Goal: Transaction & Acquisition: Purchase product/service

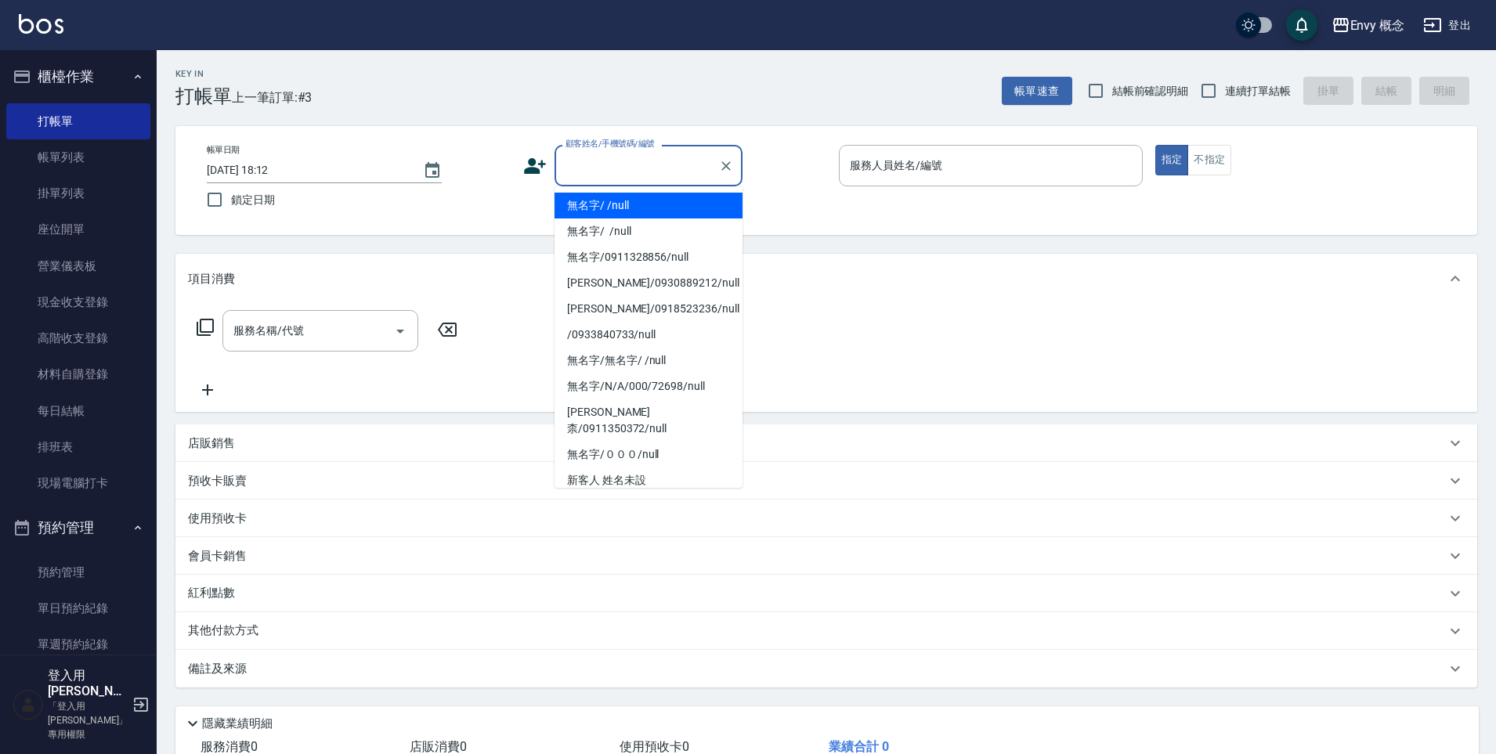
click at [616, 160] on input "顧客姓名/手機號碼/編號" at bounding box center [637, 165] width 150 height 27
click at [609, 206] on li "無名字/ /null" at bounding box center [649, 206] width 188 height 26
type input "無名字/ /null"
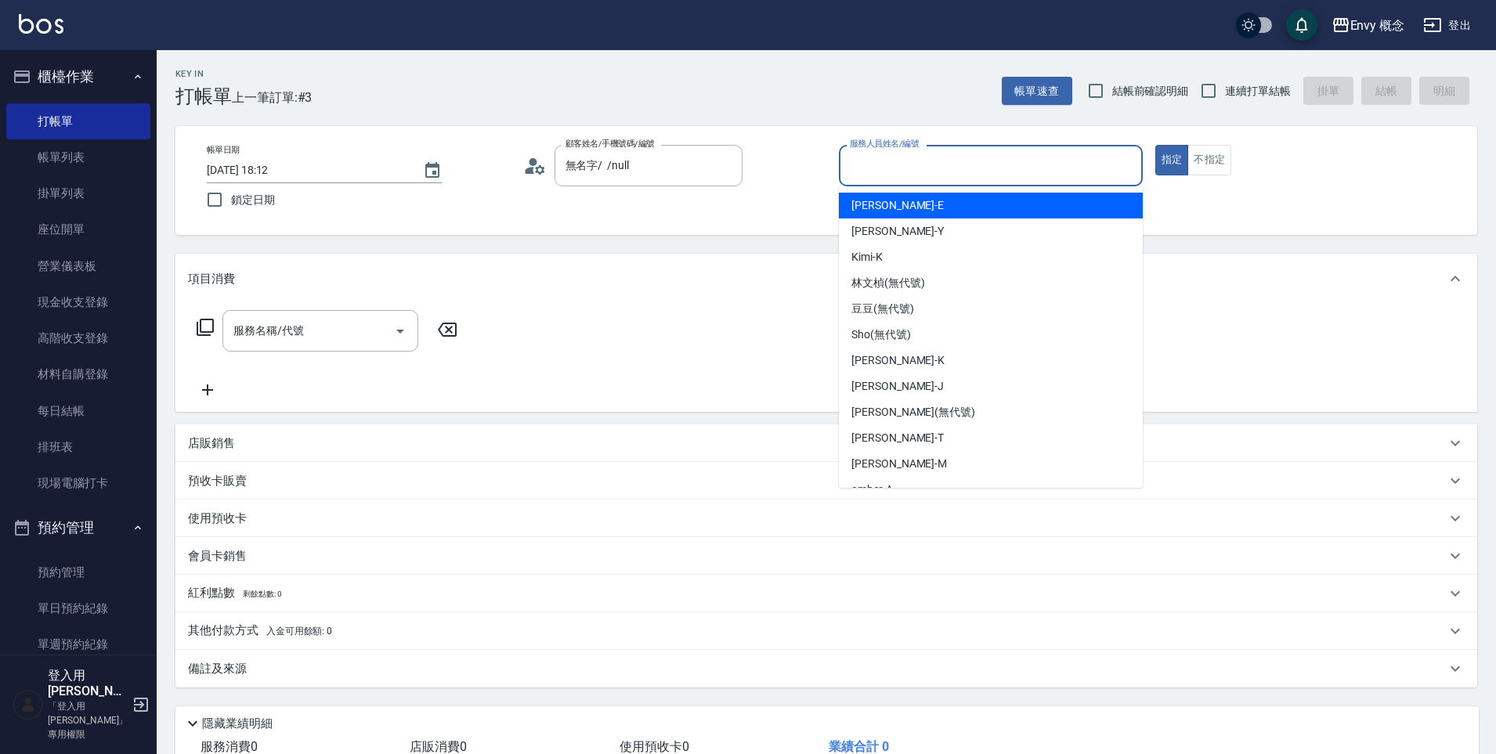
click at [883, 172] on input "服務人員姓名/編號" at bounding box center [991, 165] width 290 height 27
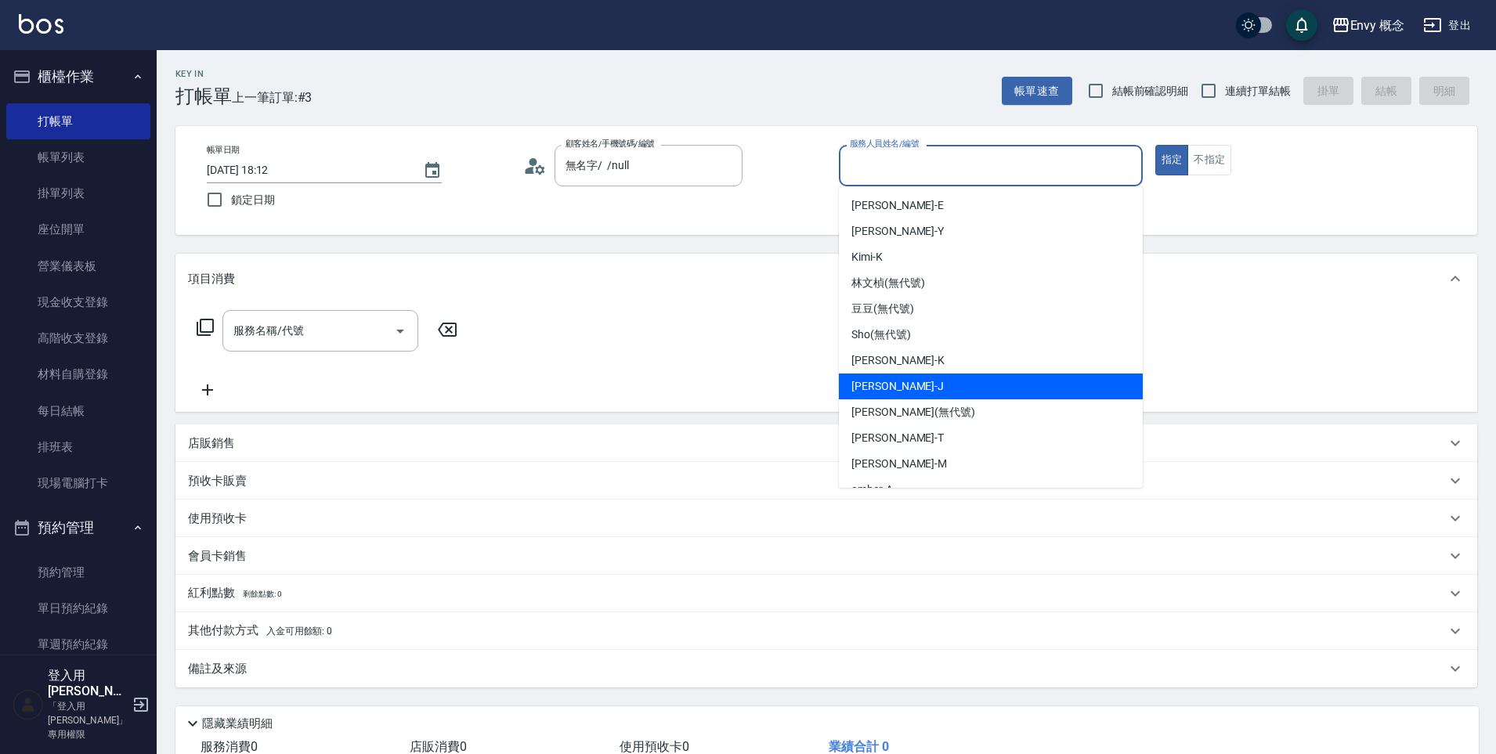
click at [901, 382] on div "[PERSON_NAME]" at bounding box center [991, 387] width 304 height 26
type input "[PERSON_NAME]"
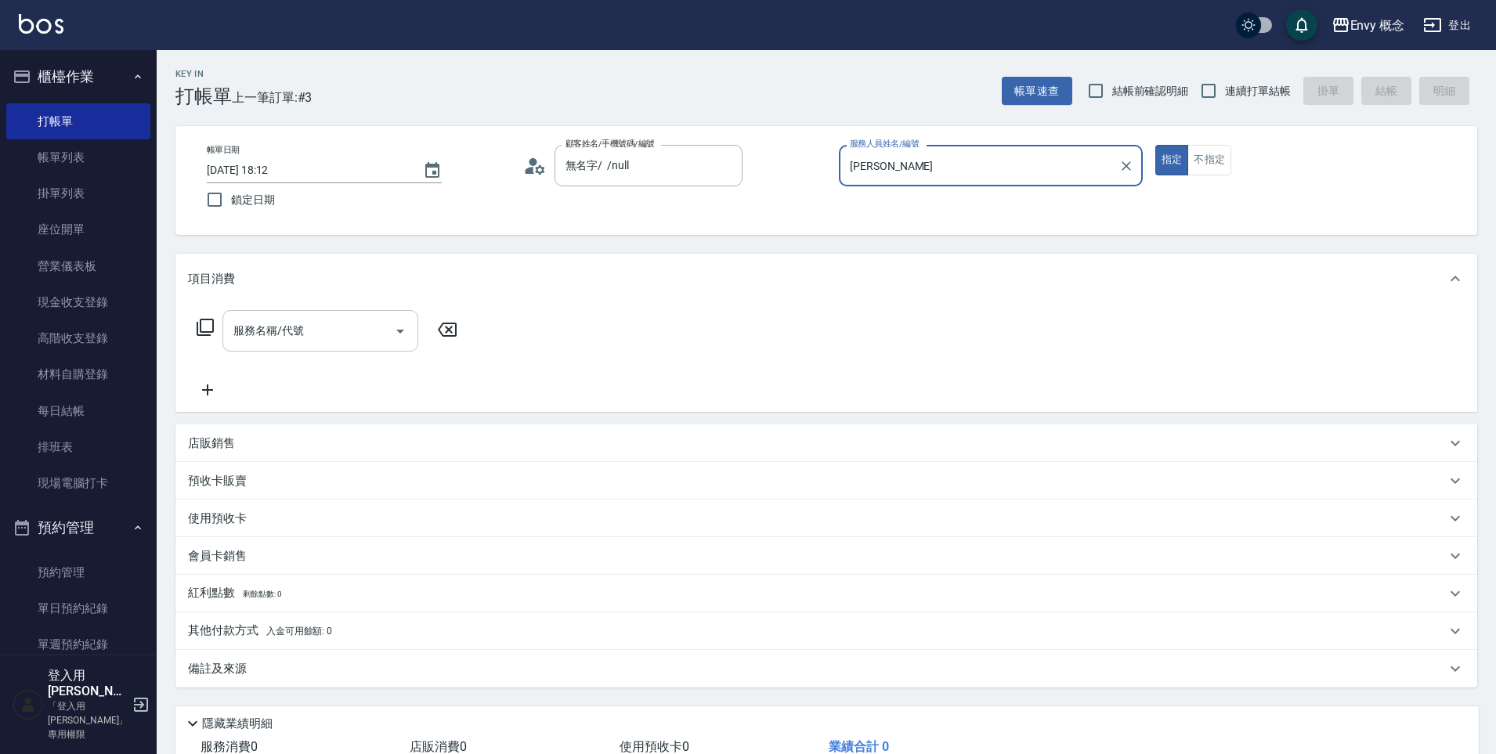
click at [306, 342] on input "服務名稱/代號" at bounding box center [309, 330] width 158 height 27
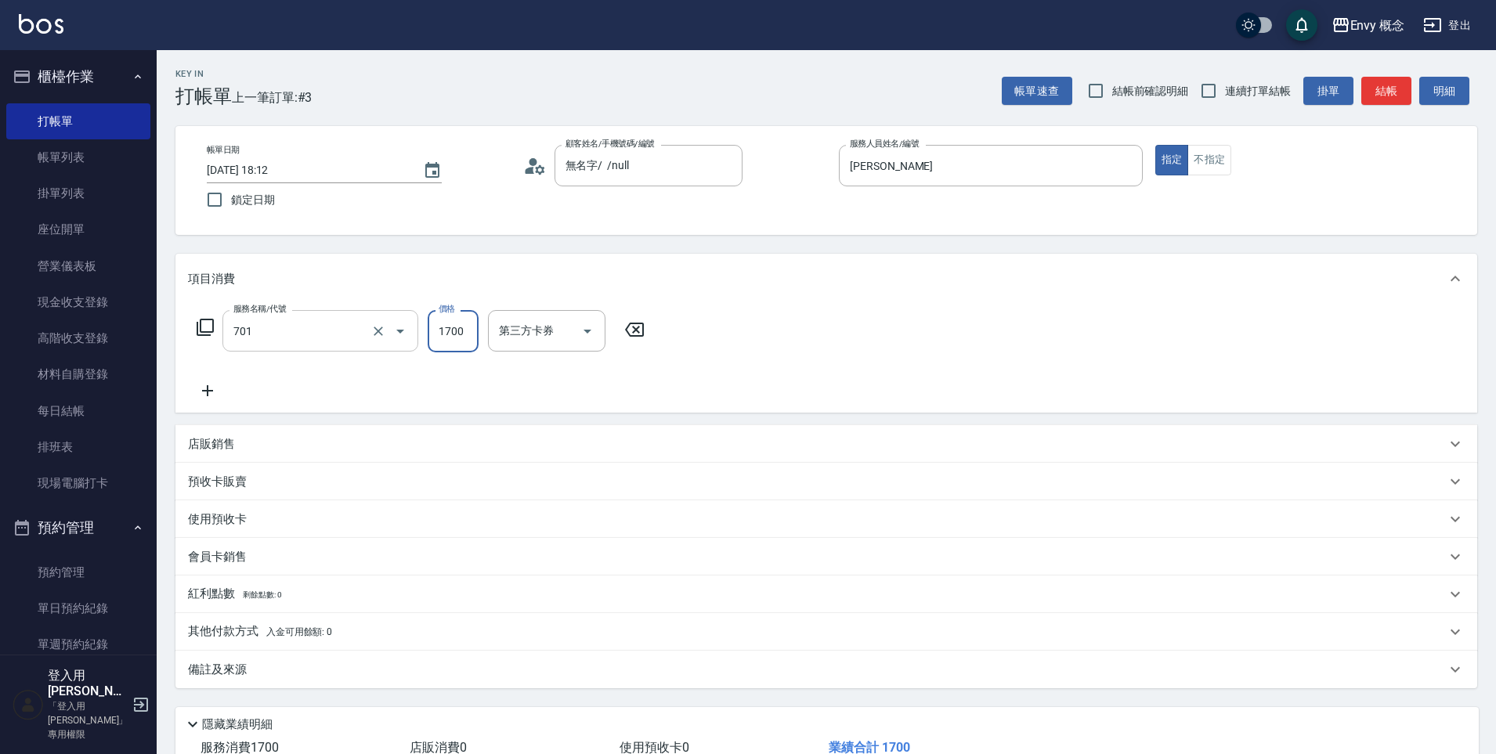
type input "701 染髮(701)"
type input "3000"
click at [277, 632] on span "入金可用餘額: 0" at bounding box center [299, 632] width 67 height 11
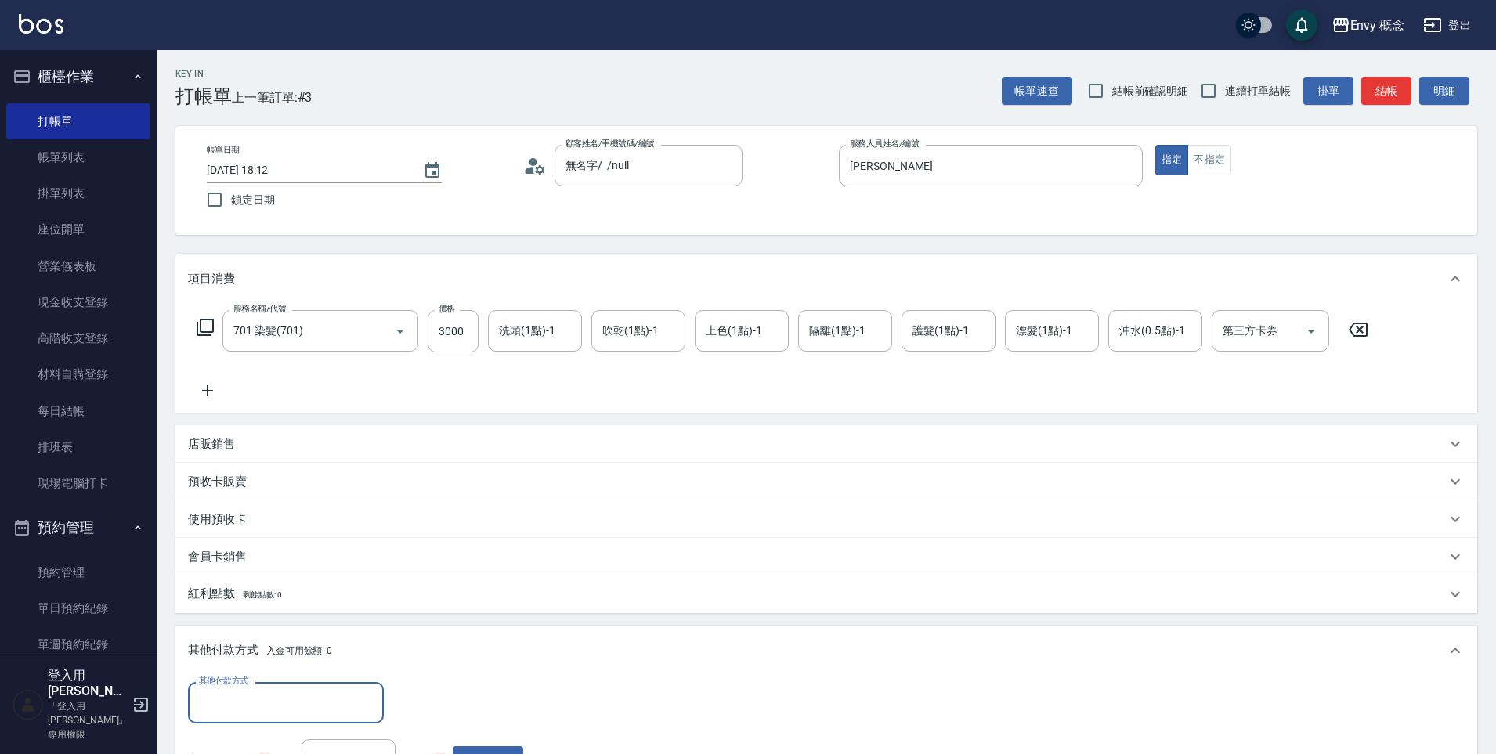
click at [228, 713] on input "其他付款方式" at bounding box center [286, 702] width 182 height 27
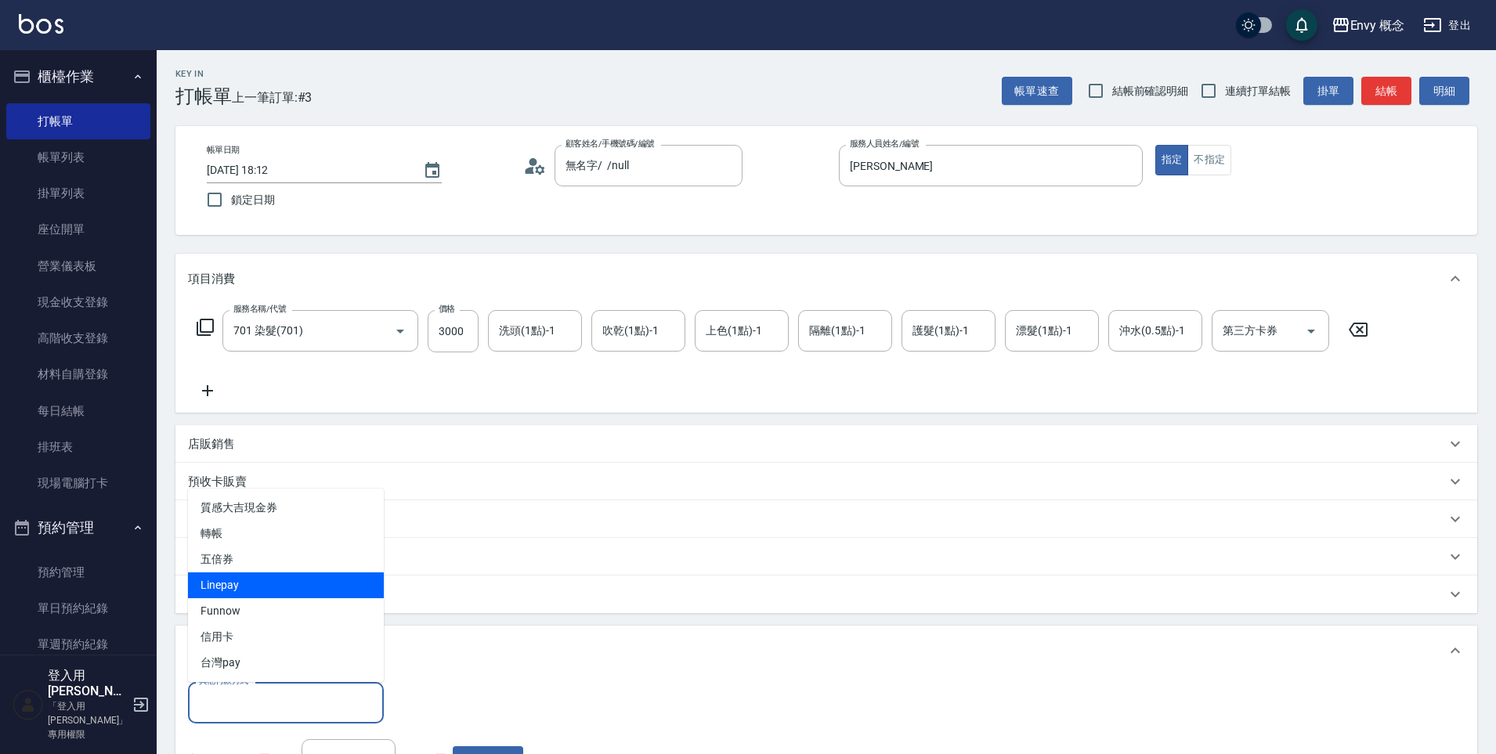
click at [250, 586] on span "Linepay" at bounding box center [286, 586] width 196 height 26
type input "Linepay"
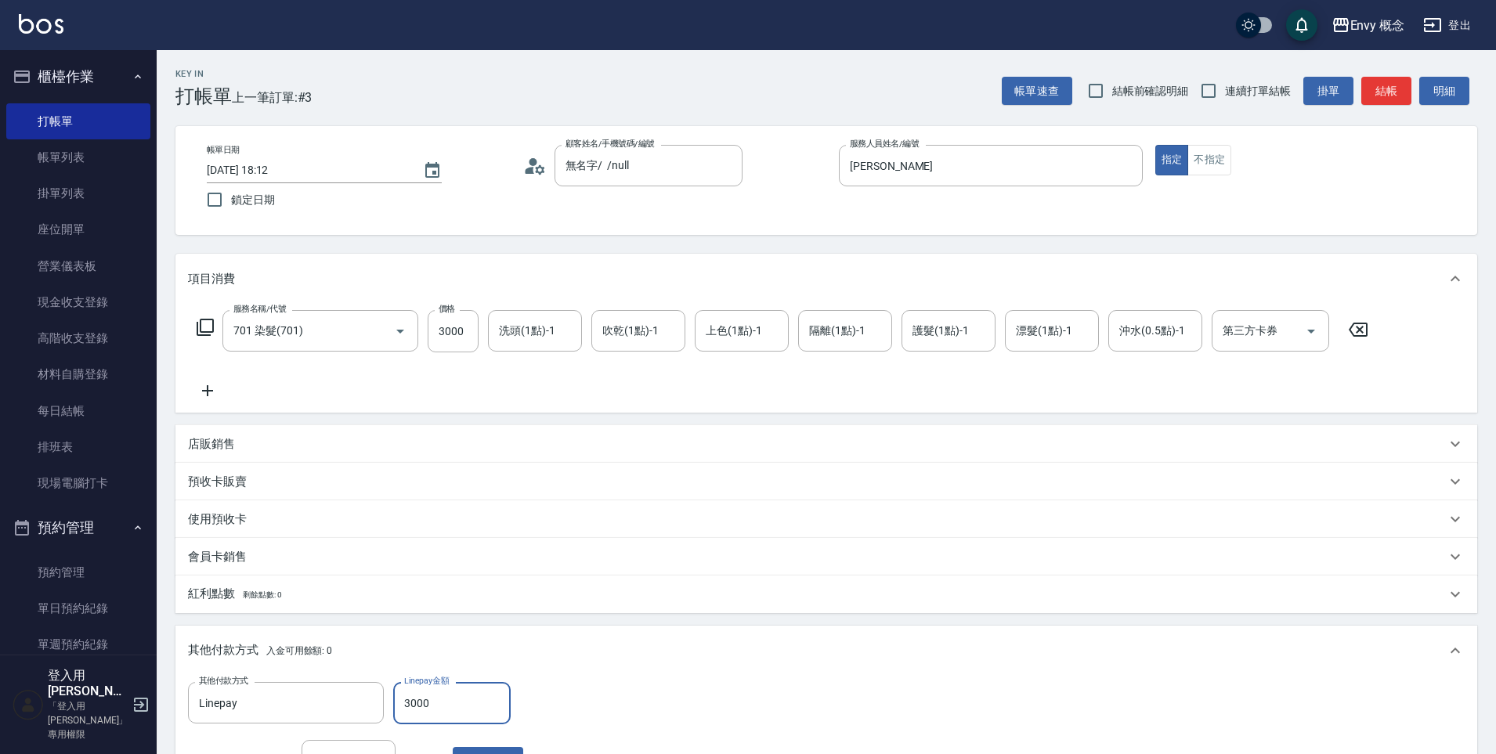
scroll to position [297, 0]
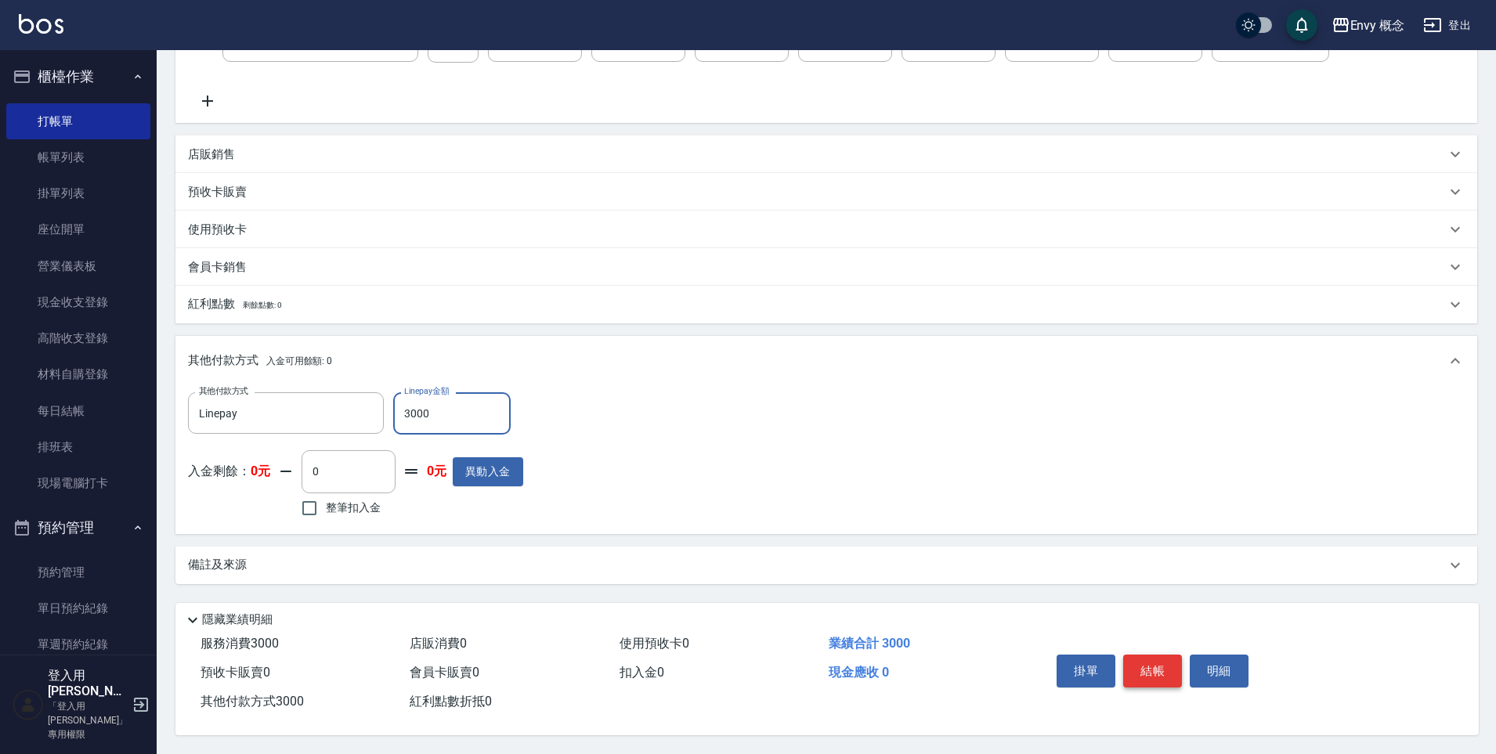
type input "3000"
click at [1144, 664] on button "結帳" at bounding box center [1152, 671] width 59 height 33
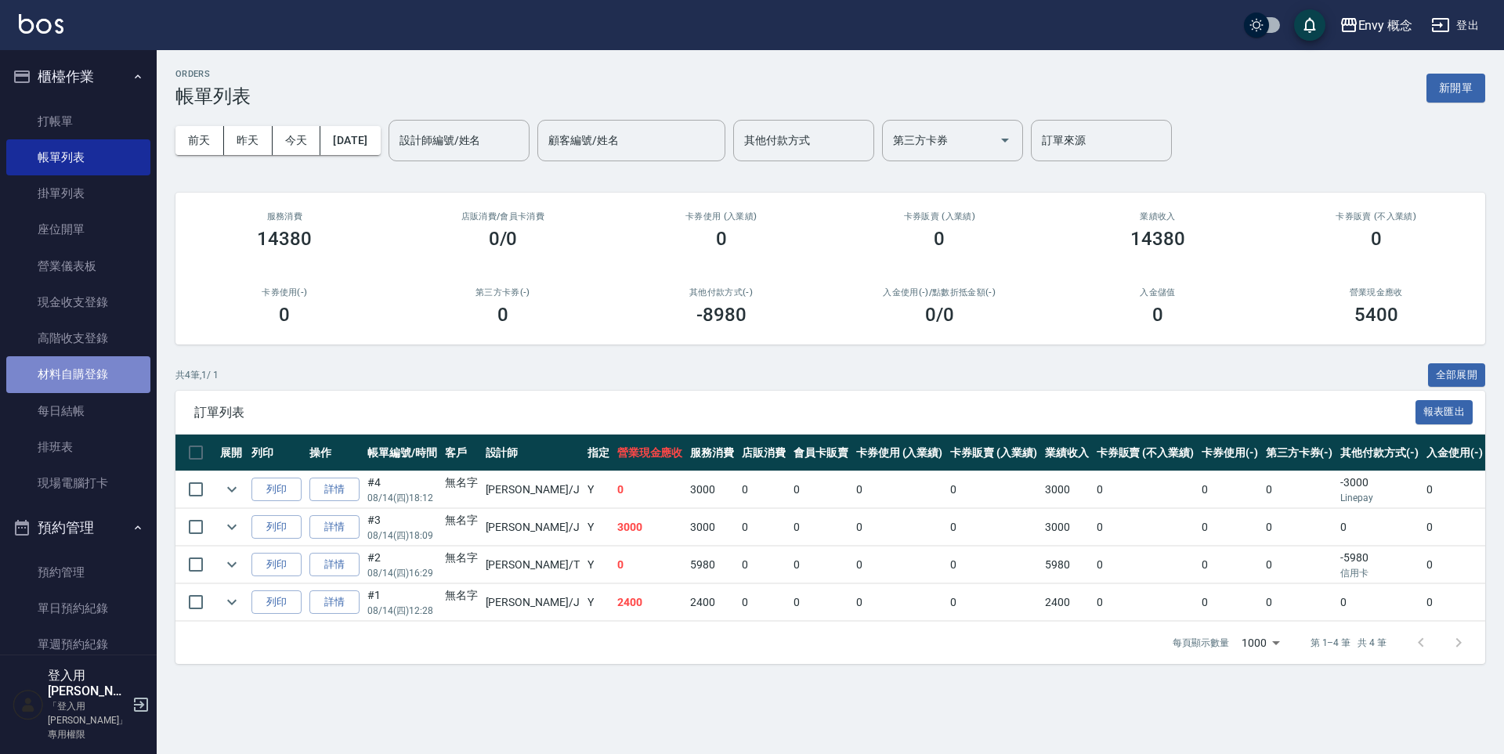
drag, startPoint x: 85, startPoint y: 368, endPoint x: 133, endPoint y: 360, distance: 48.6
click at [85, 368] on link "材料自購登錄" at bounding box center [78, 374] width 144 height 36
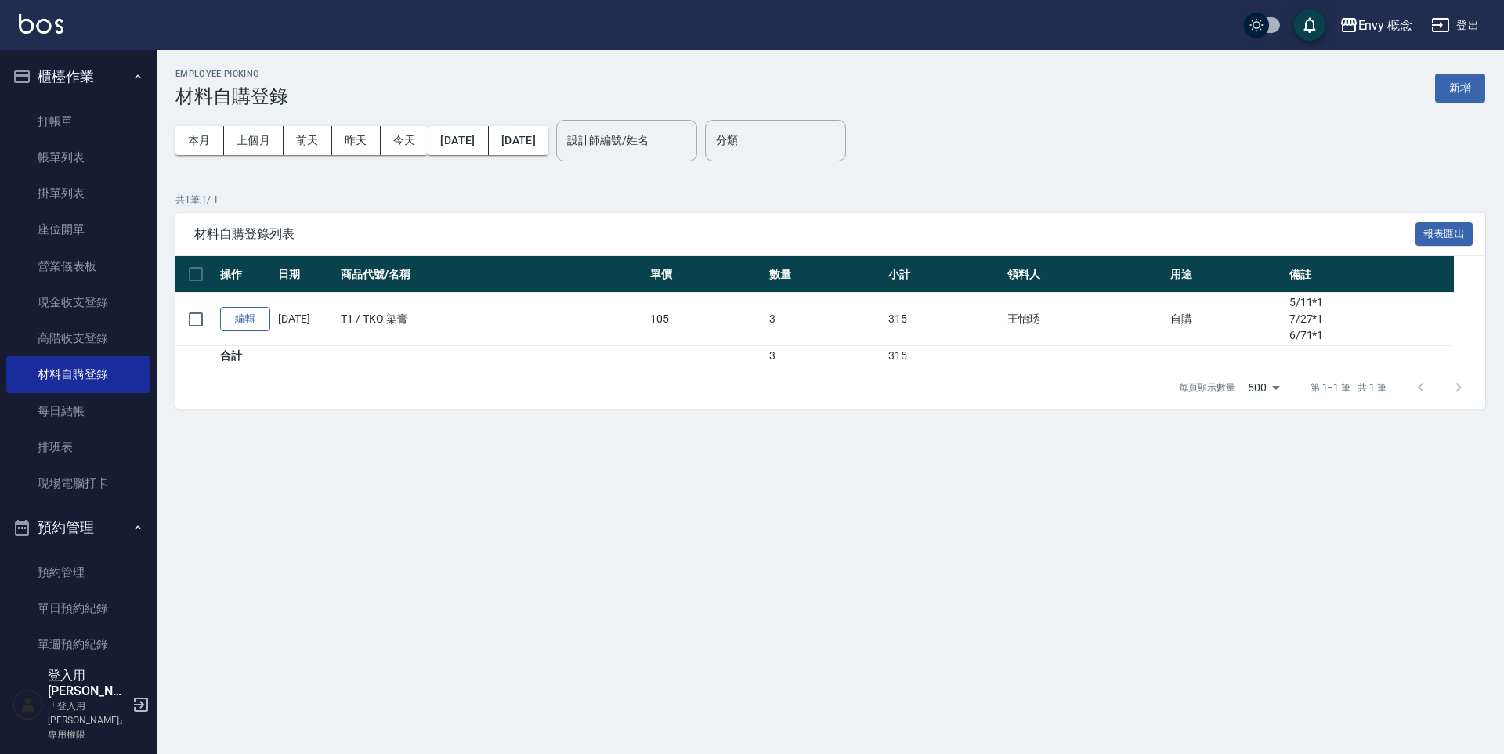
click at [241, 315] on link "編輯" at bounding box center [245, 319] width 50 height 24
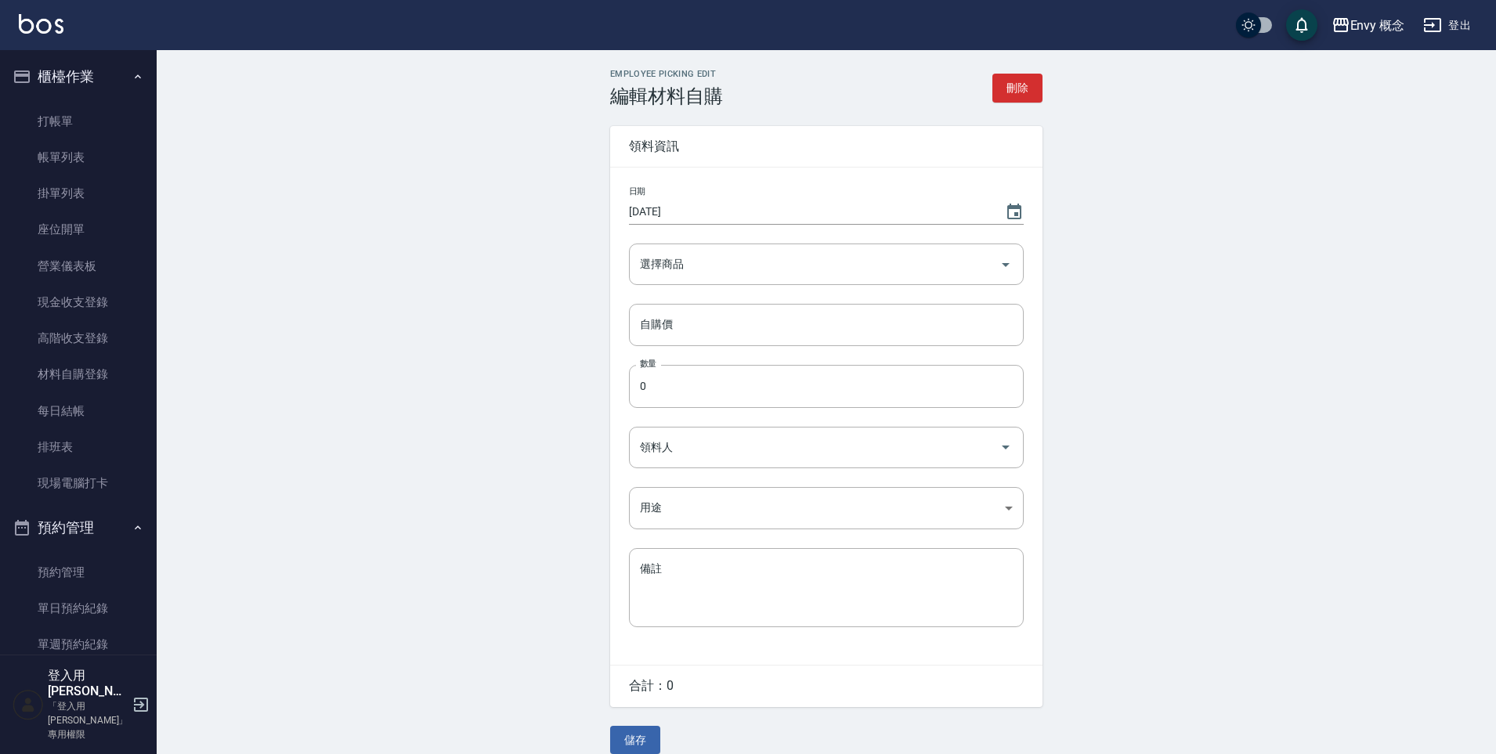
type input "TKO 染膏"
type input "105"
type input "3"
type input "王怡琇"
type input "自購"
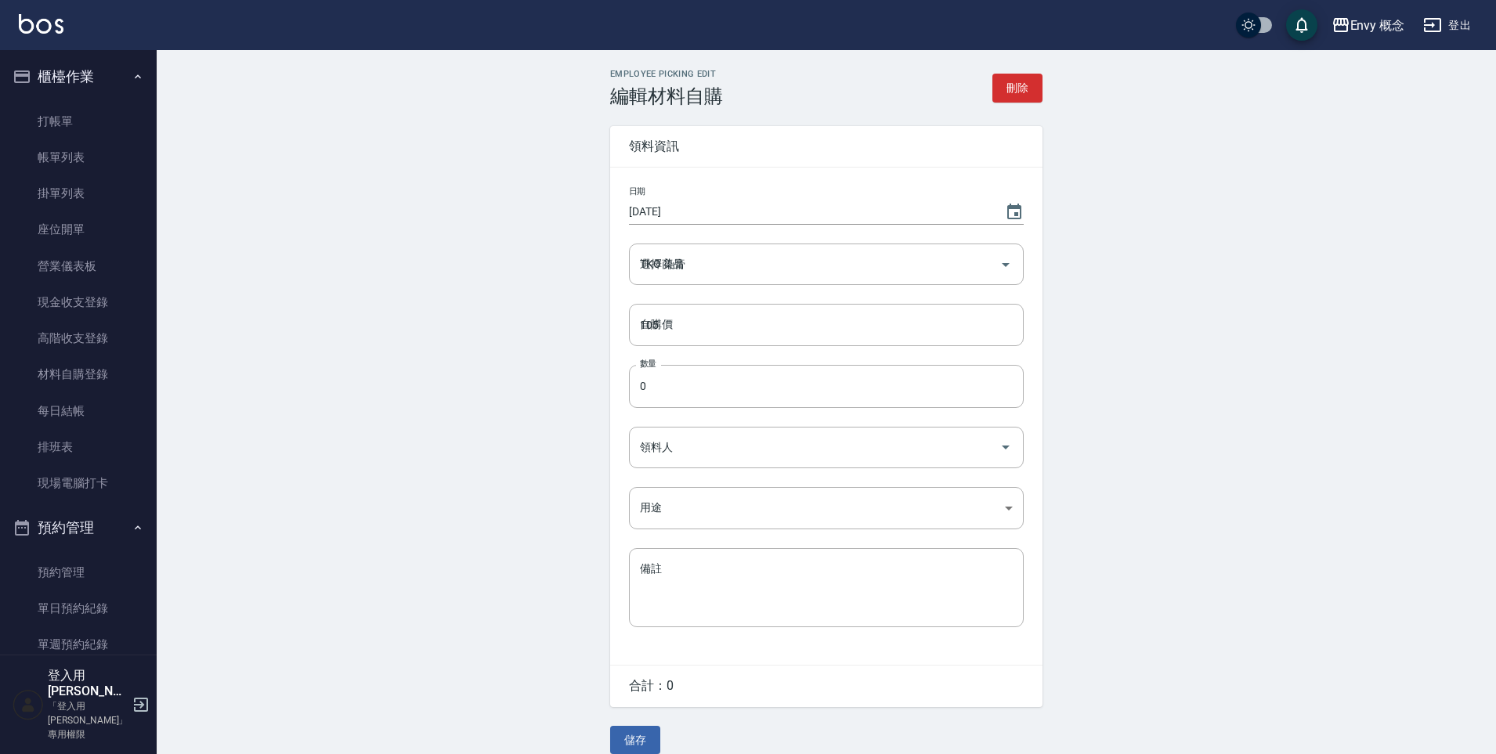
type textarea "5/11*1 7/27*1 6/71*1"
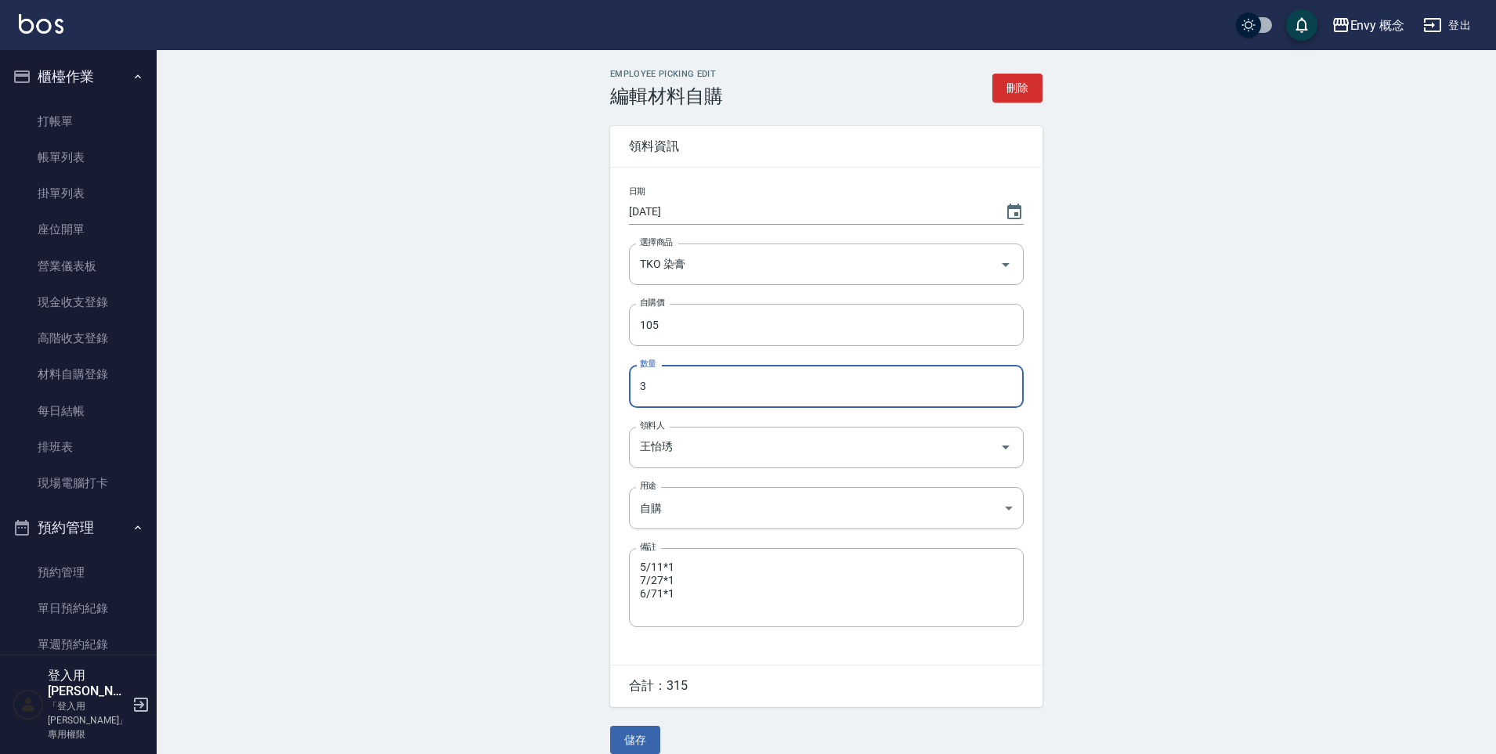
click at [664, 374] on input "3" at bounding box center [826, 386] width 395 height 42
click at [718, 399] on input "43" at bounding box center [826, 386] width 395 height 42
type input "4"
click at [683, 594] on textarea "5/11*1 7/27*1 6/71*1" at bounding box center [826, 587] width 373 height 53
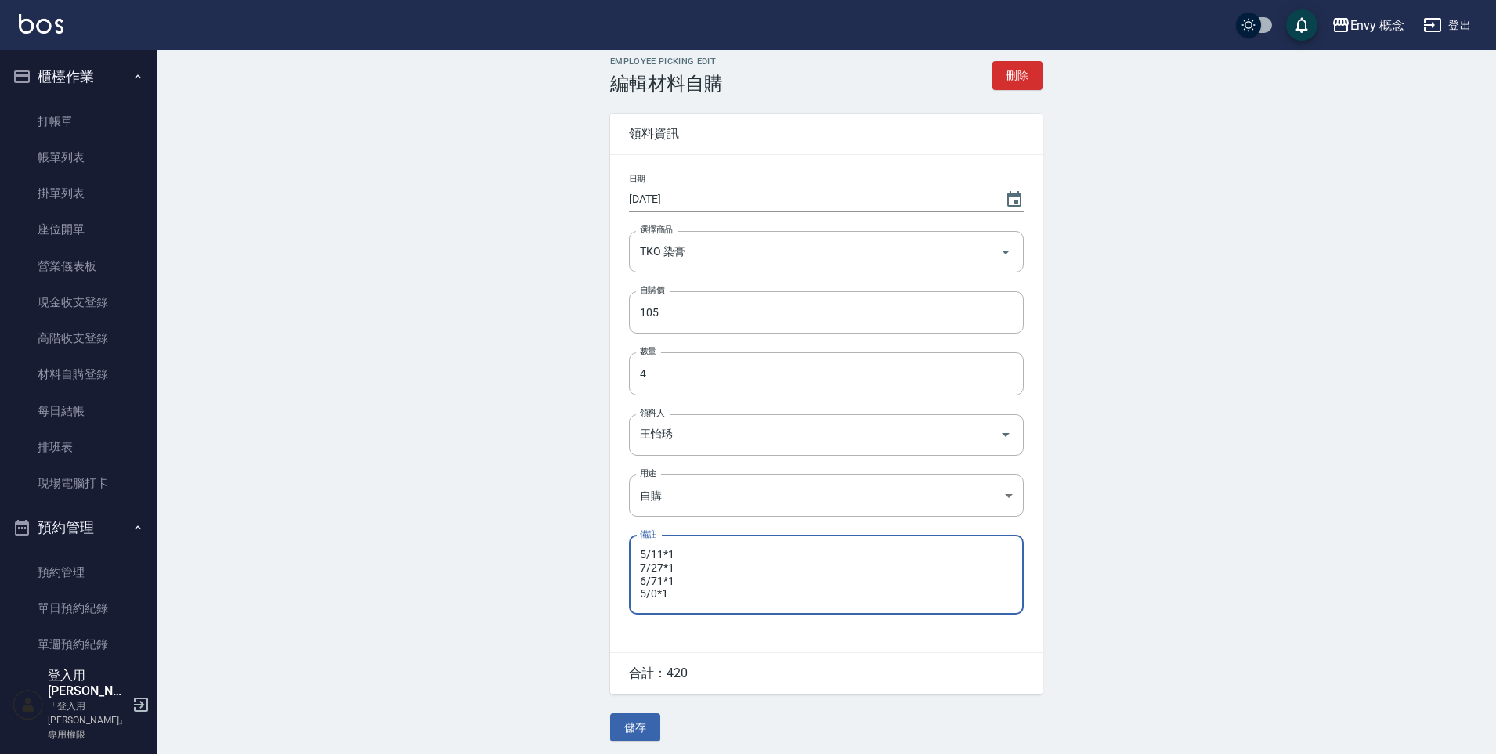
scroll to position [21, 0]
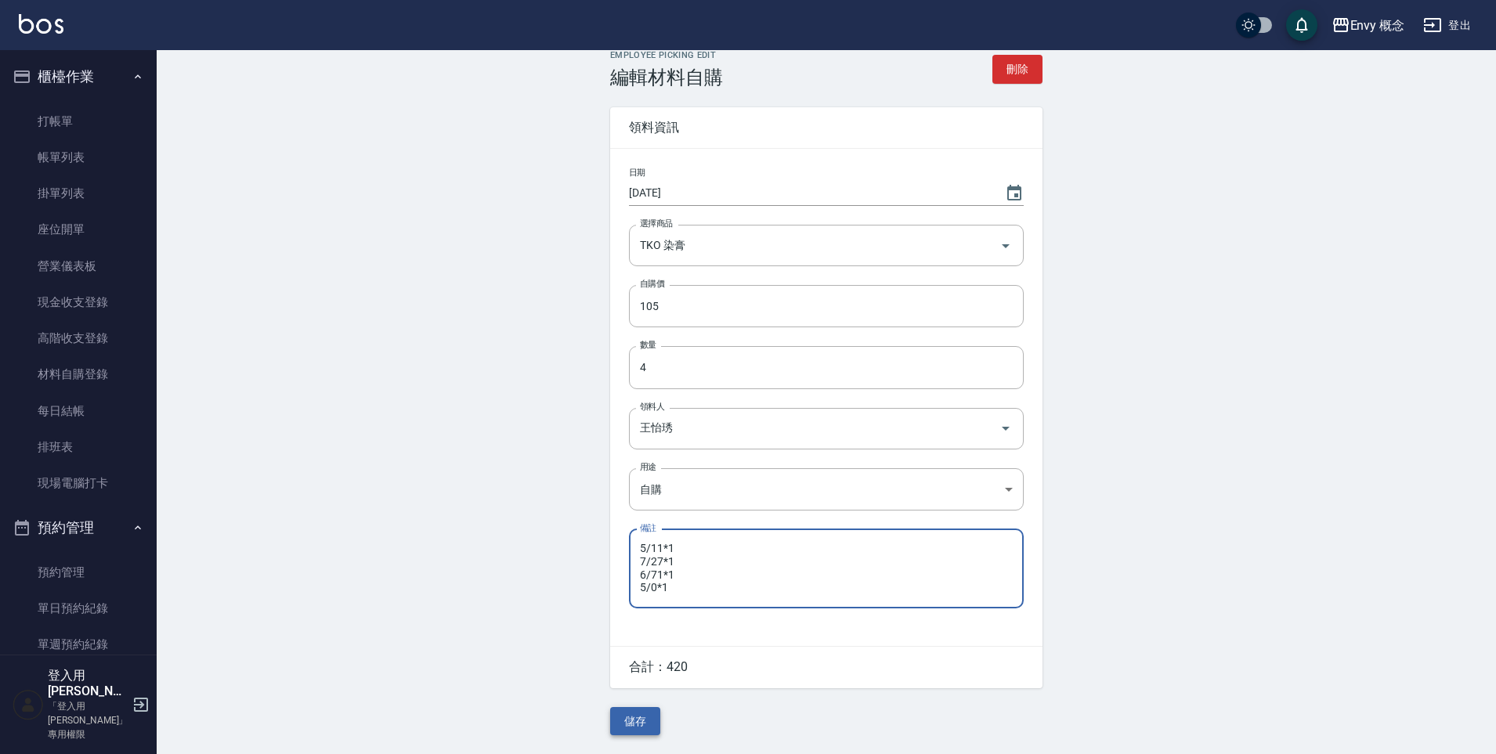
type textarea "5/11*1 7/27*1 6/71*1 5/0*1"
click at [650, 732] on button "儲存" at bounding box center [635, 721] width 50 height 29
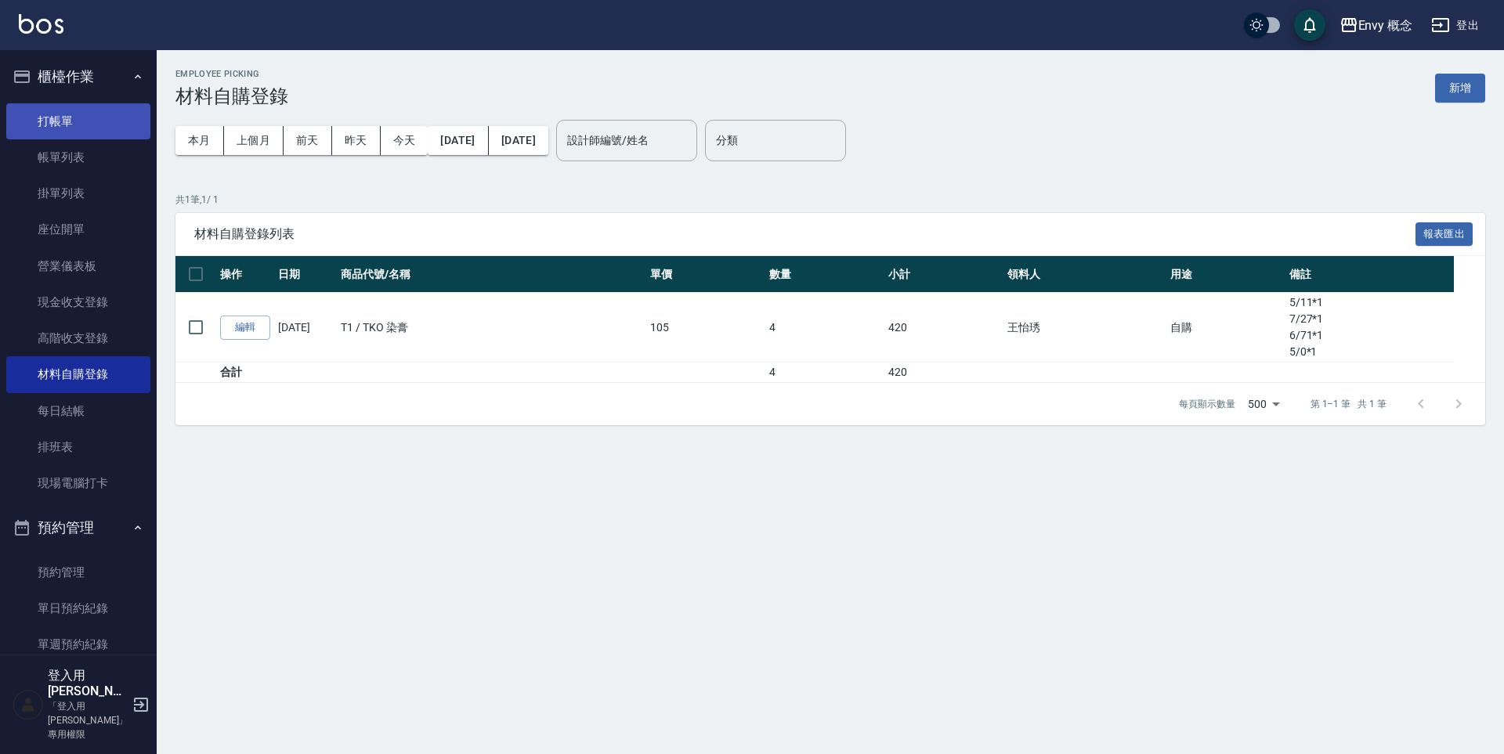
click at [46, 121] on link "打帳單" at bounding box center [78, 121] width 144 height 36
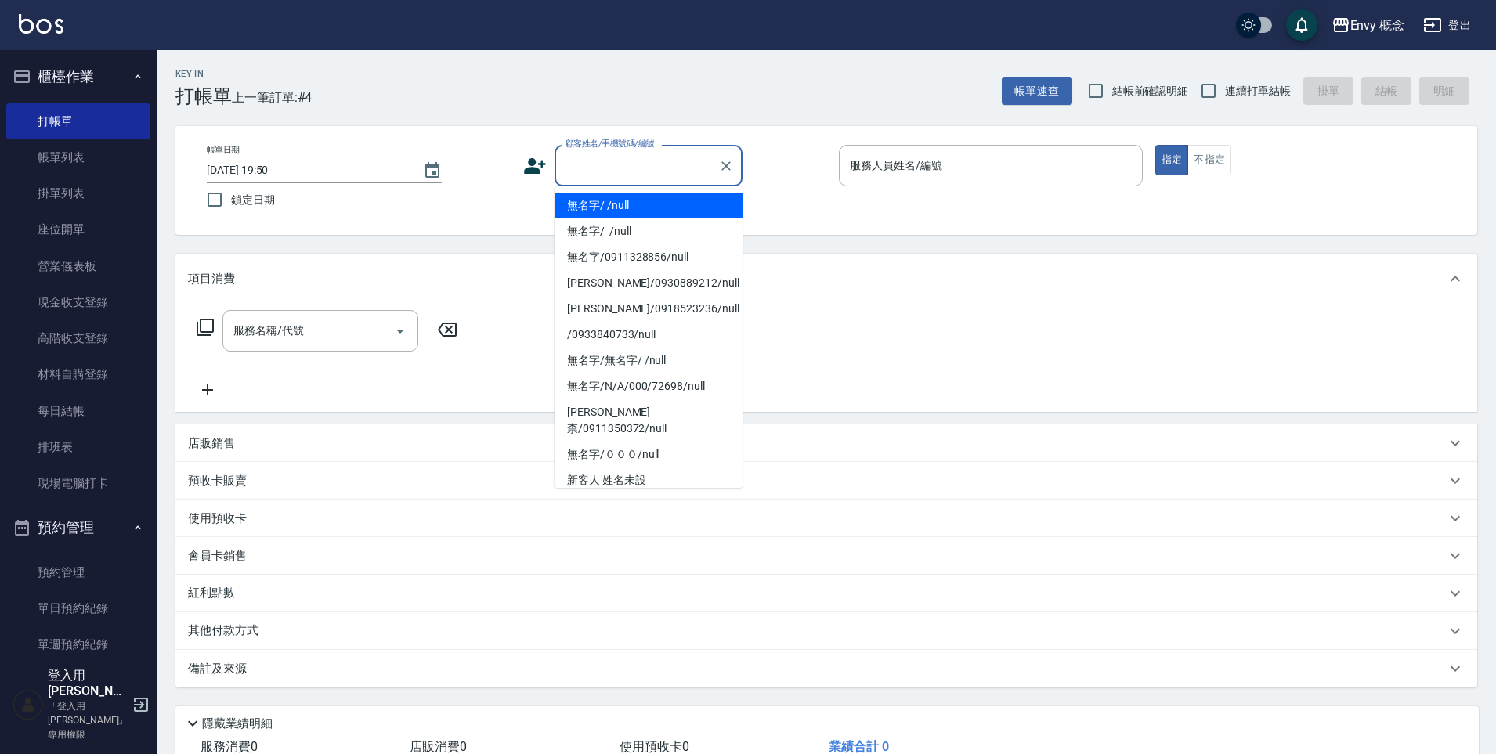
drag, startPoint x: 592, startPoint y: 172, endPoint x: 595, endPoint y: 191, distance: 18.9
click at [593, 172] on input "顧客姓名/手機號碼/編號" at bounding box center [637, 165] width 150 height 27
click at [598, 203] on li "無名字/ /null" at bounding box center [649, 206] width 188 height 26
type input "無名字/ /null"
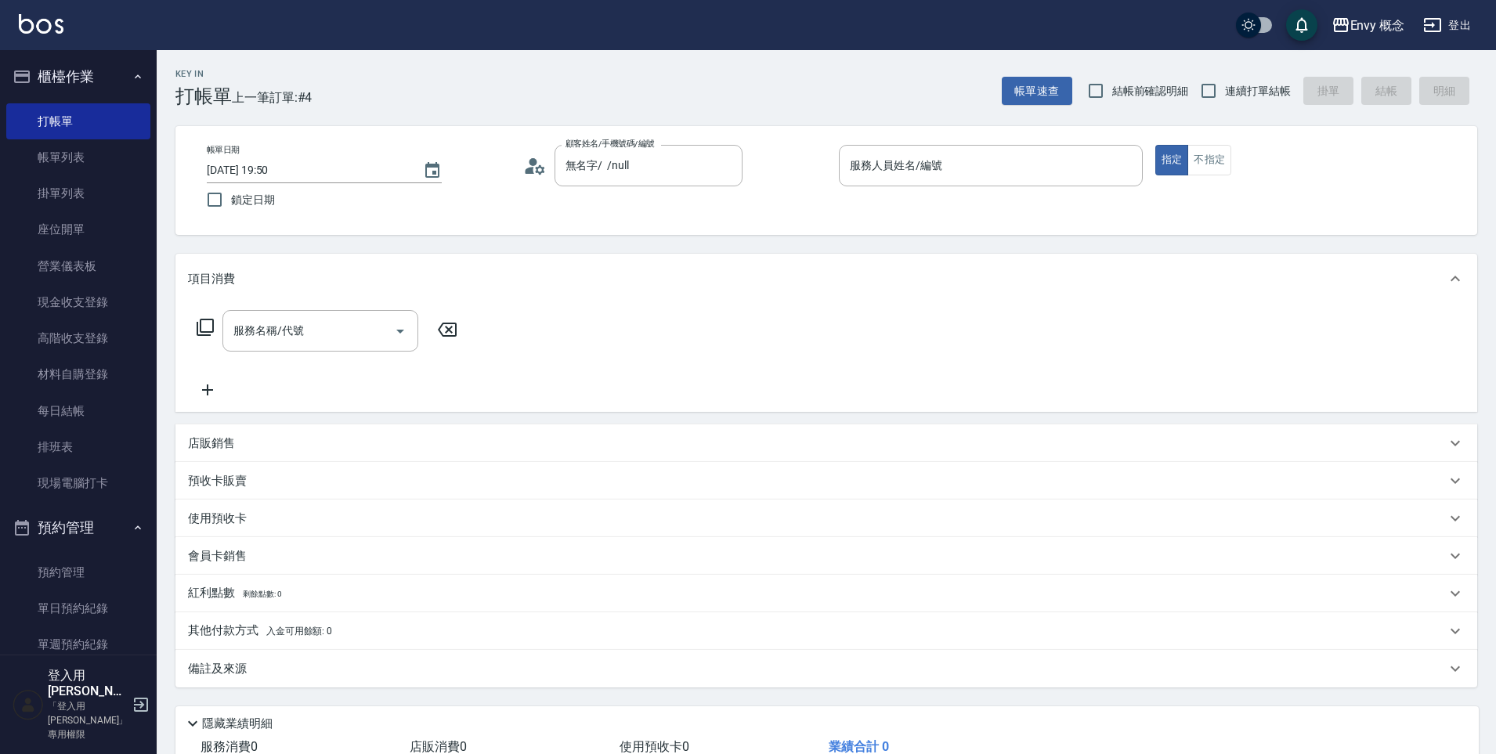
click at [937, 187] on p at bounding box center [991, 194] width 304 height 16
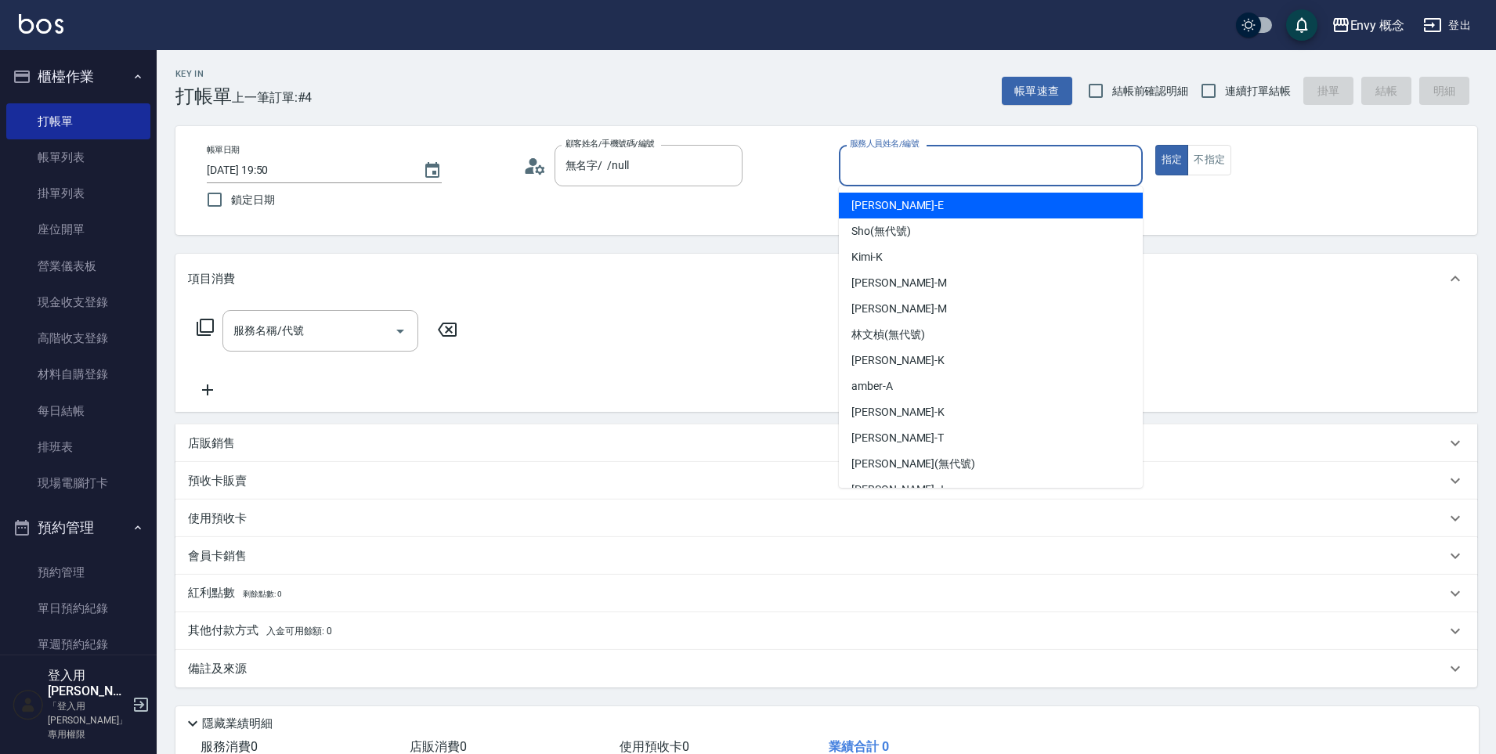
click at [929, 175] on input "服務人員姓名/編號" at bounding box center [991, 165] width 290 height 27
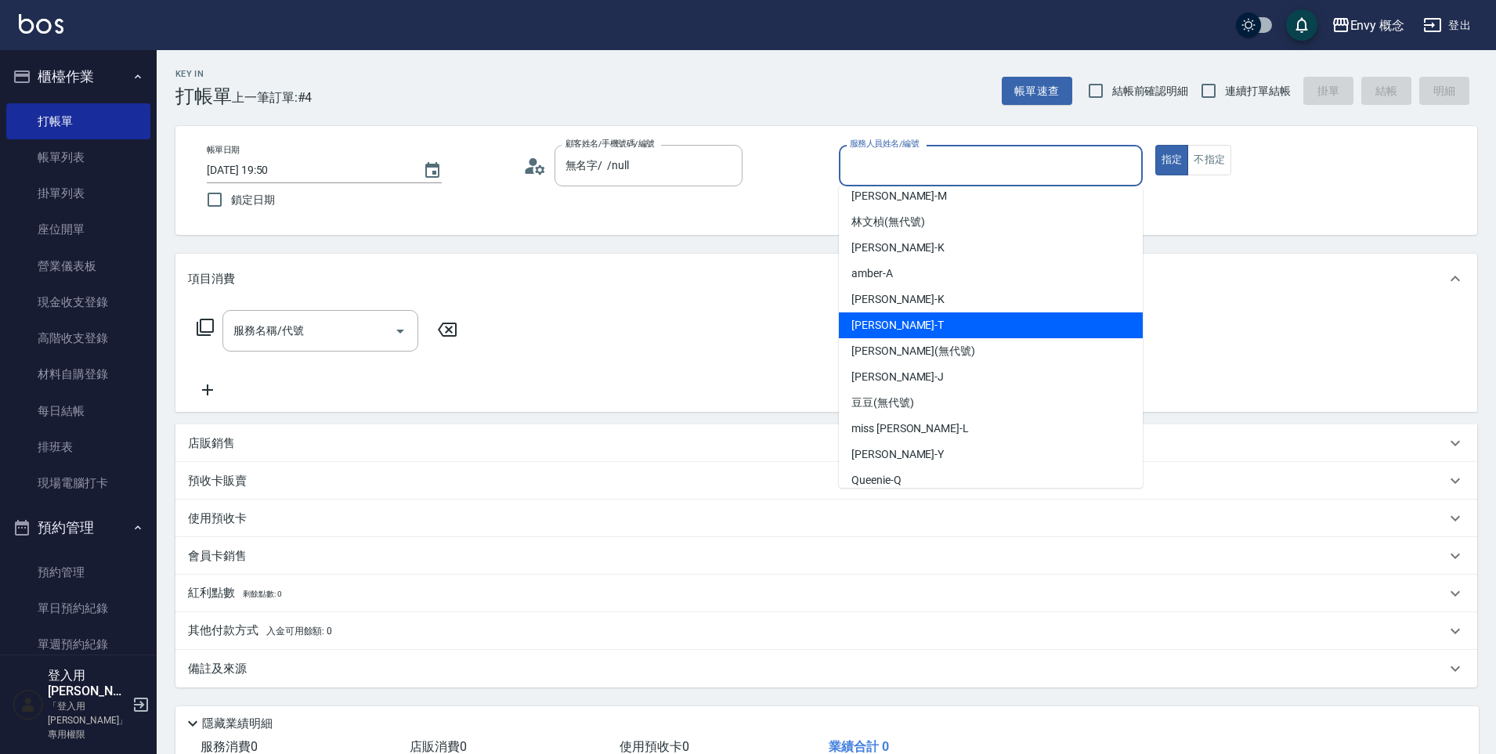
scroll to position [115, 0]
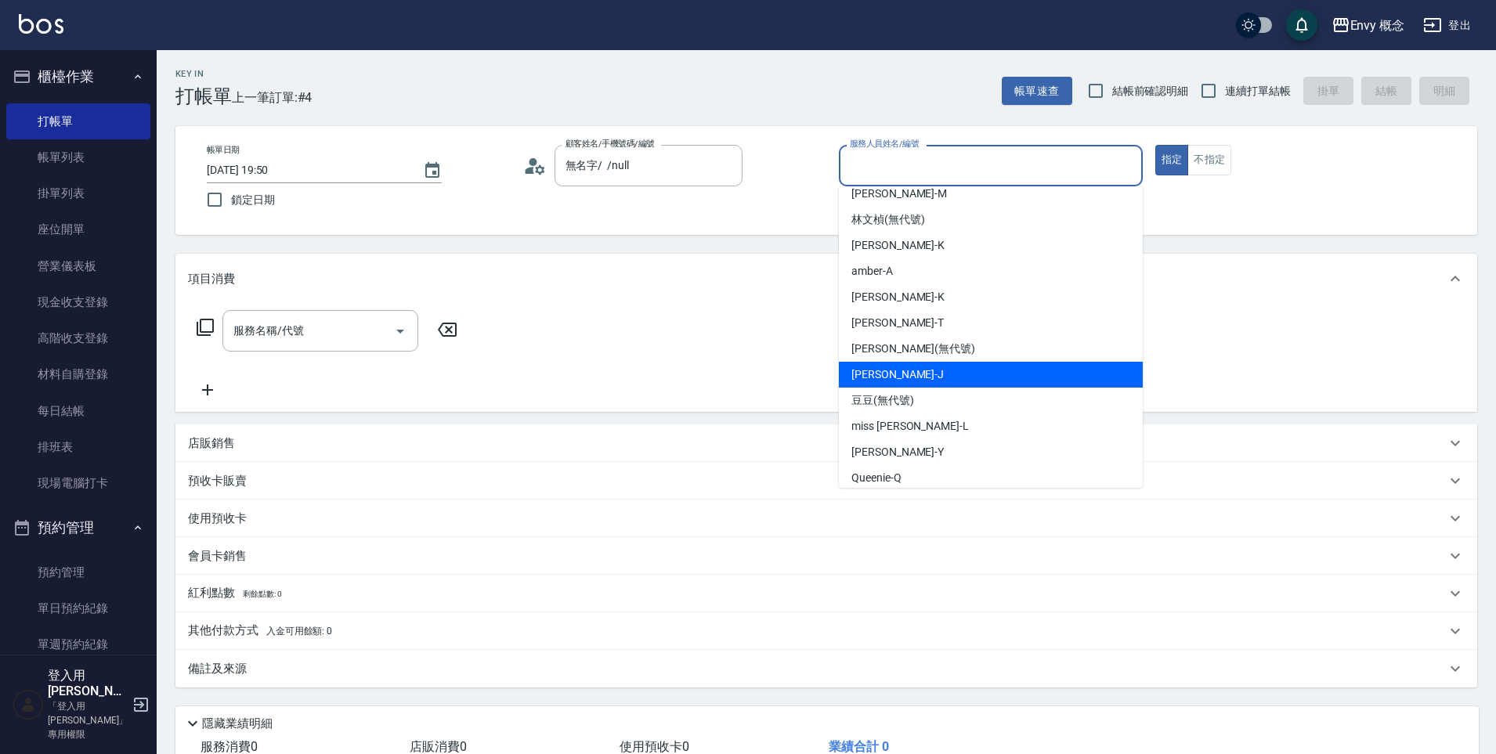
click at [884, 383] on div "[PERSON_NAME]" at bounding box center [991, 375] width 304 height 26
type input "[PERSON_NAME]"
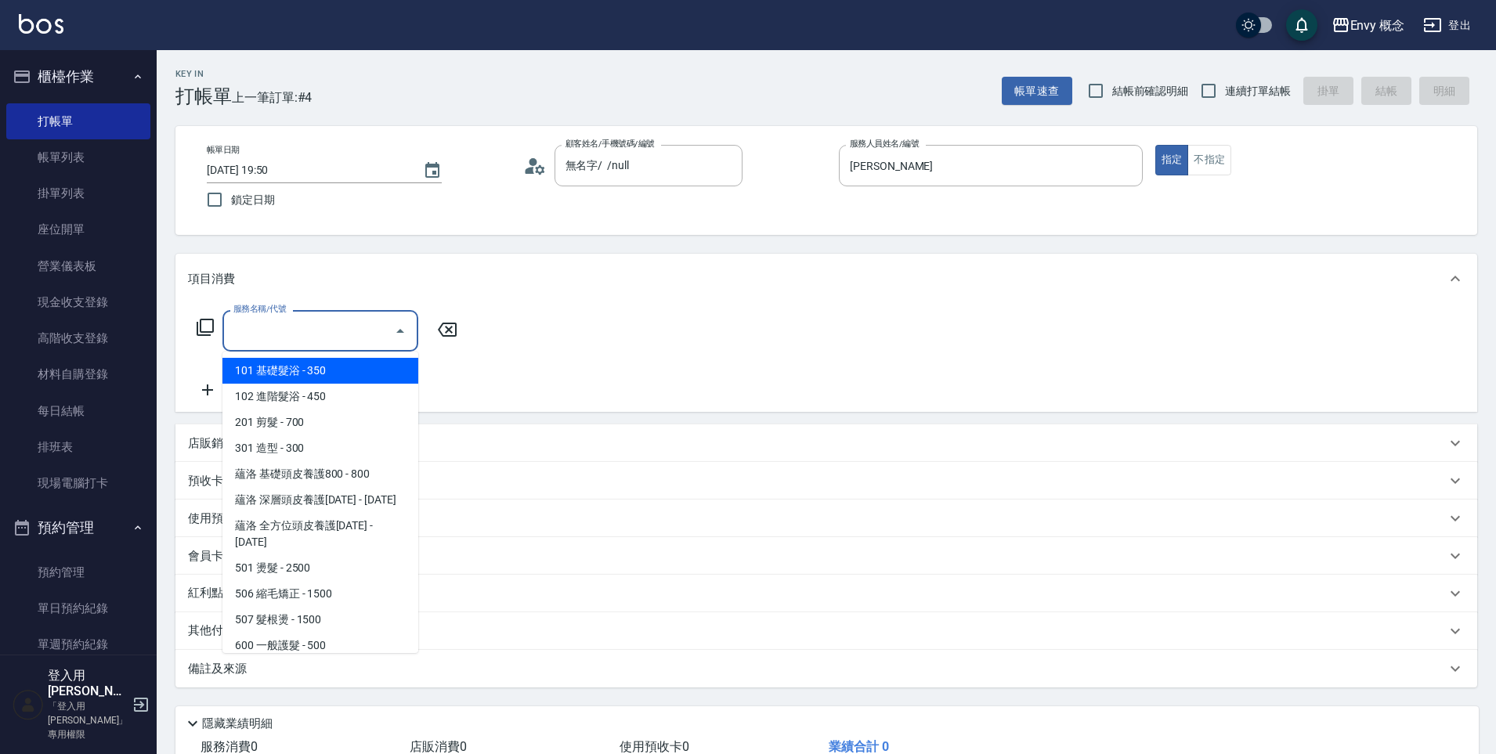
click at [313, 327] on input "服務名稱/代號" at bounding box center [309, 330] width 158 height 27
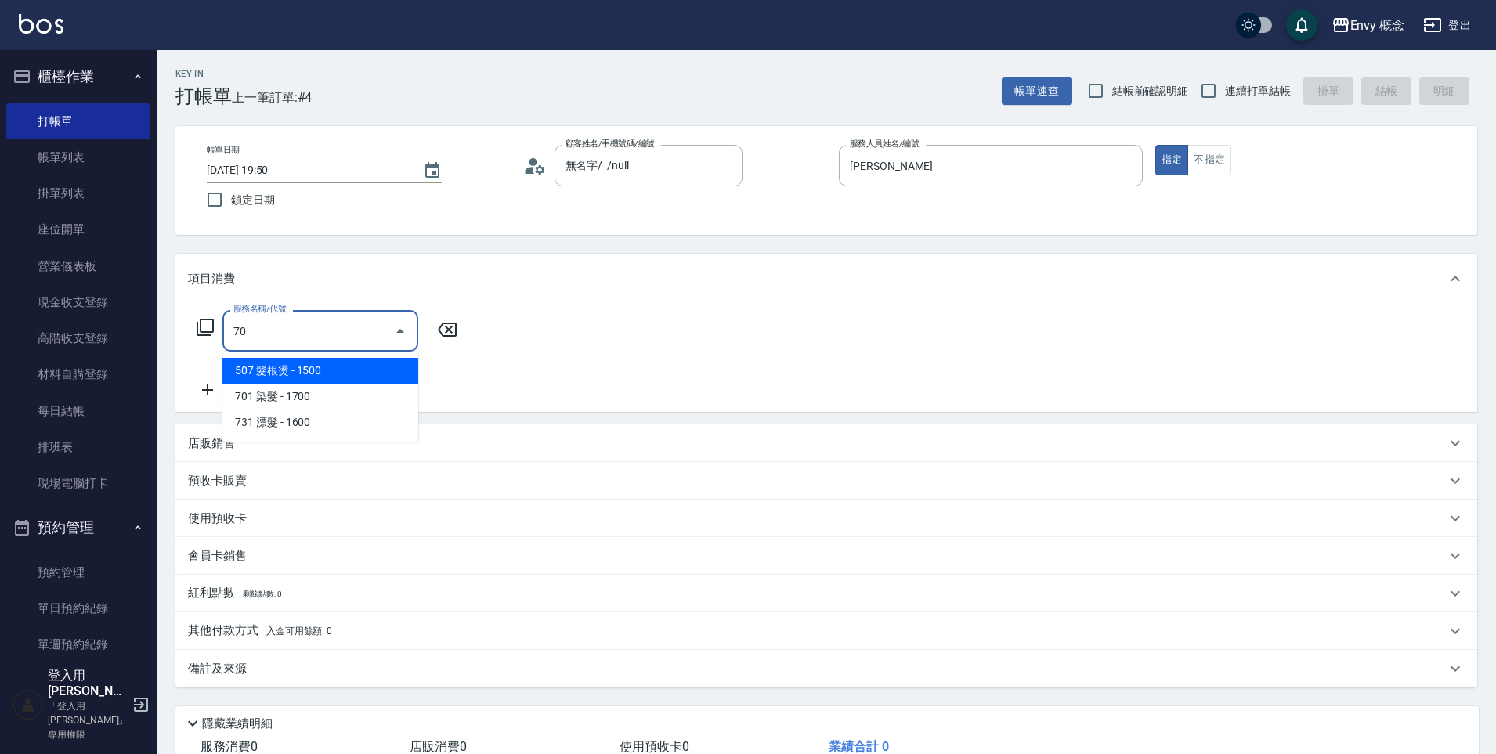
type input "701"
type input "8"
type input "701 染髮(701)"
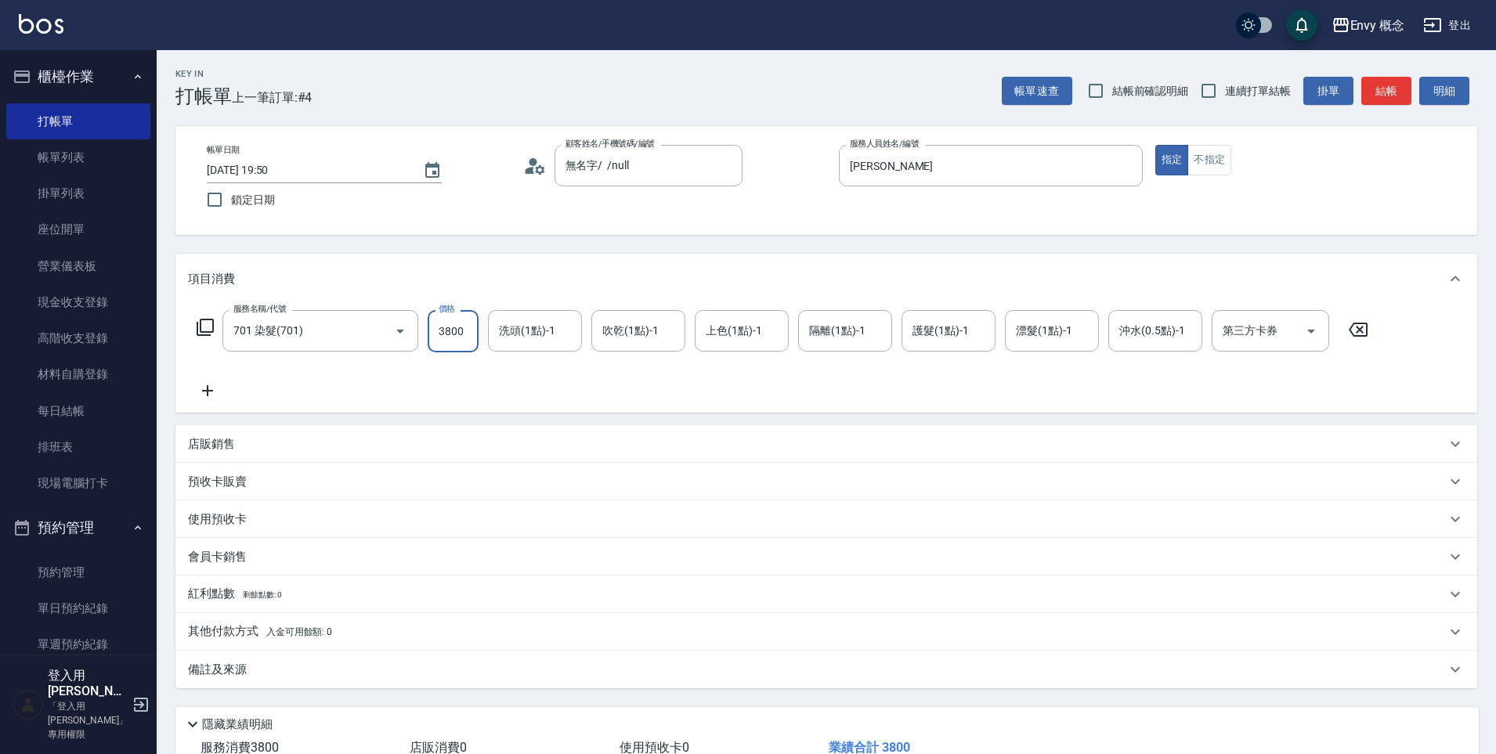
type input "3800"
click at [273, 638] on p "其他付款方式 入金可用餘額: 0" at bounding box center [260, 632] width 144 height 17
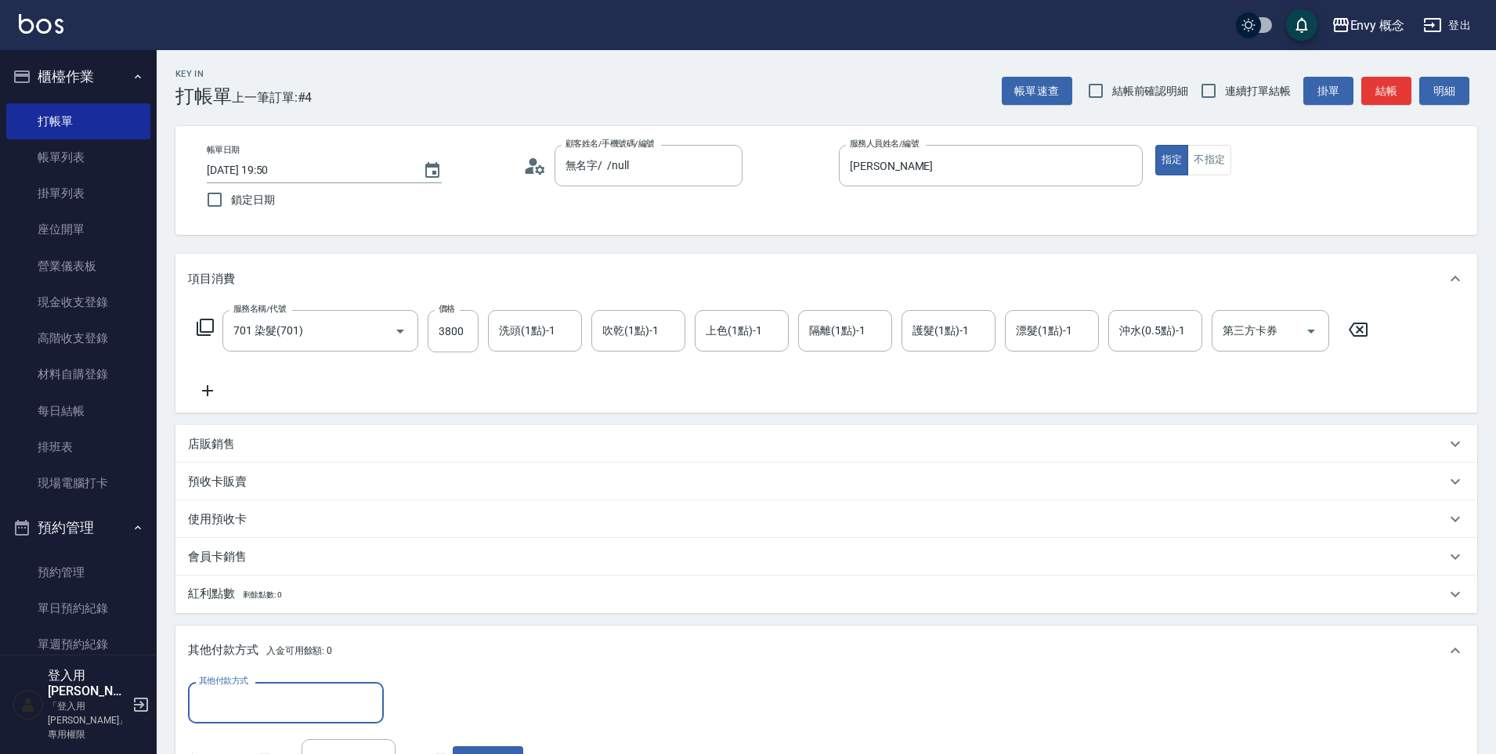
scroll to position [0, 0]
click at [269, 700] on input "其他付款方式" at bounding box center [286, 702] width 182 height 27
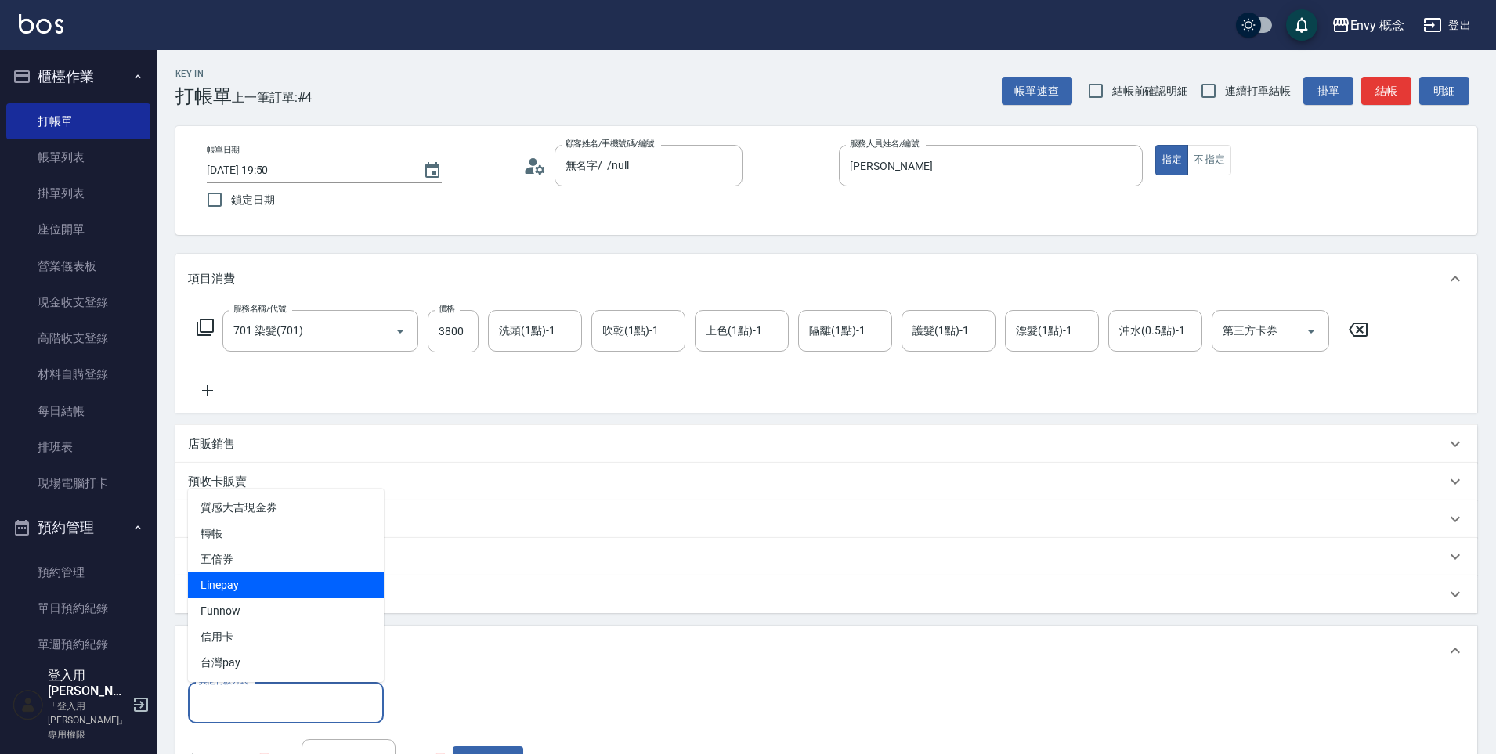
click at [244, 587] on span "Linepay" at bounding box center [286, 586] width 196 height 26
type input "Linepay"
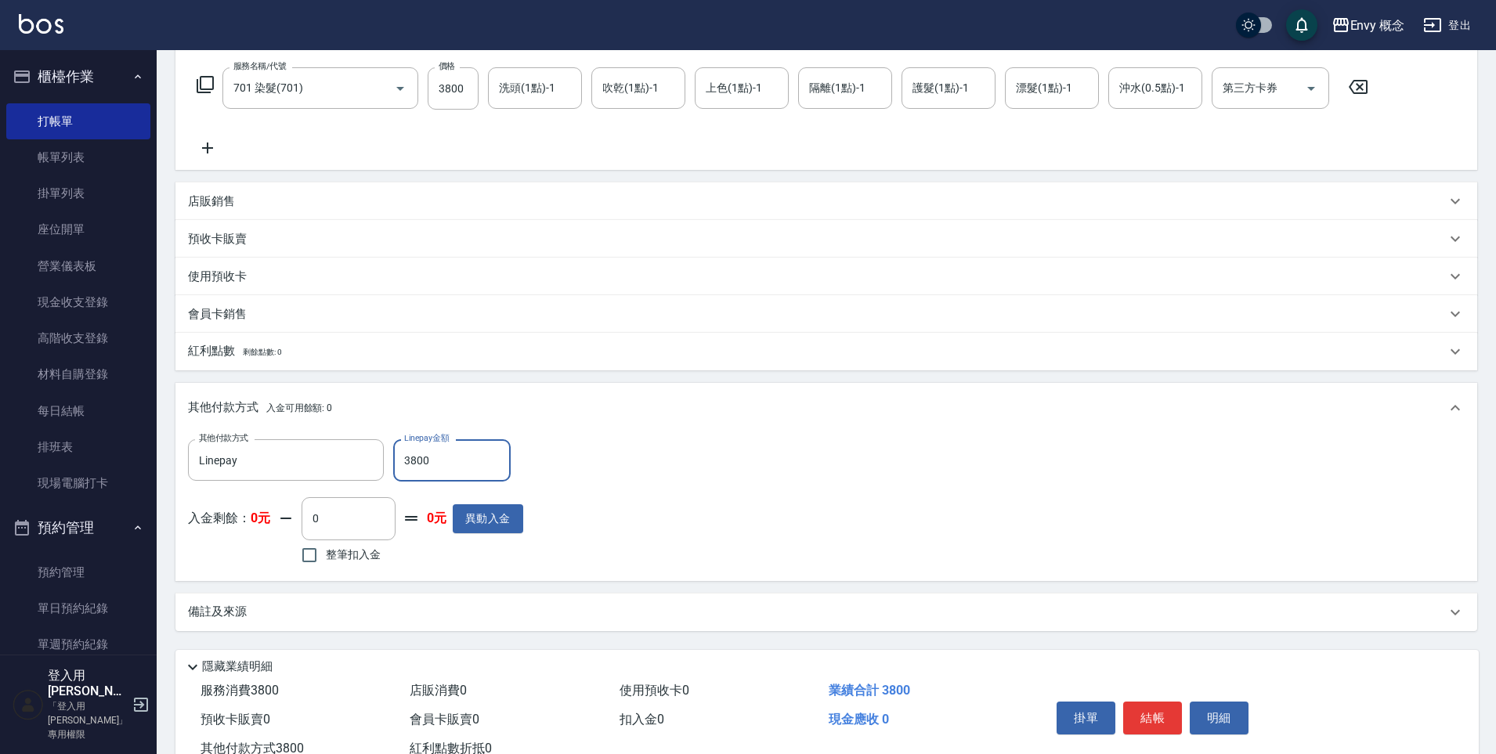
scroll to position [297, 0]
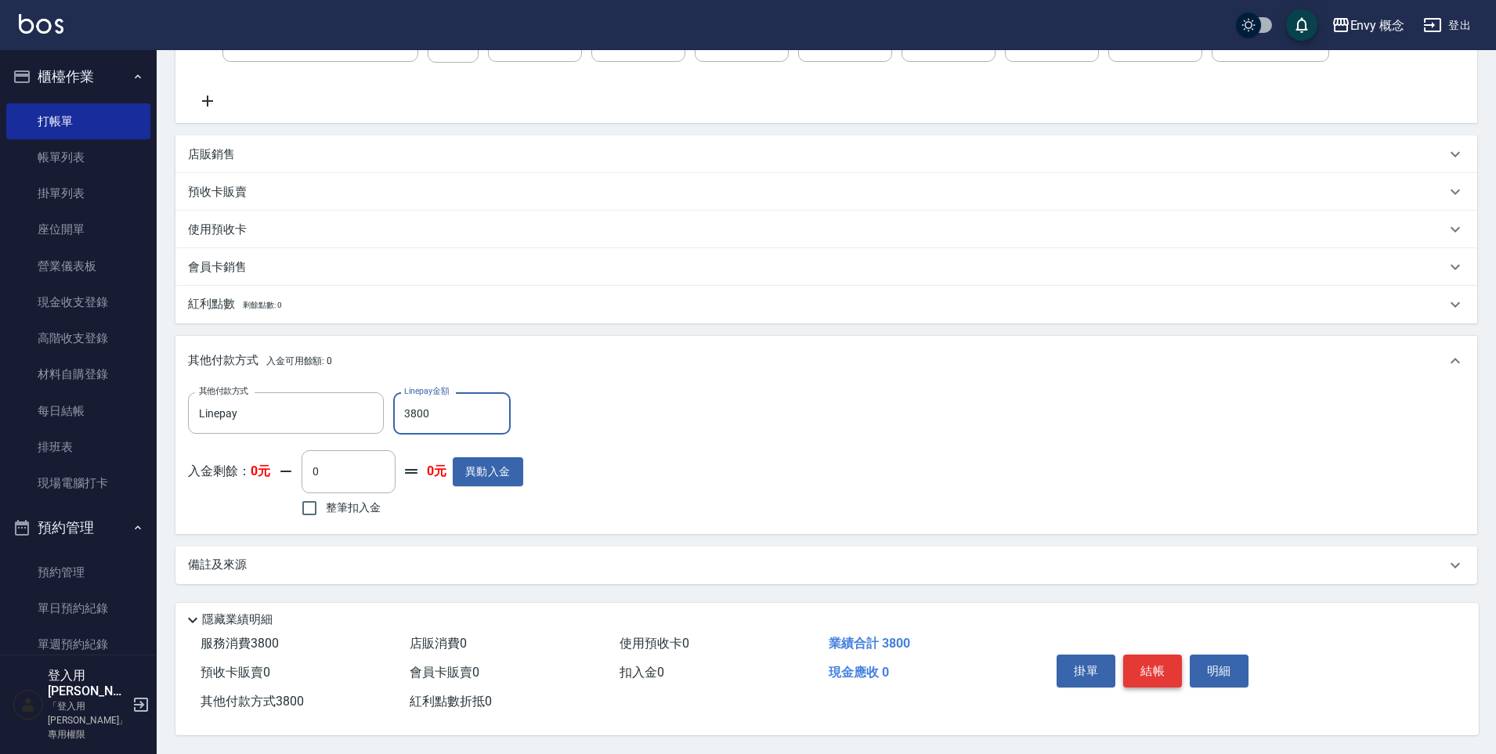
type input "3800"
click at [1147, 660] on button "結帳" at bounding box center [1152, 671] width 59 height 33
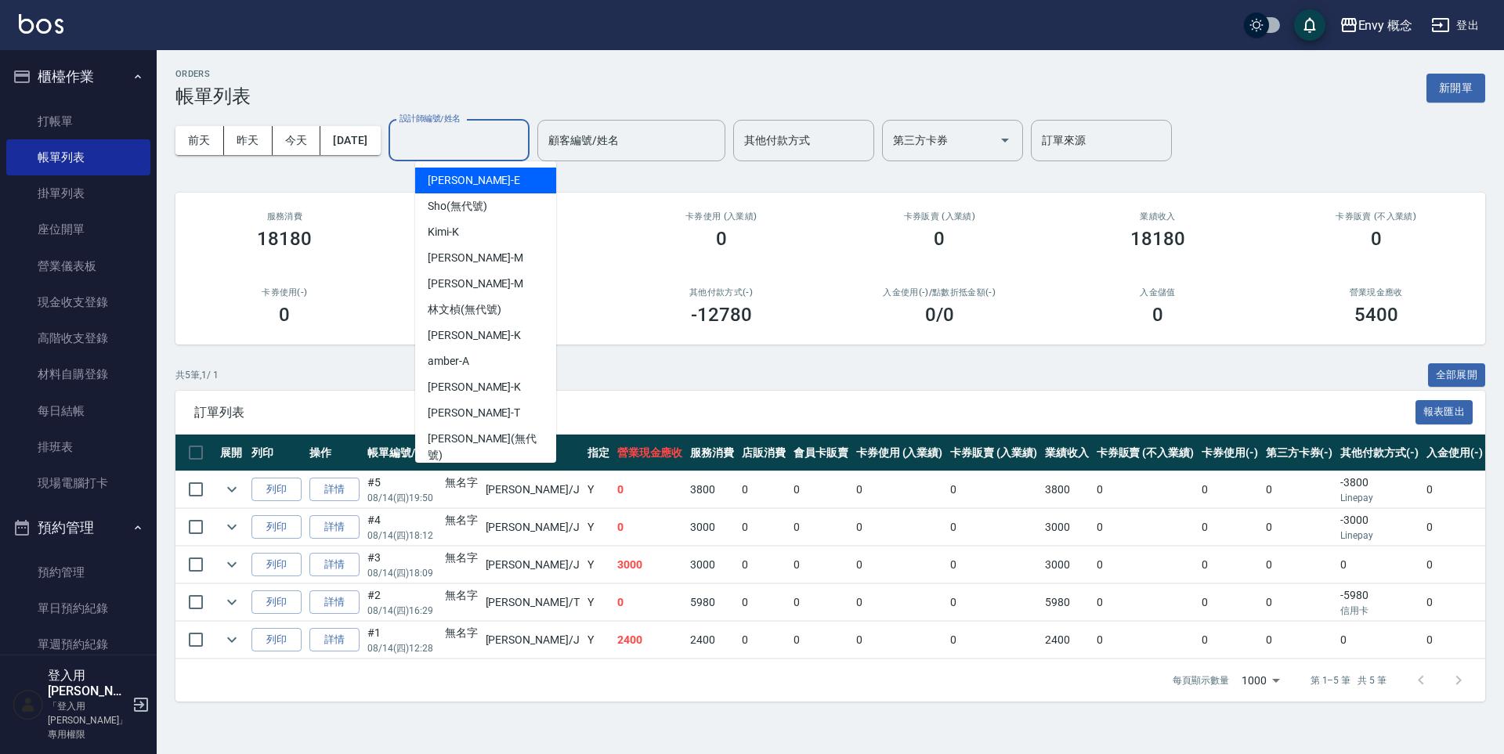
click at [445, 143] on input "設計師編號/姓名" at bounding box center [459, 140] width 127 height 27
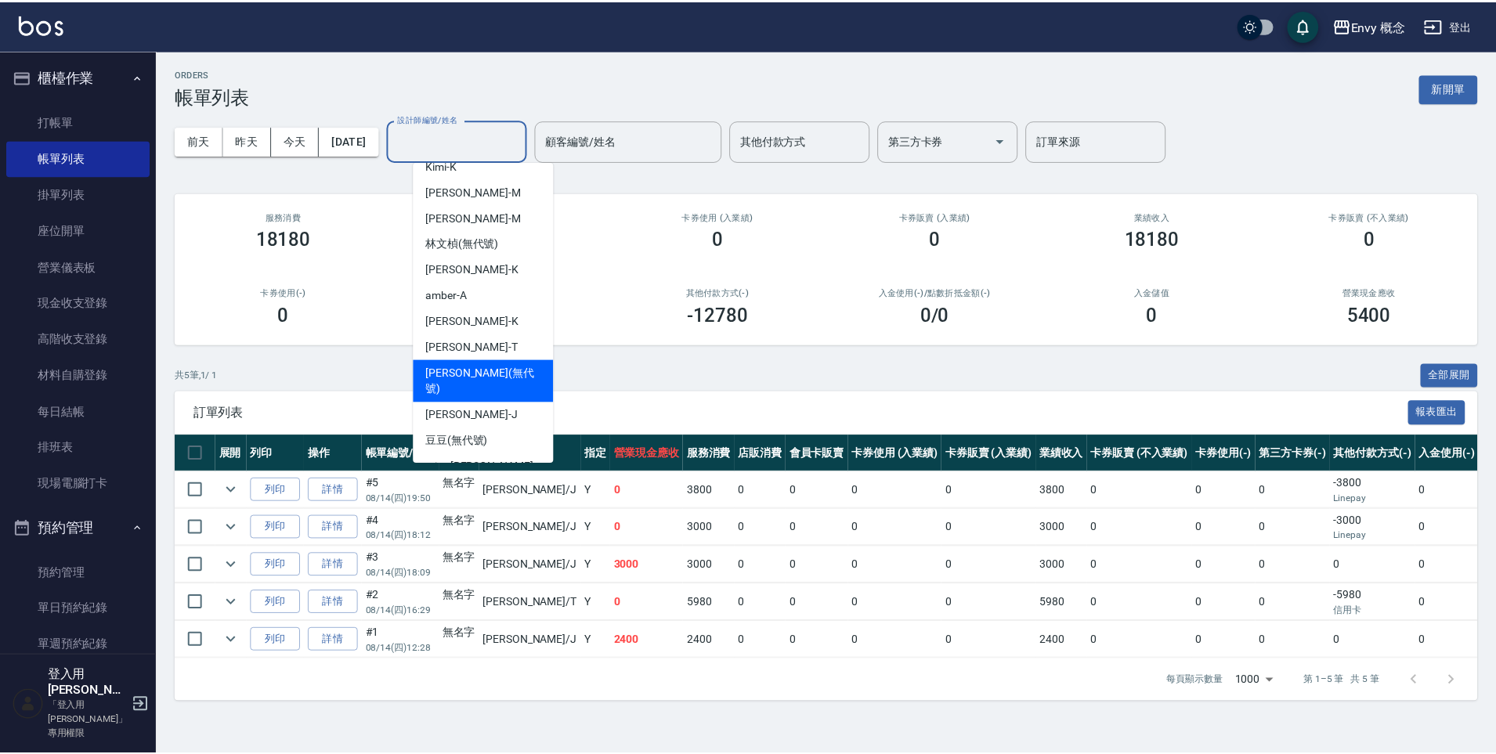
scroll to position [125, 0]
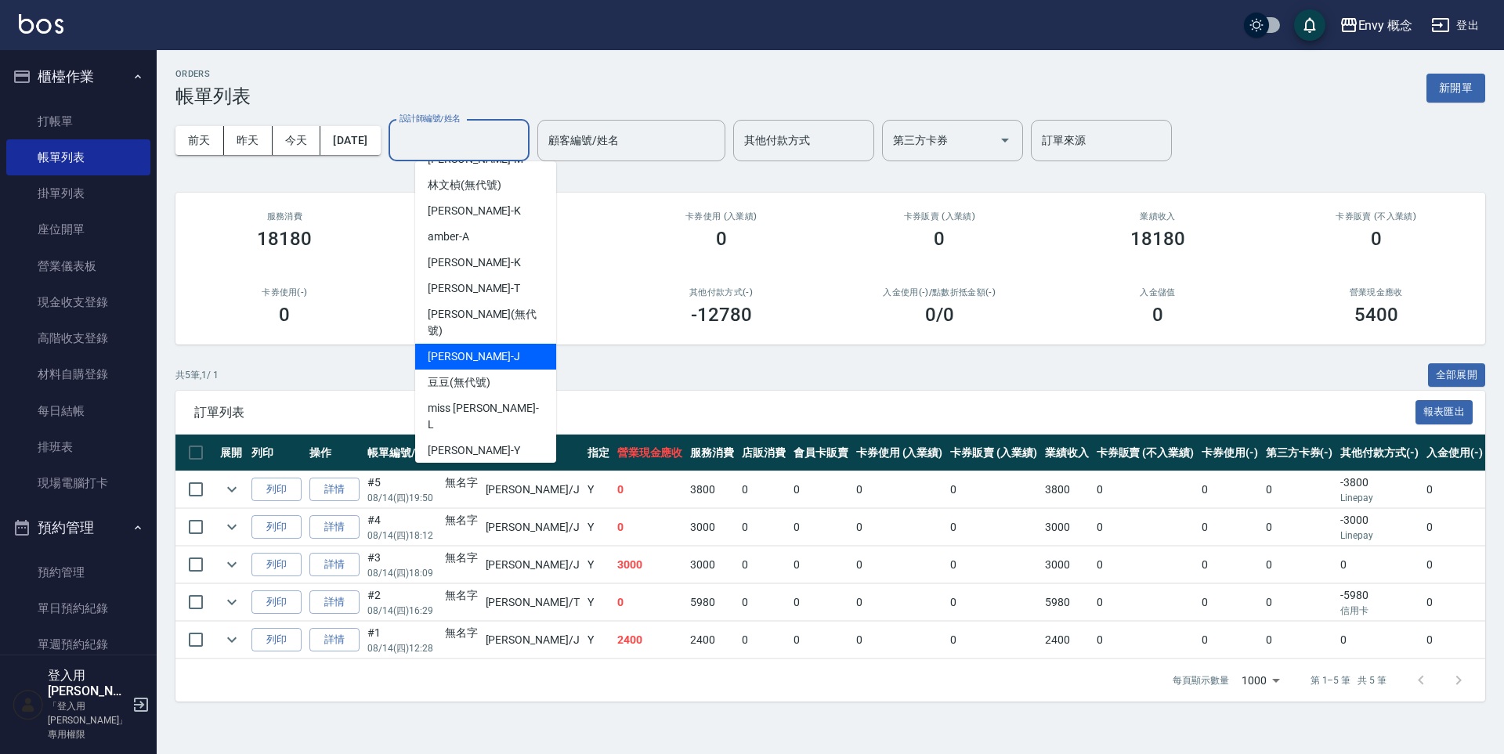
click at [457, 349] on span "[PERSON_NAME]" at bounding box center [474, 357] width 92 height 16
type input "[PERSON_NAME]"
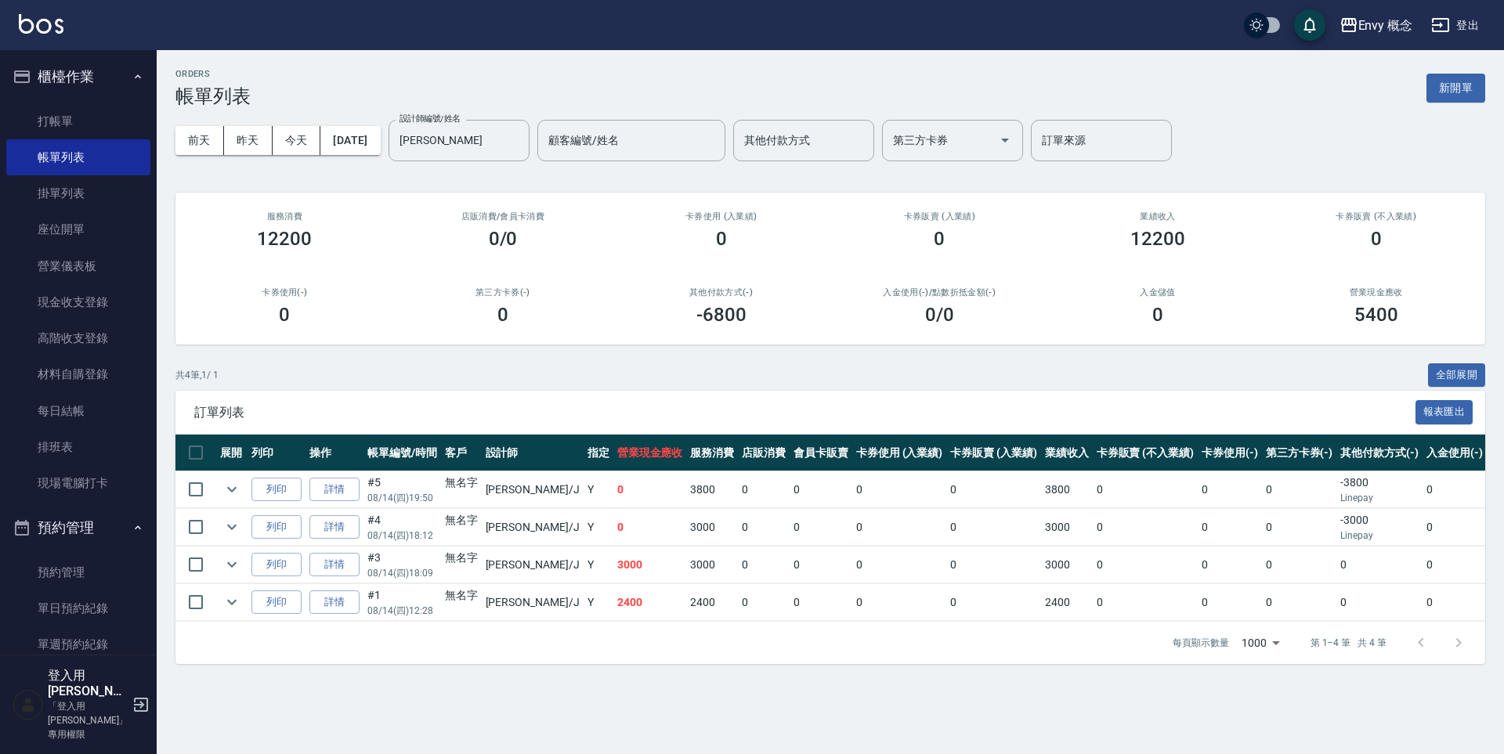
click at [613, 552] on td "3000" at bounding box center [650, 565] width 74 height 37
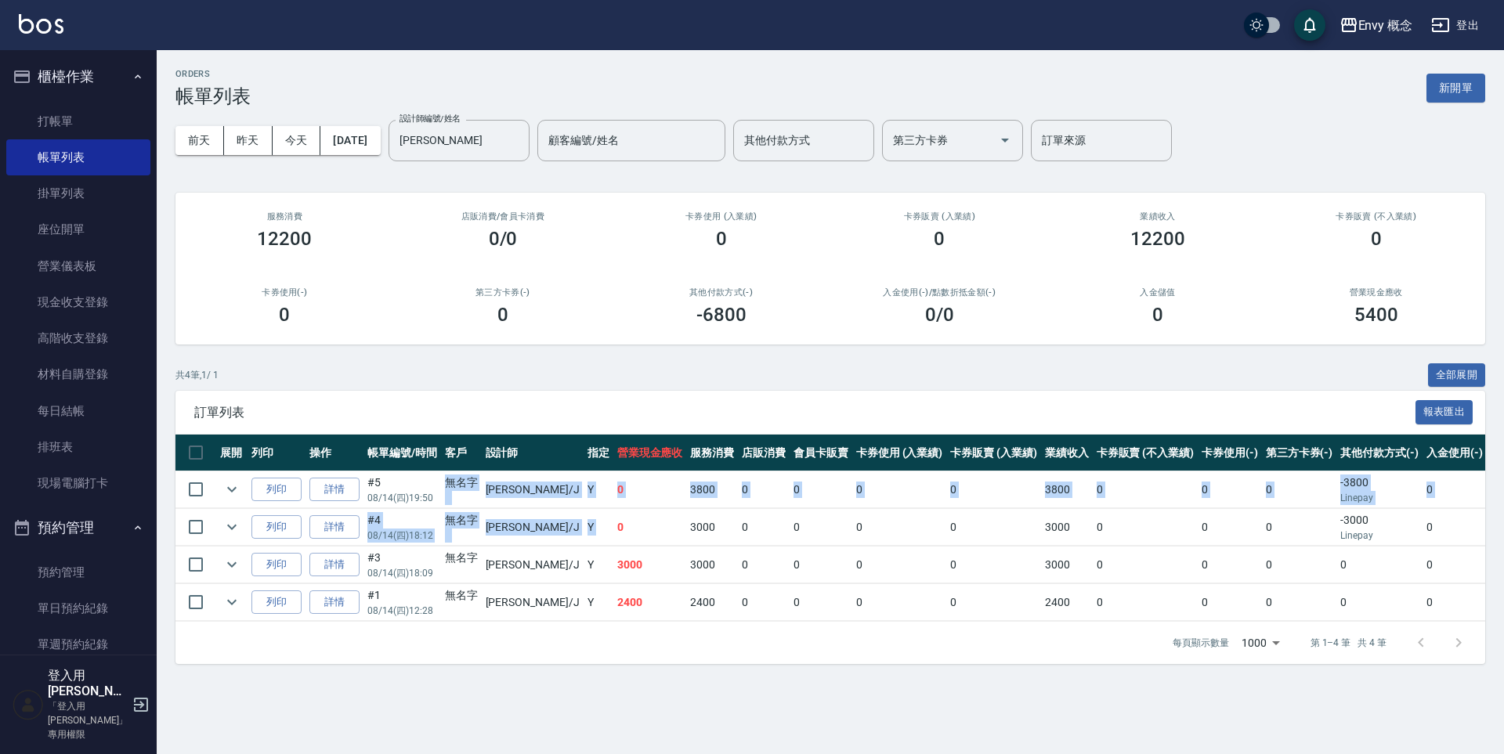
drag, startPoint x: 563, startPoint y: 530, endPoint x: 426, endPoint y: 506, distance: 139.1
click at [427, 506] on tbody "列印 詳情 #5 08/14 (四) 19:50 無名字 [PERSON_NAME] /J Y 0 3800 0 0 0 0 3800 0 0 0 -3800…" at bounding box center [914, 547] width 1478 height 150
click at [429, 519] on td "#4 08/14 (四) 18:12" at bounding box center [402, 527] width 78 height 37
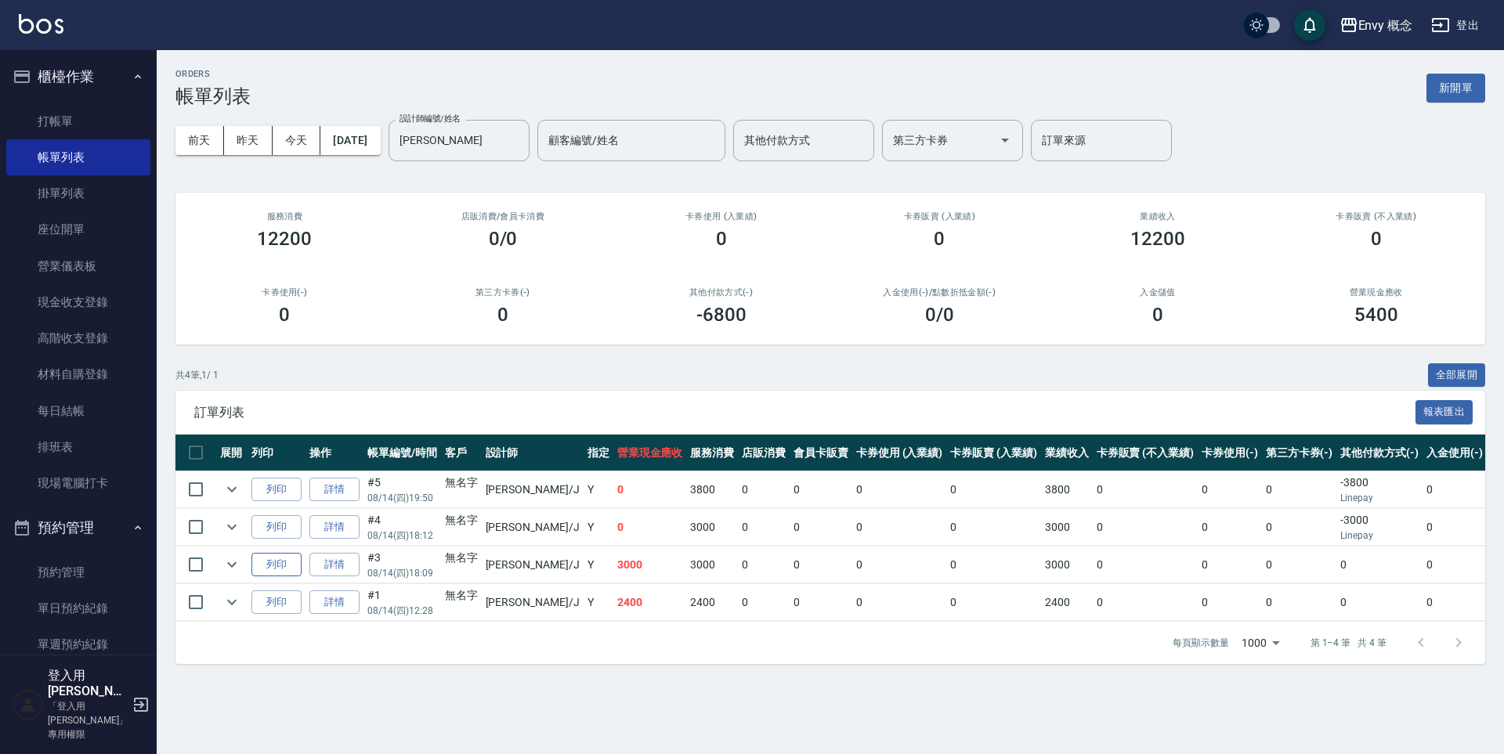
drag, startPoint x: 197, startPoint y: 525, endPoint x: 277, endPoint y: 559, distance: 87.0
click at [197, 525] on input "checkbox" at bounding box center [195, 527] width 33 height 33
checkbox input "true"
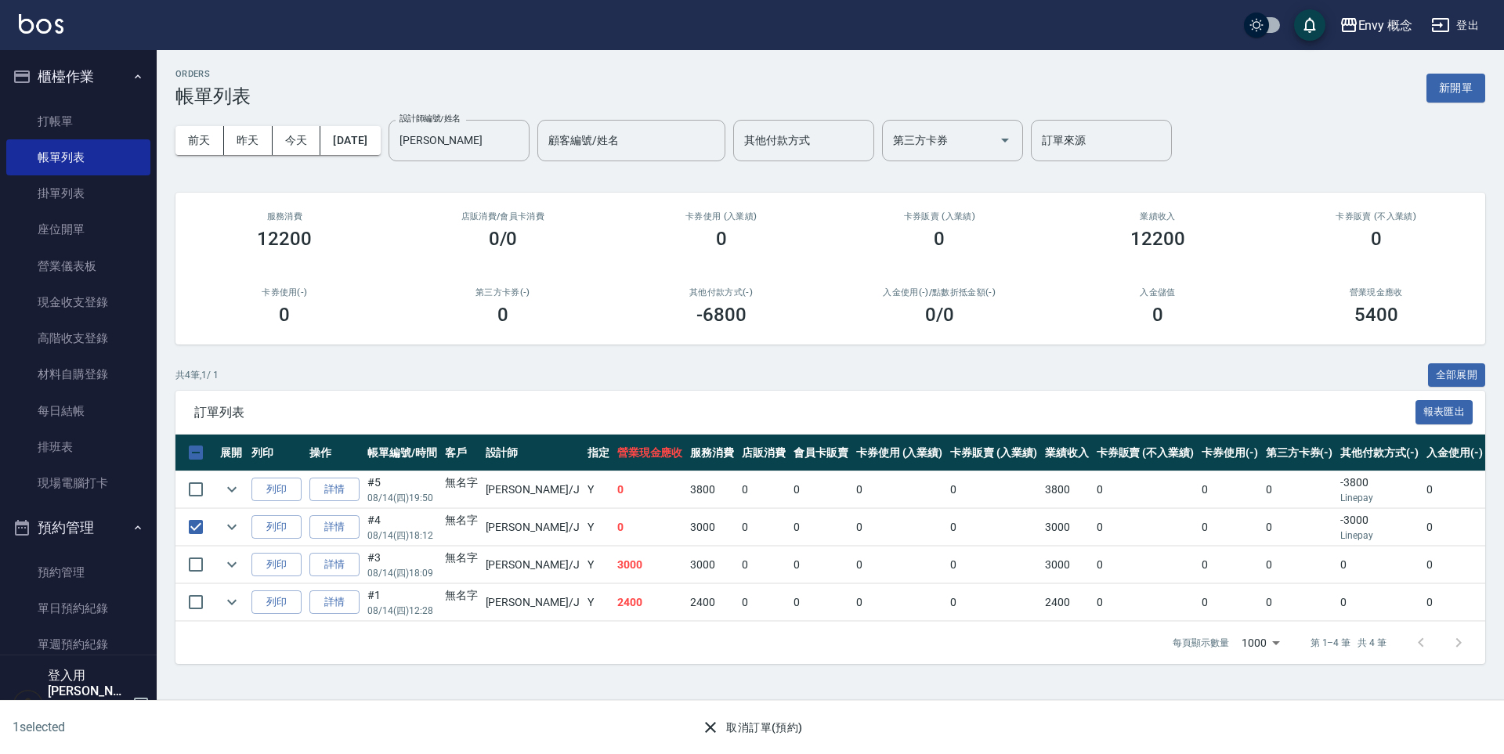
click at [724, 725] on button "取消訂單(預約)" at bounding box center [752, 728] width 114 height 29
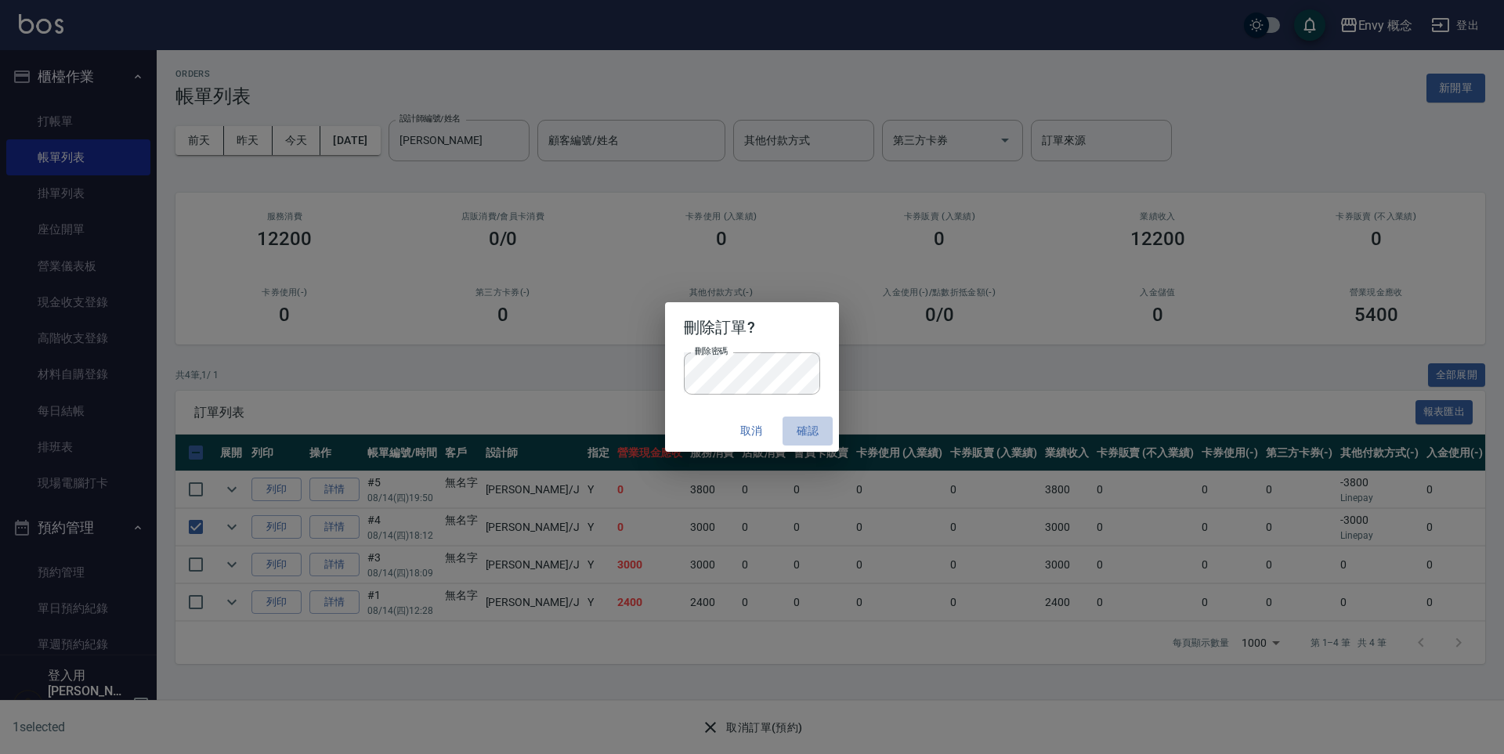
click at [819, 439] on button "確認" at bounding box center [808, 431] width 50 height 29
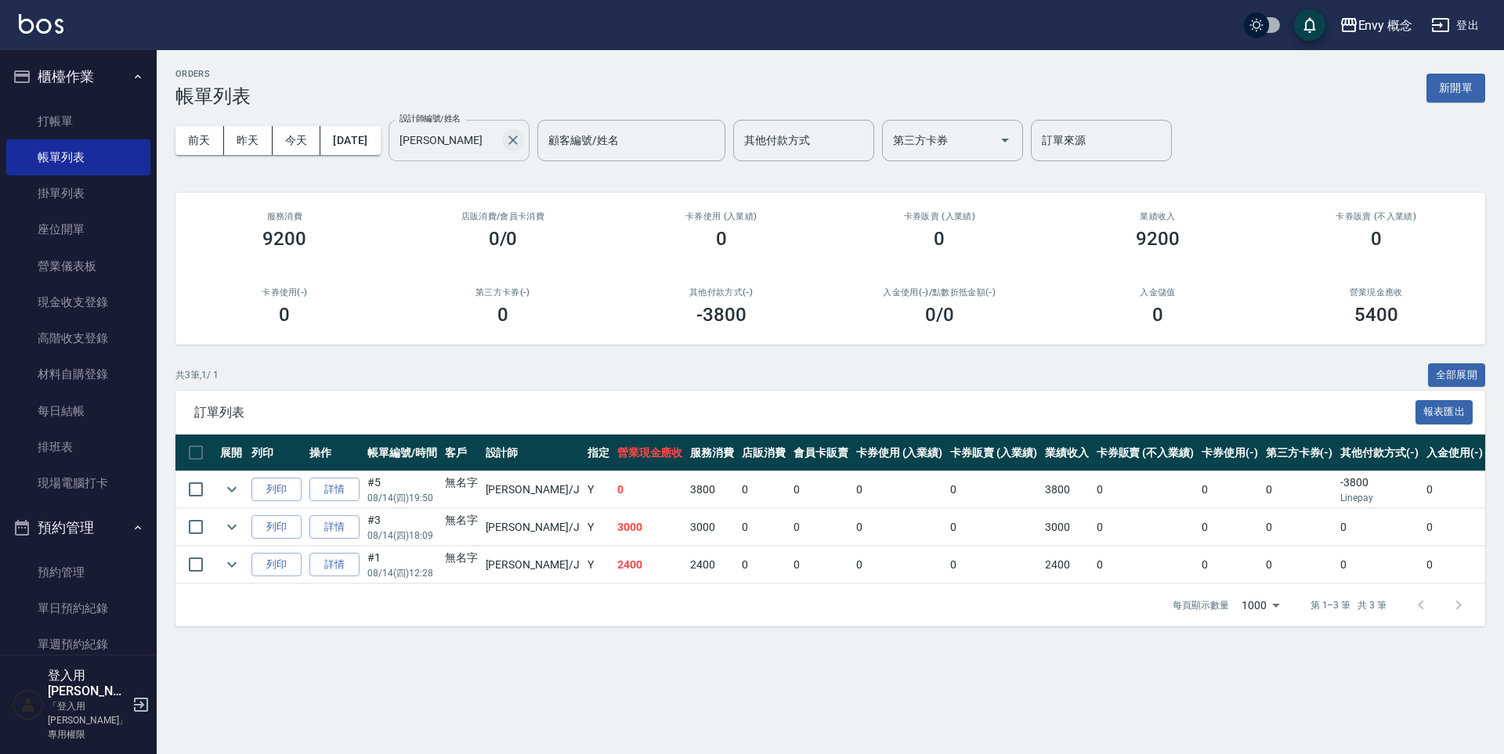
click at [521, 139] on icon "Clear" at bounding box center [513, 140] width 16 height 16
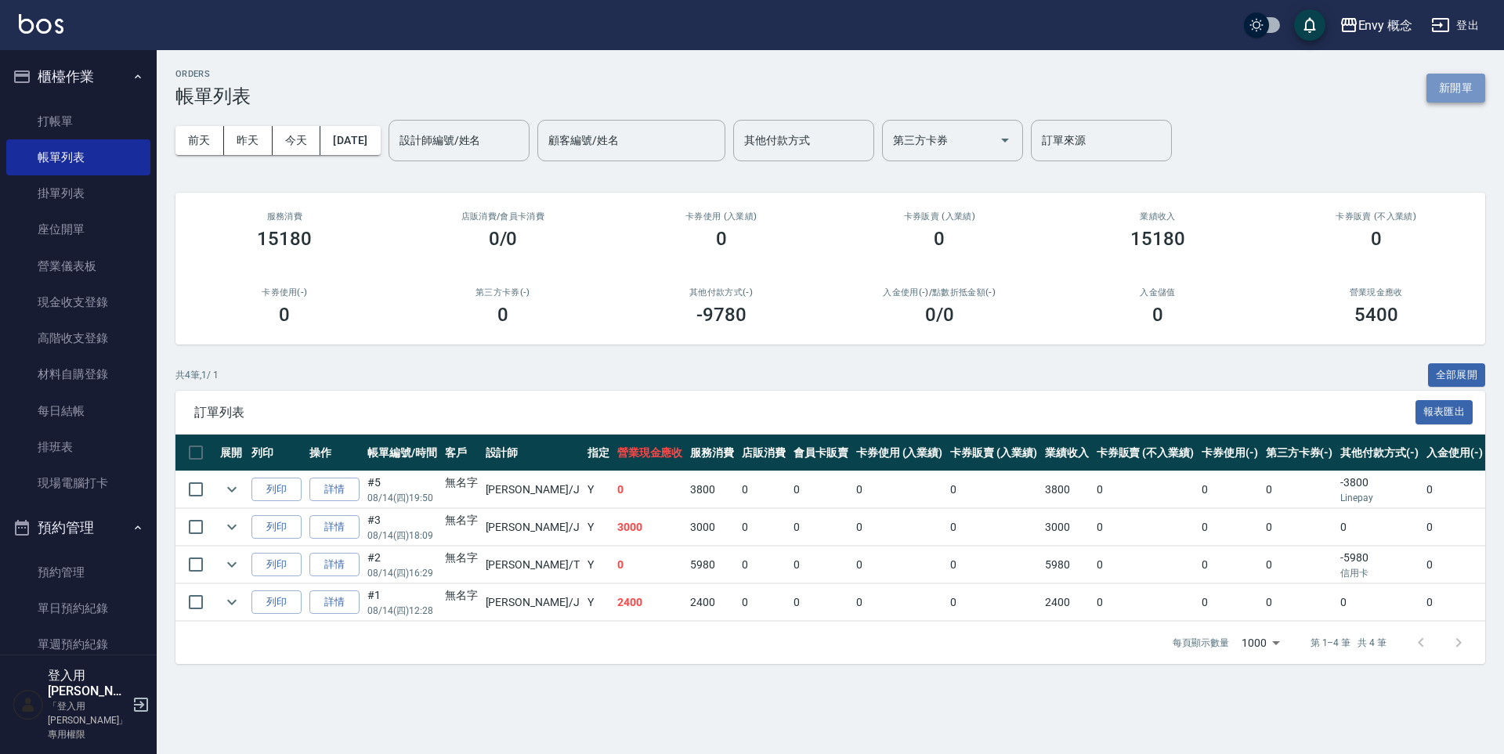
click at [1473, 90] on button "新開單" at bounding box center [1456, 88] width 59 height 29
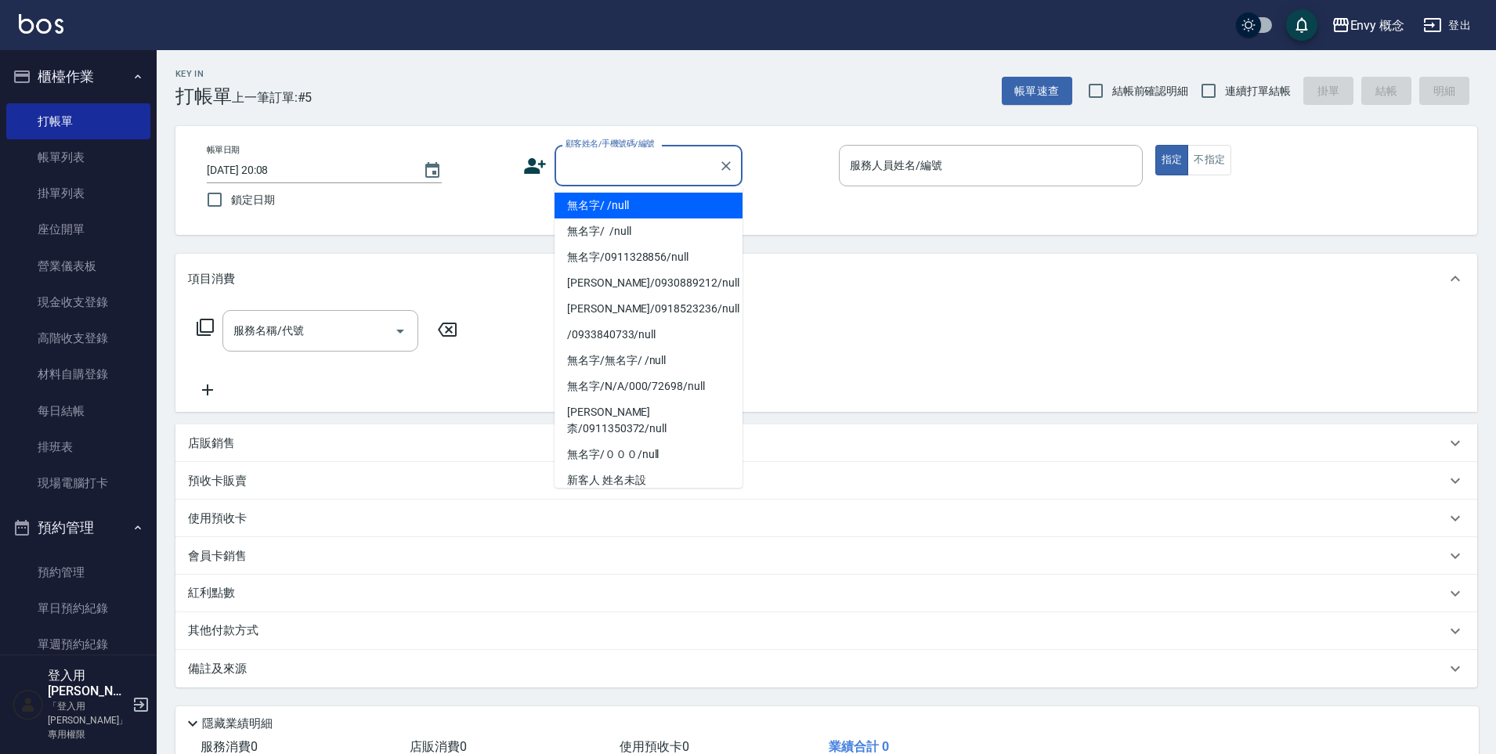
click at [580, 166] on input "顧客姓名/手機號碼/編號" at bounding box center [637, 165] width 150 height 27
drag, startPoint x: 590, startPoint y: 204, endPoint x: 796, endPoint y: 166, distance: 209.4
click at [590, 204] on li "無名字/ /null" at bounding box center [649, 206] width 188 height 26
type input "無名字/ /null"
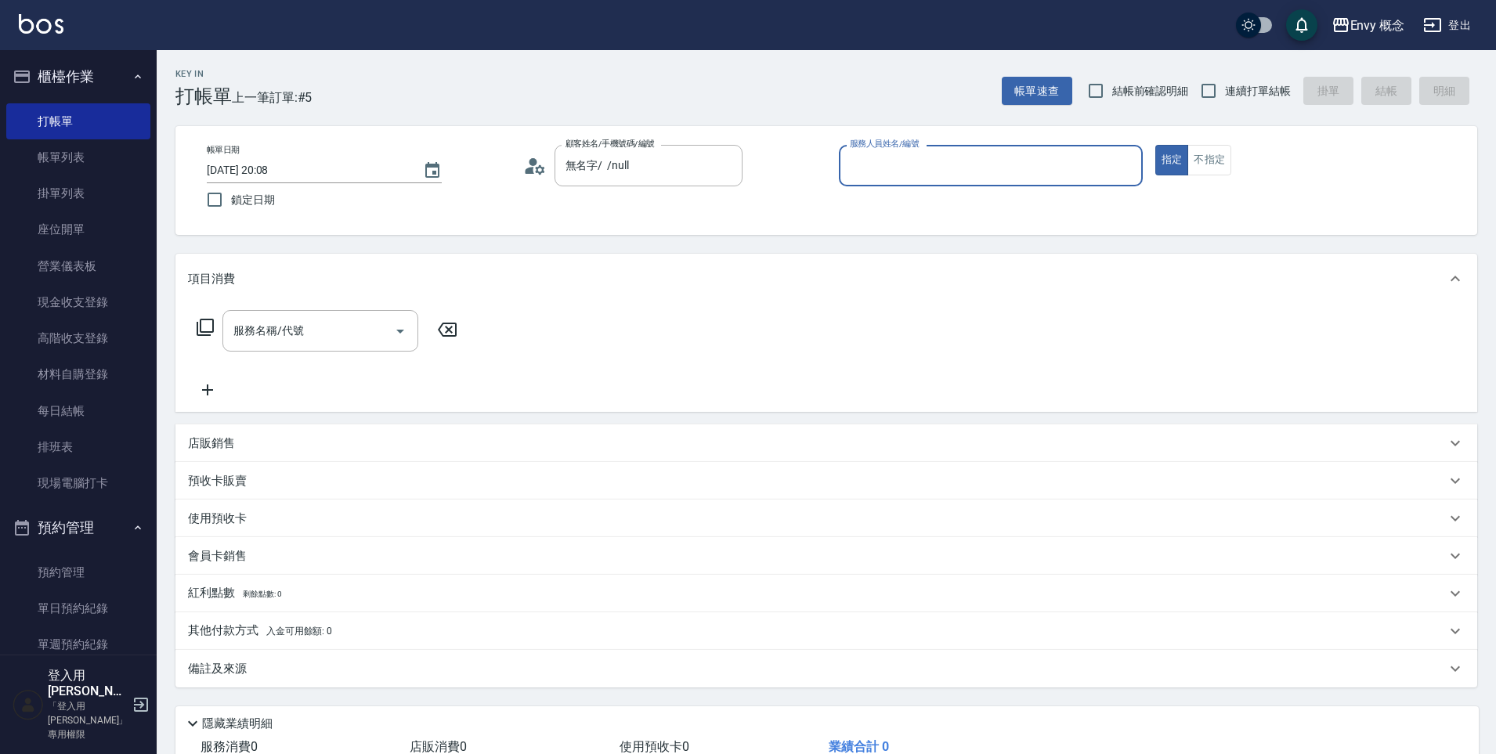
click at [858, 182] on div "服務人員姓名/編號" at bounding box center [991, 166] width 304 height 42
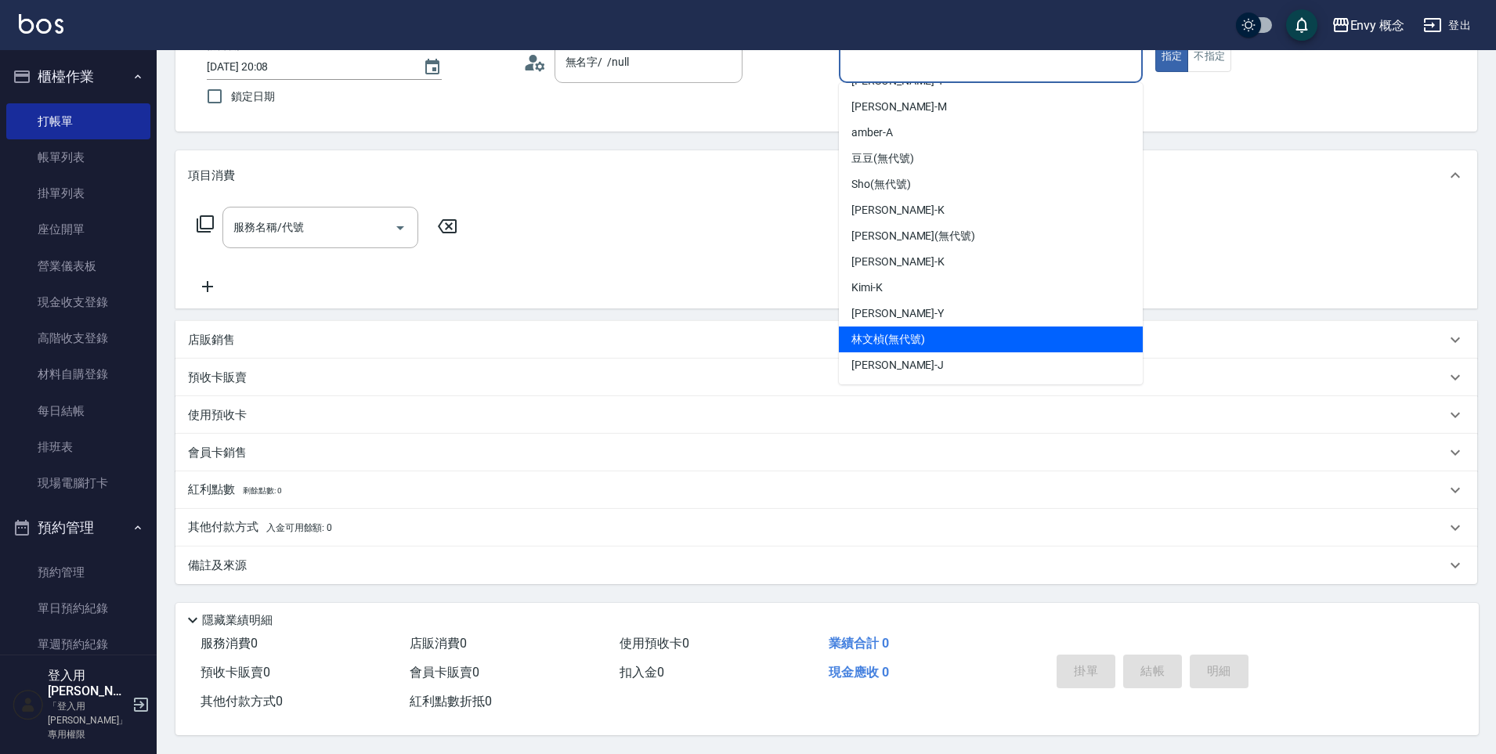
scroll to position [110, 0]
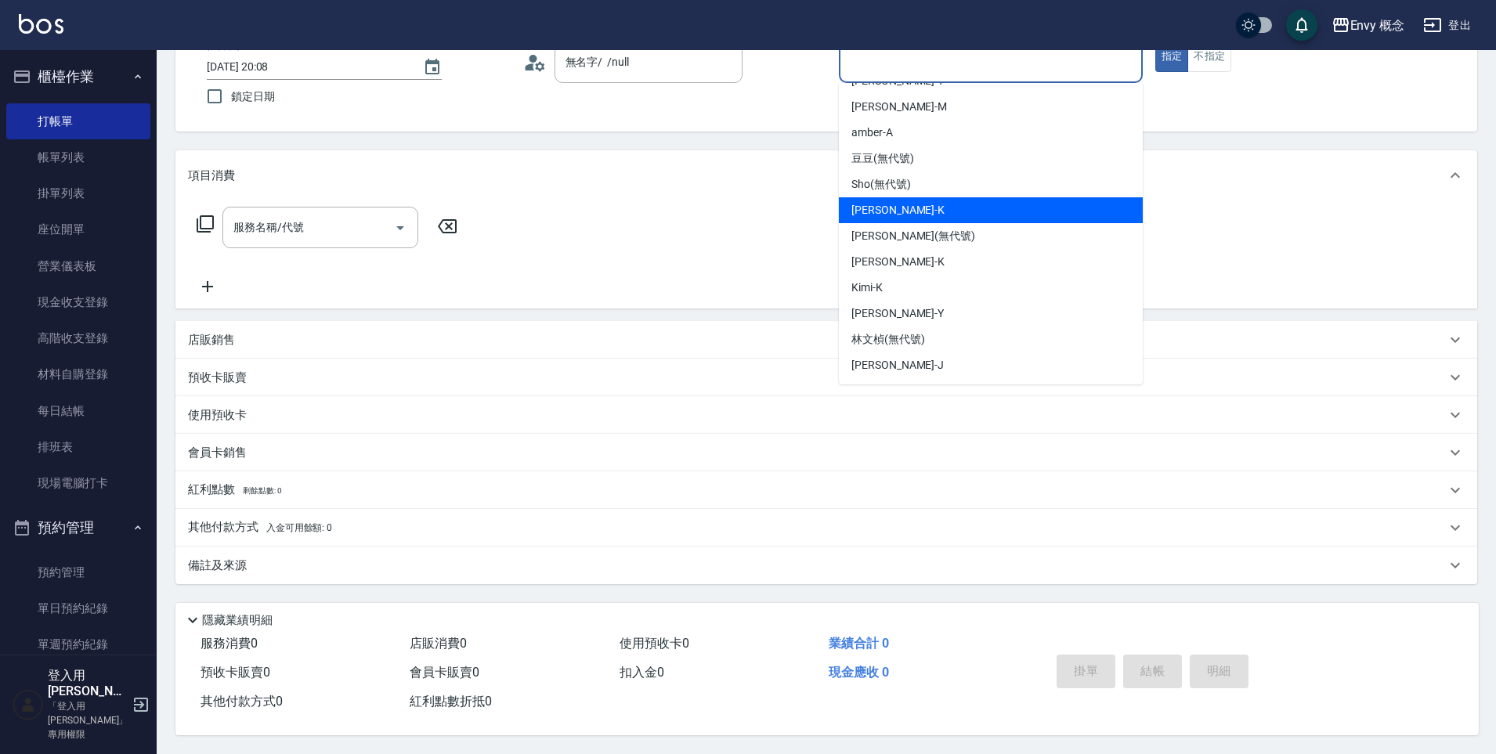
click at [888, 198] on div "[PERSON_NAME]" at bounding box center [991, 210] width 304 height 26
type input "[PERSON_NAME]"
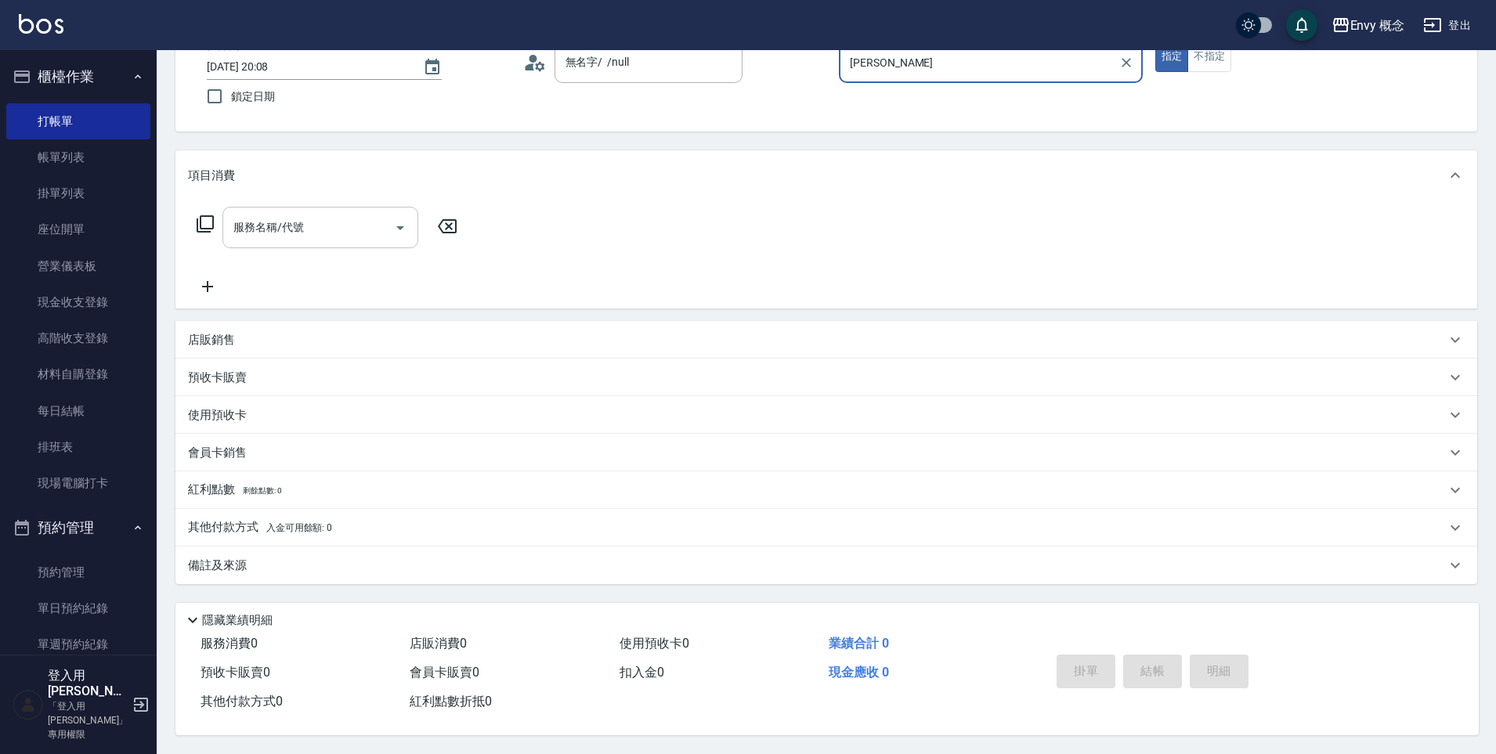
click at [292, 221] on div "服務名稱/代號 服務名稱/代號" at bounding box center [320, 228] width 196 height 42
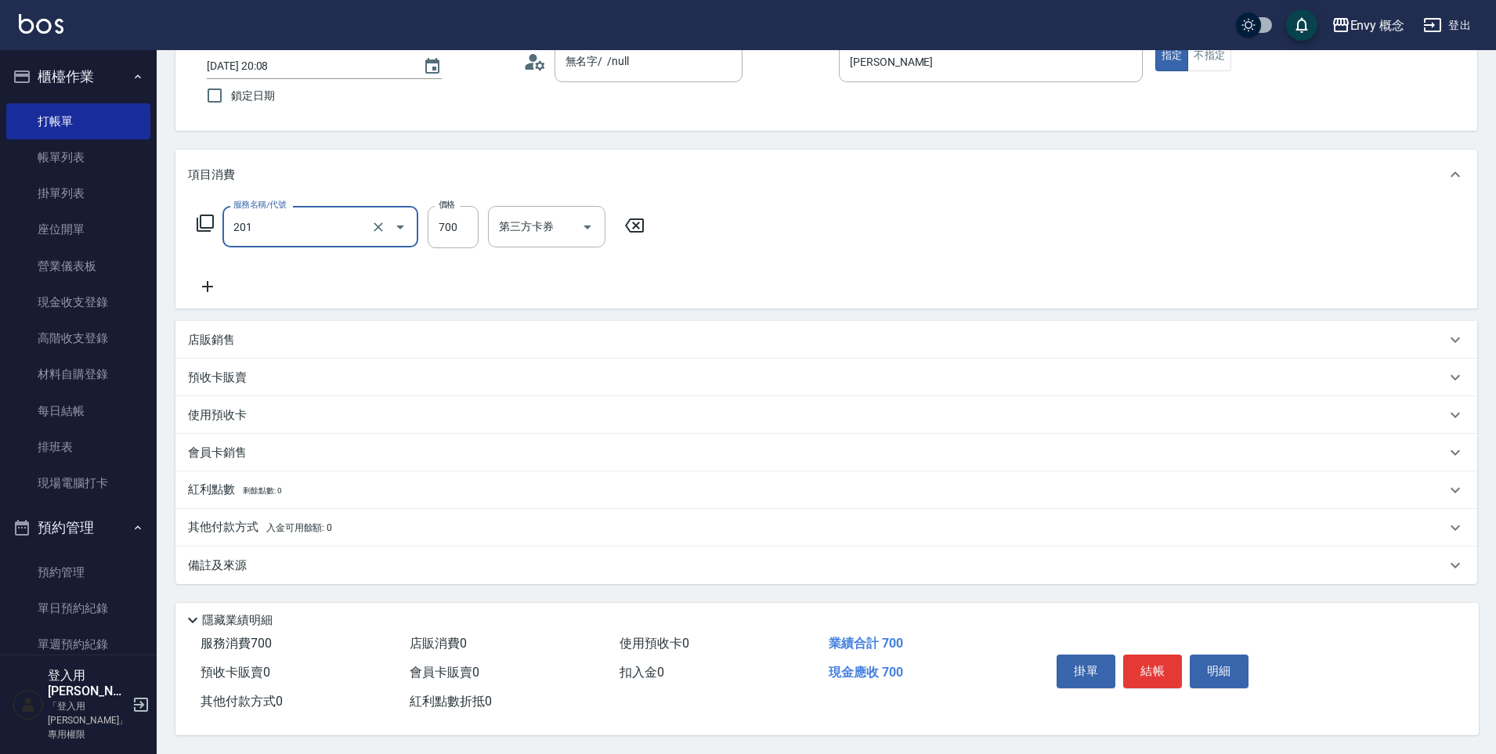
type input "201 剪髮(201)"
type input "800"
click at [1161, 664] on button "結帳" at bounding box center [1152, 671] width 59 height 33
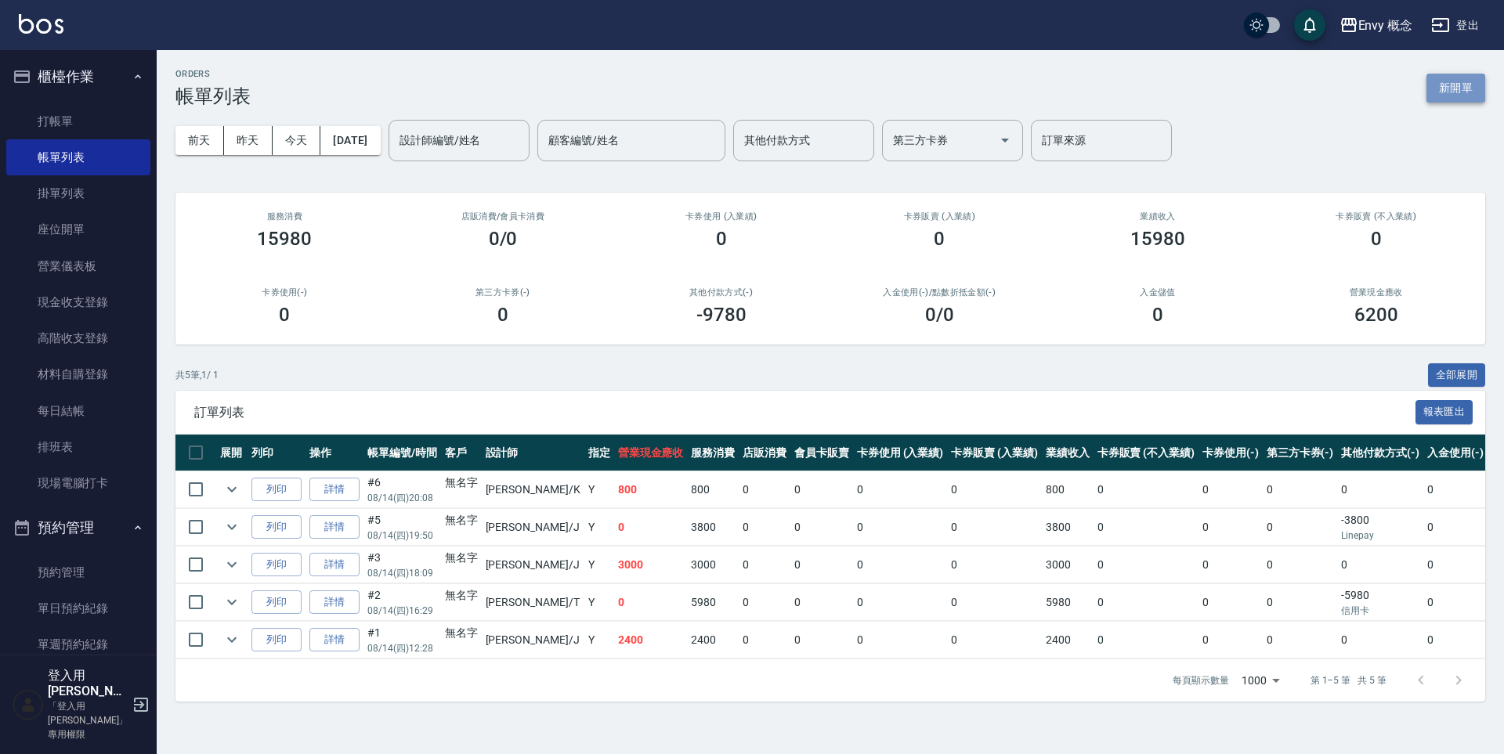
click at [1463, 78] on button "新開單" at bounding box center [1456, 88] width 59 height 29
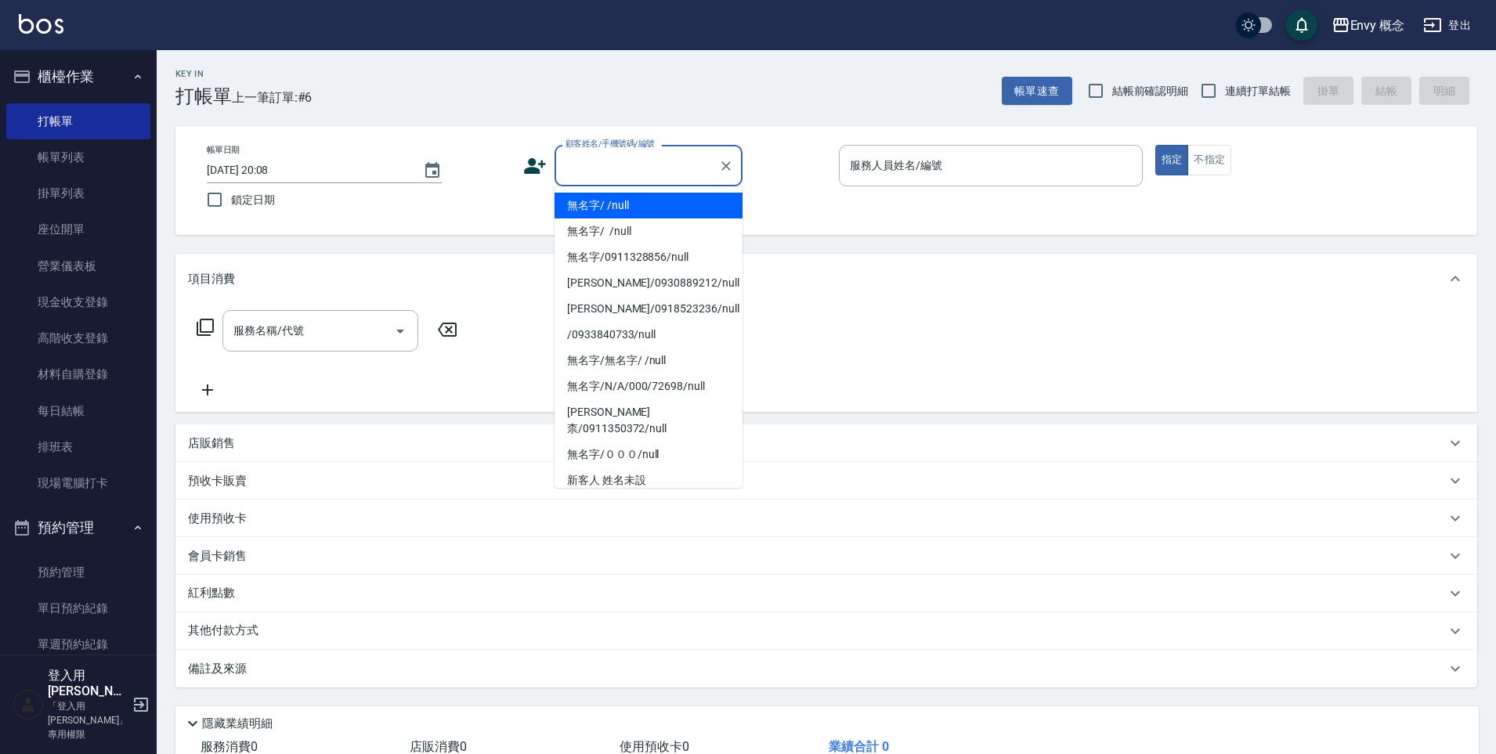
click at [591, 156] on input "顧客姓名/手機號碼/編號" at bounding box center [637, 165] width 150 height 27
click at [606, 200] on li "無名字/ /null" at bounding box center [649, 206] width 188 height 26
type input "無名字/ /null"
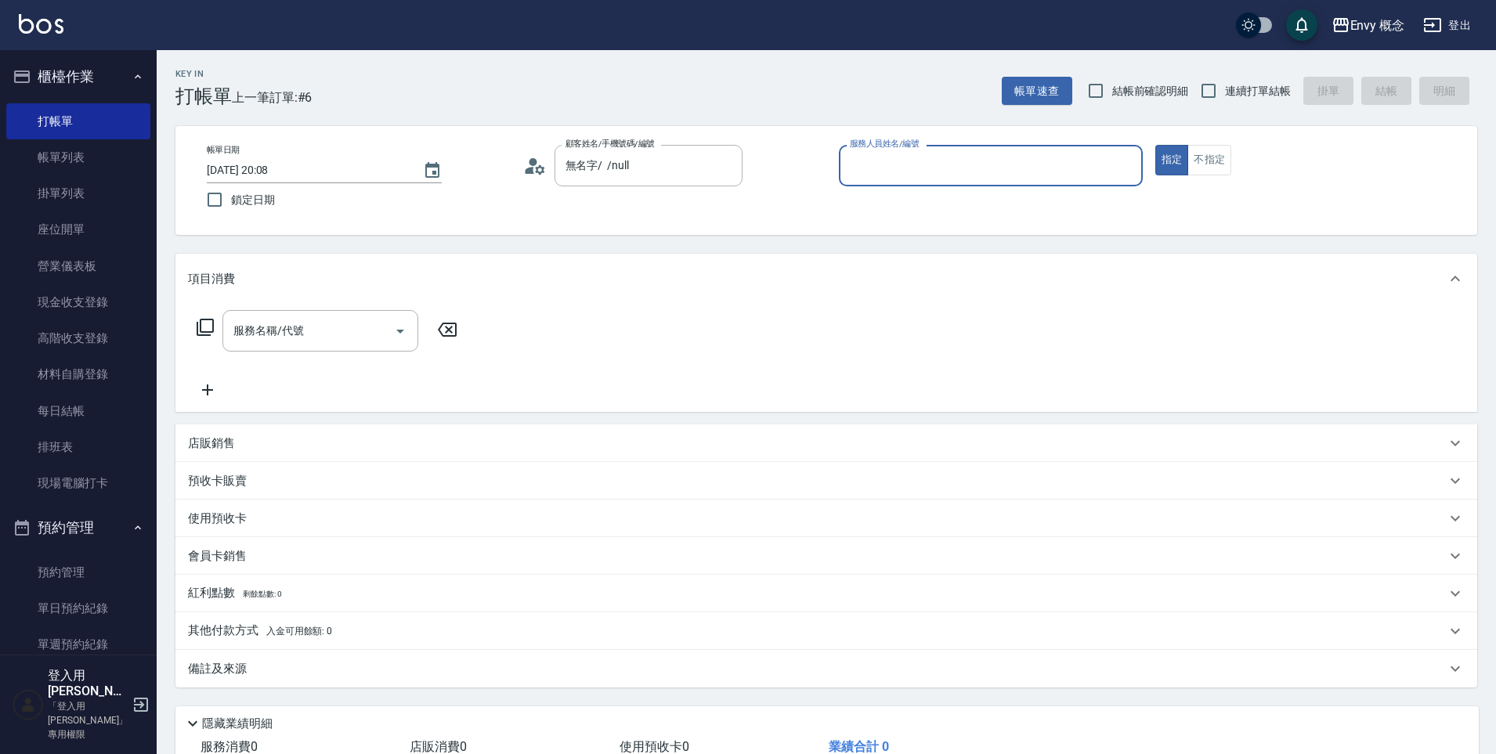
click at [947, 171] on input "服務人員姓名/編號" at bounding box center [991, 165] width 290 height 27
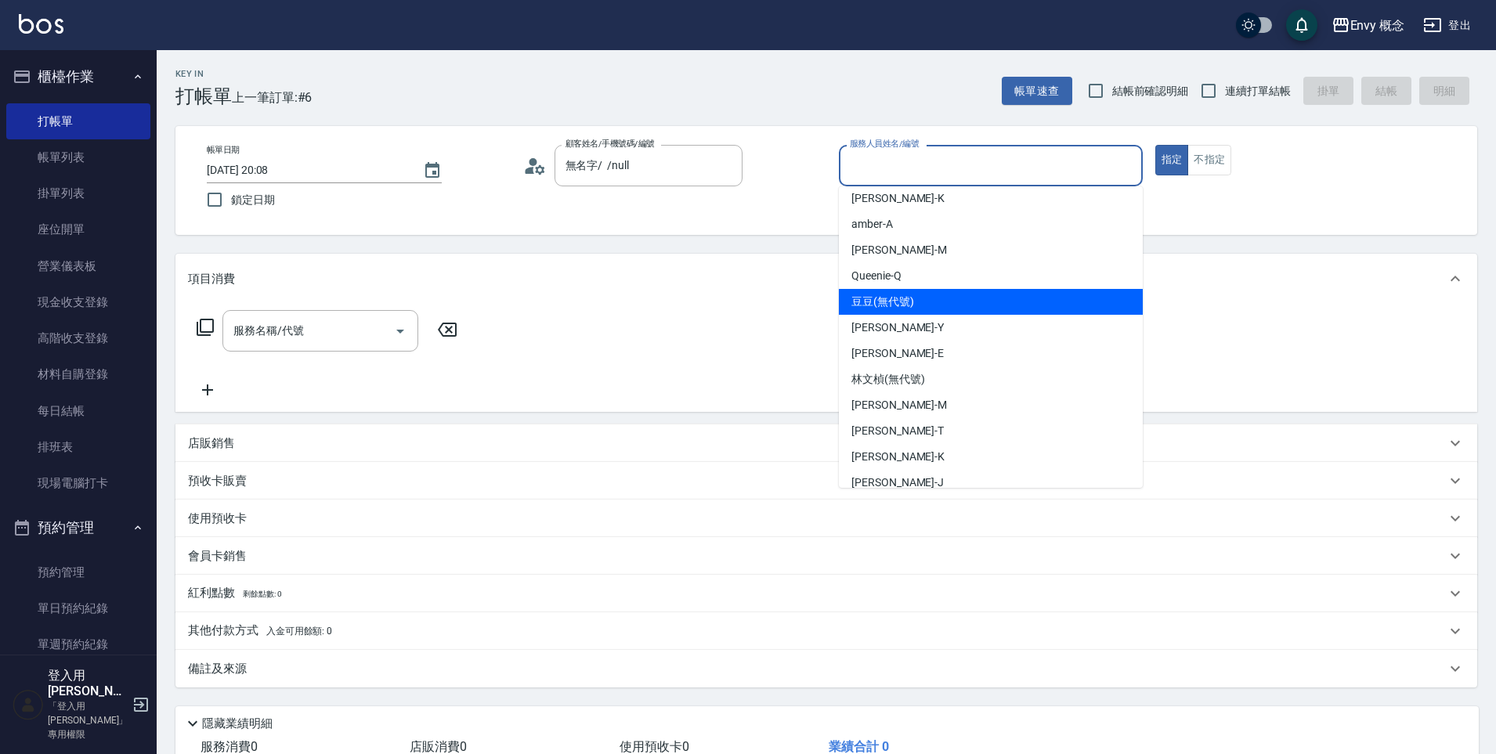
scroll to position [125, 0]
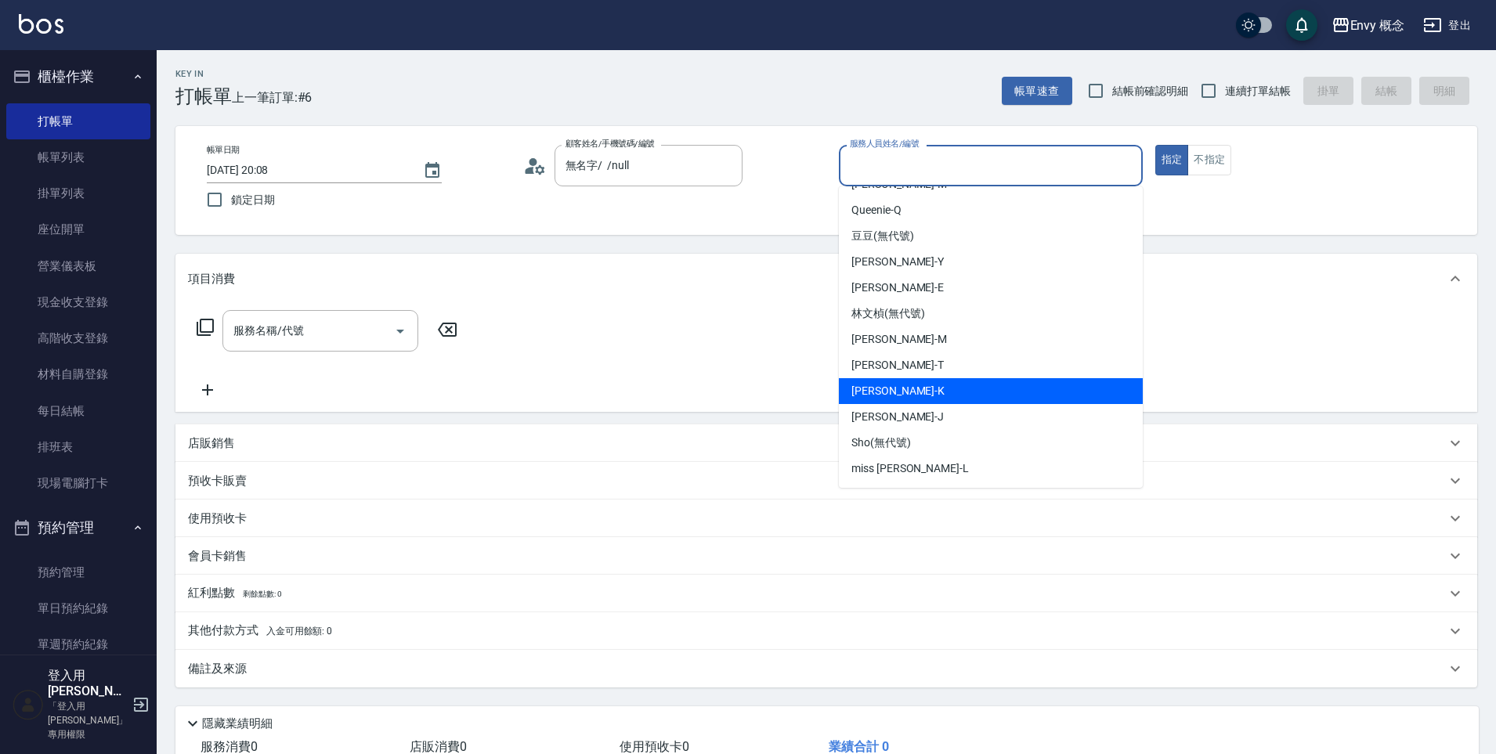
click at [902, 382] on div "[PERSON_NAME]" at bounding box center [991, 391] width 304 height 26
type input "[PERSON_NAME]"
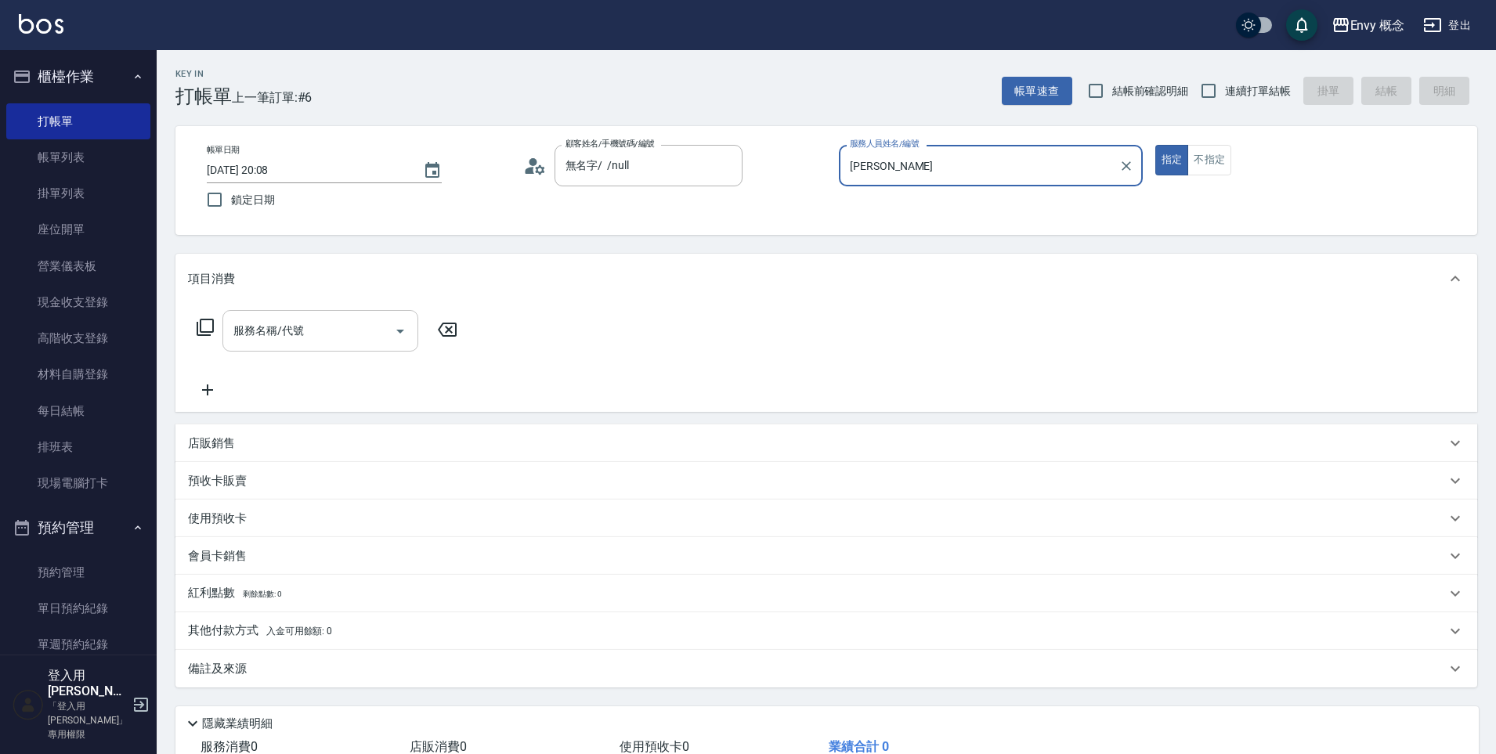
click at [310, 332] on input "服務名稱/代號" at bounding box center [309, 330] width 158 height 27
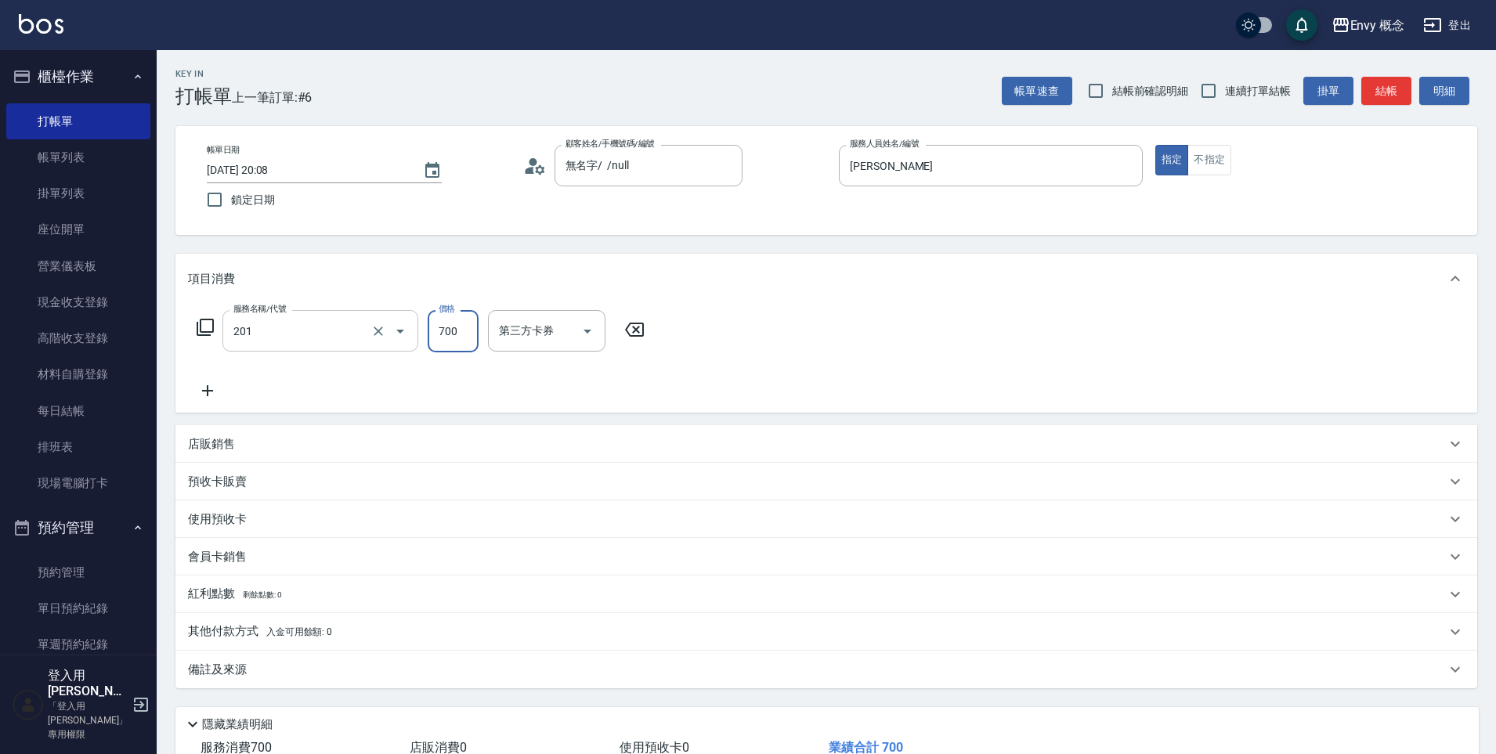
type input "201 剪髮(201)"
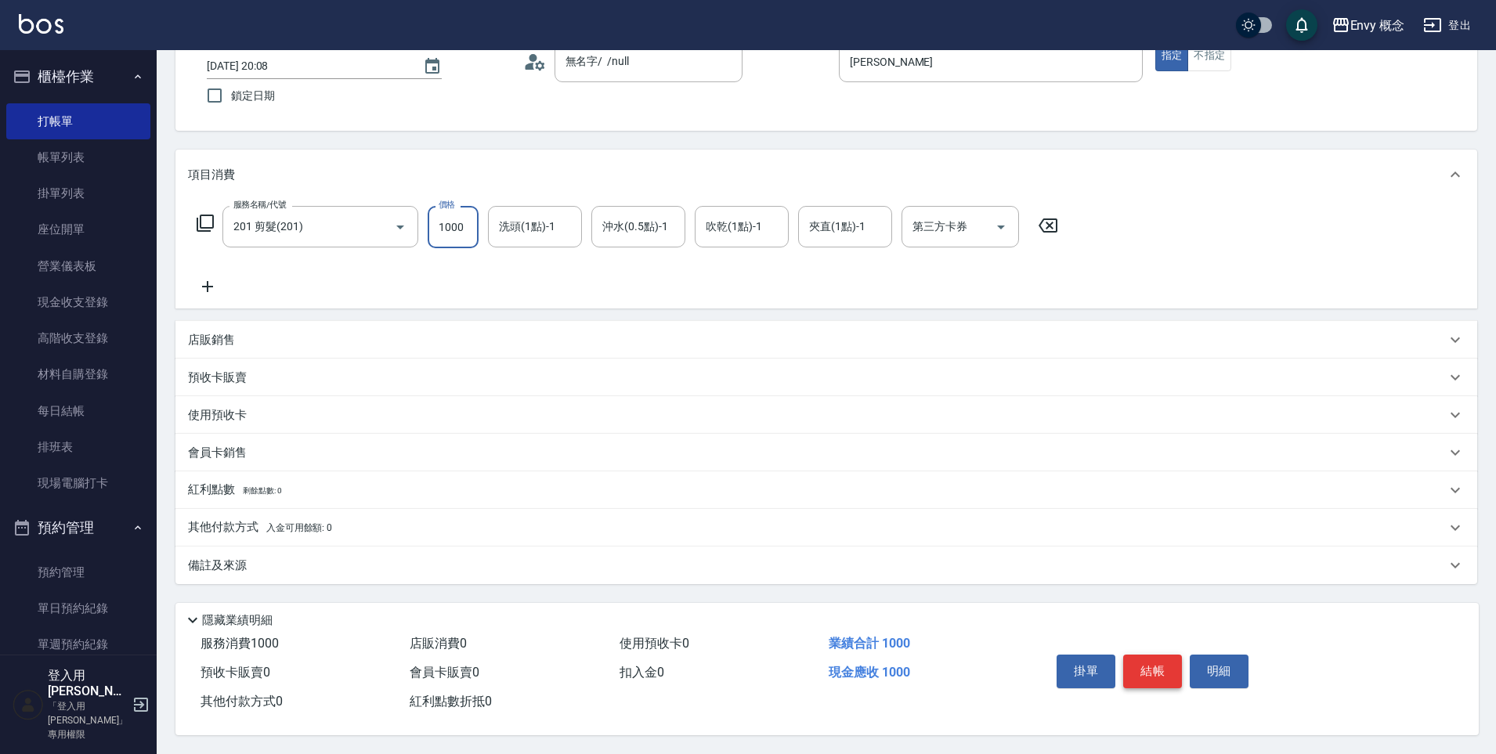
type input "1000"
click at [1160, 656] on button "結帳" at bounding box center [1152, 671] width 59 height 33
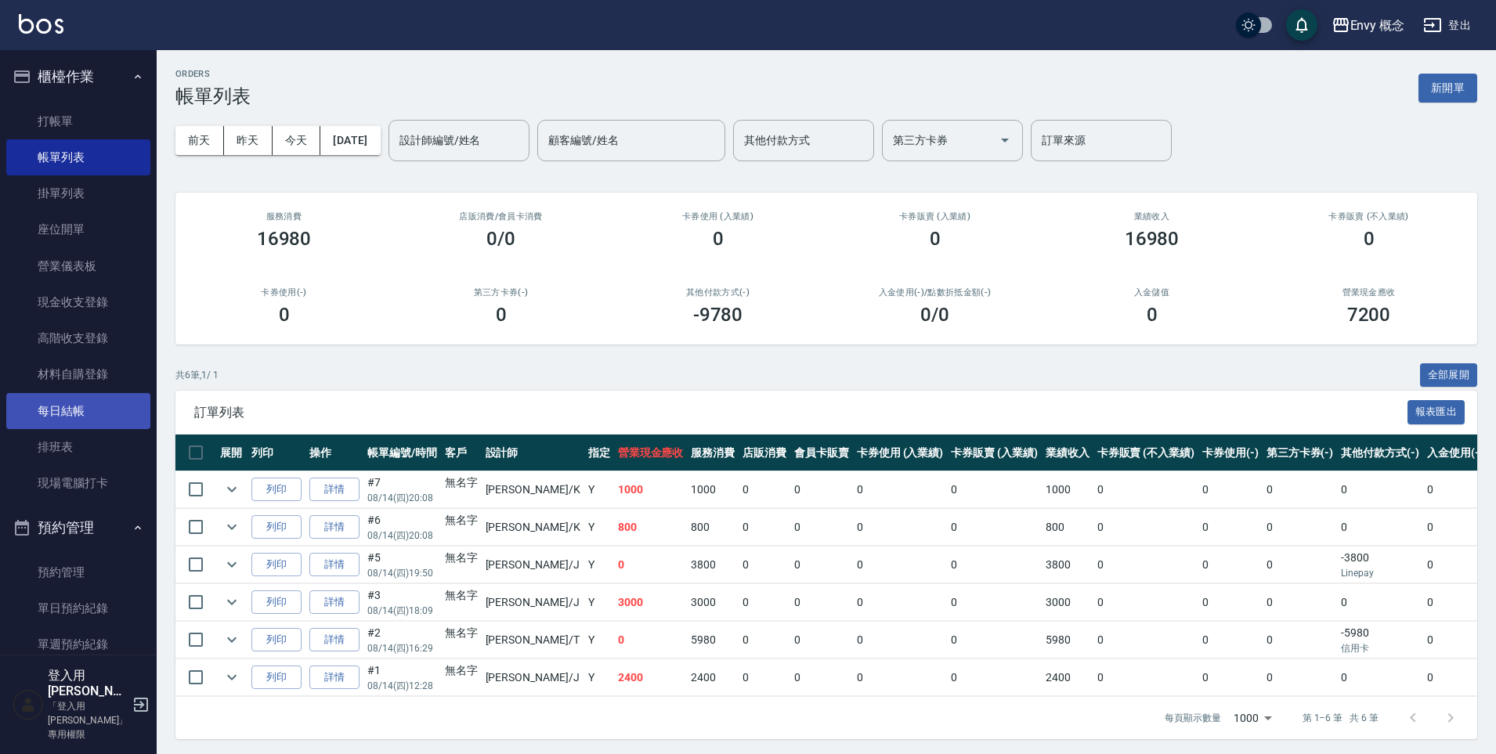
click at [83, 418] on link "每日結帳" at bounding box center [78, 411] width 144 height 36
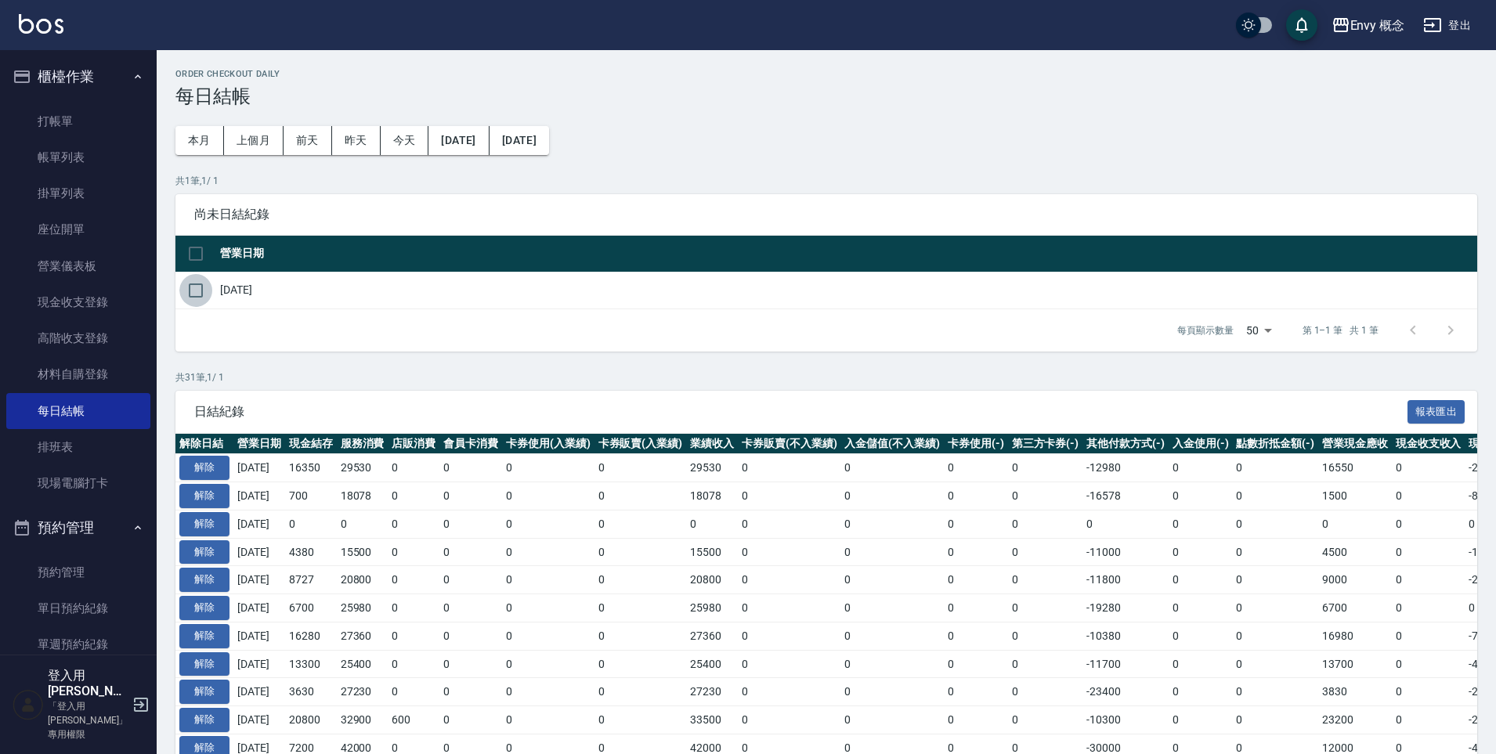
click at [193, 288] on input "checkbox" at bounding box center [195, 290] width 33 height 33
checkbox input "true"
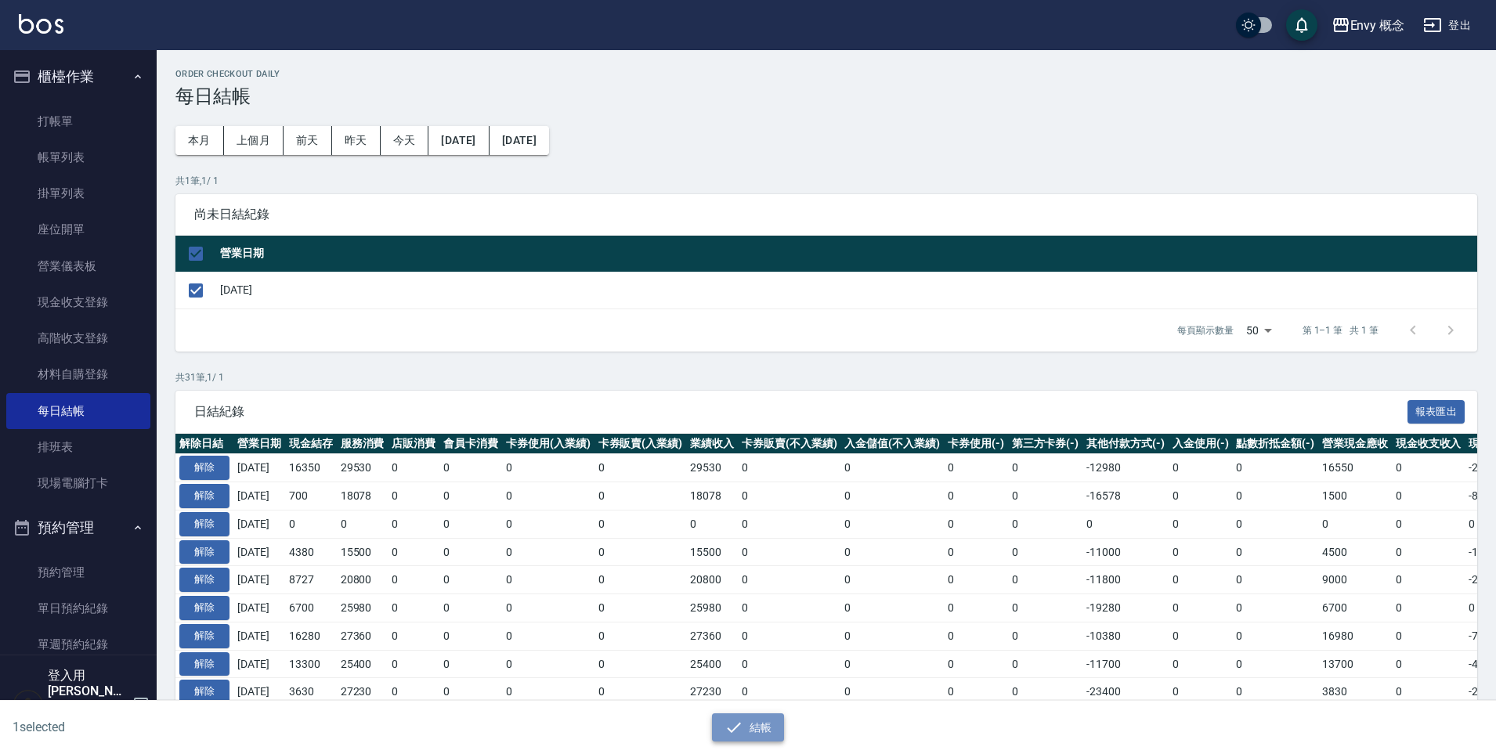
click at [743, 735] on icon "button" at bounding box center [734, 727] width 19 height 19
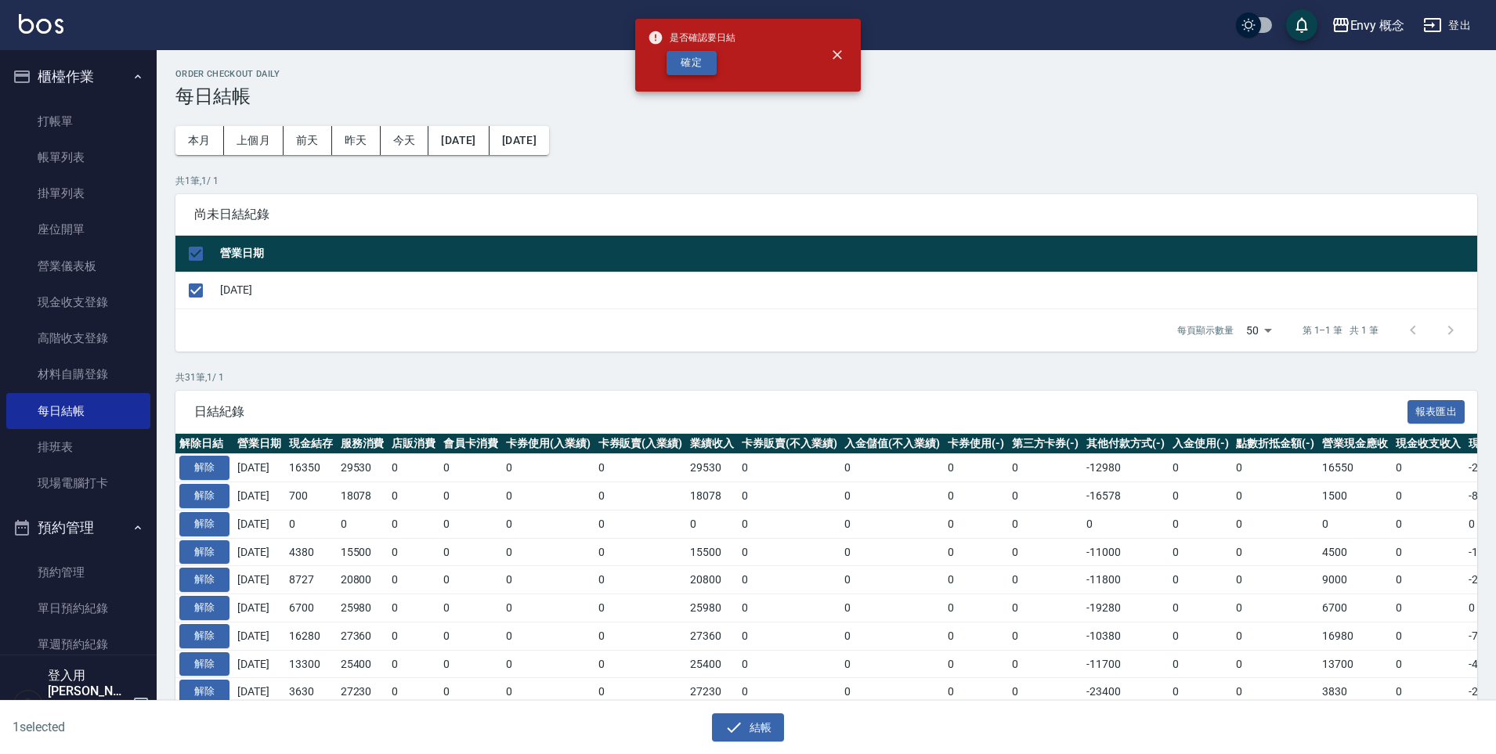
click at [696, 61] on button "確定" at bounding box center [692, 63] width 50 height 24
checkbox input "false"
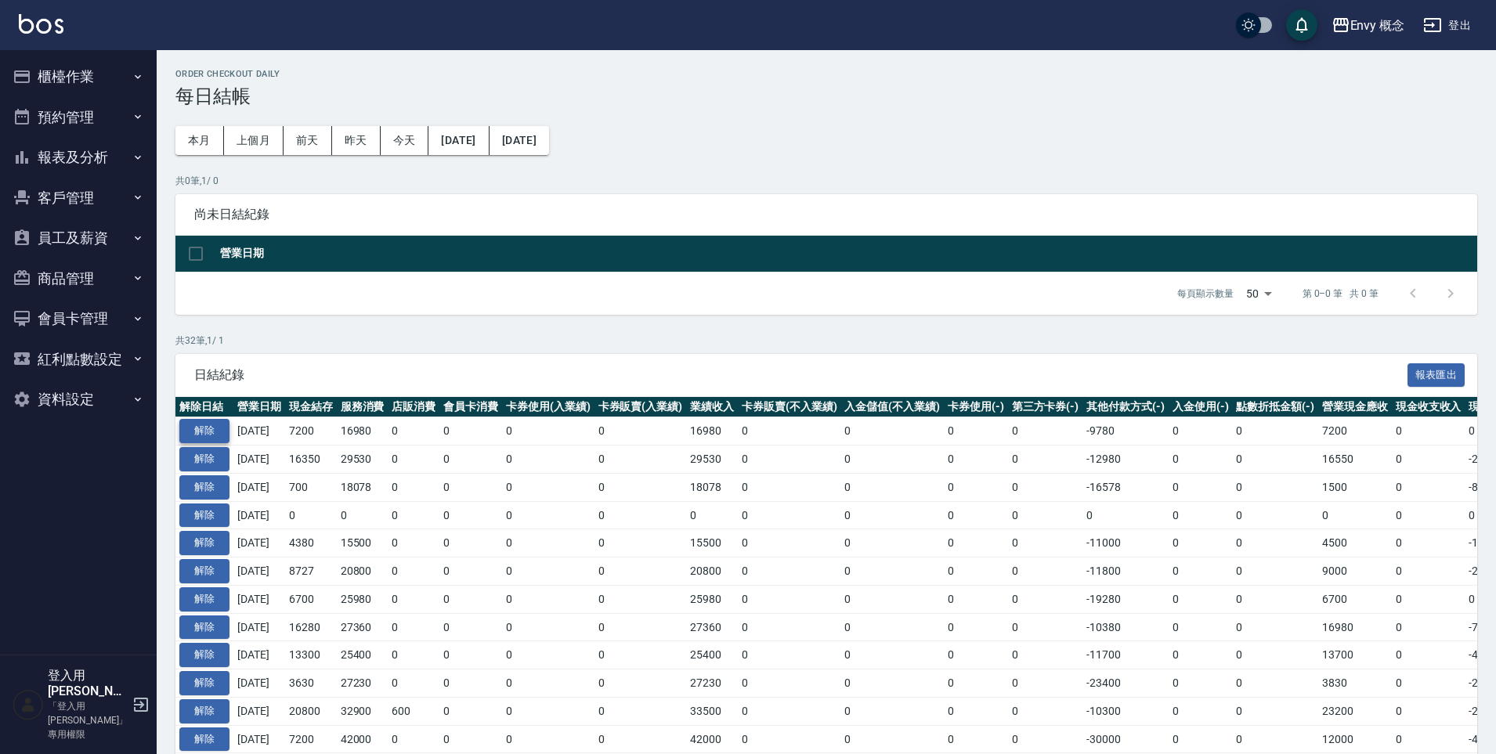
click at [218, 433] on button "解除" at bounding box center [204, 431] width 50 height 24
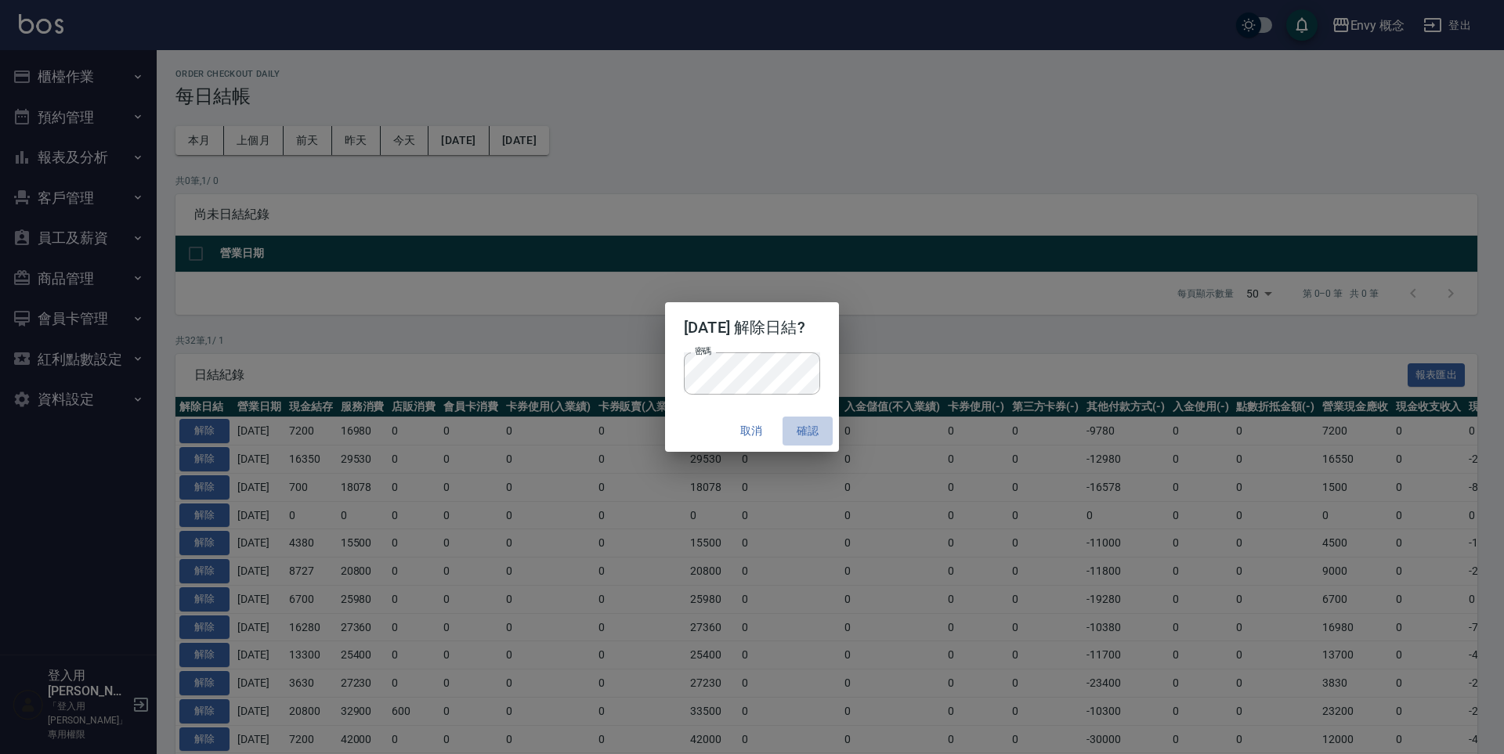
click at [818, 421] on button "確認" at bounding box center [808, 431] width 50 height 29
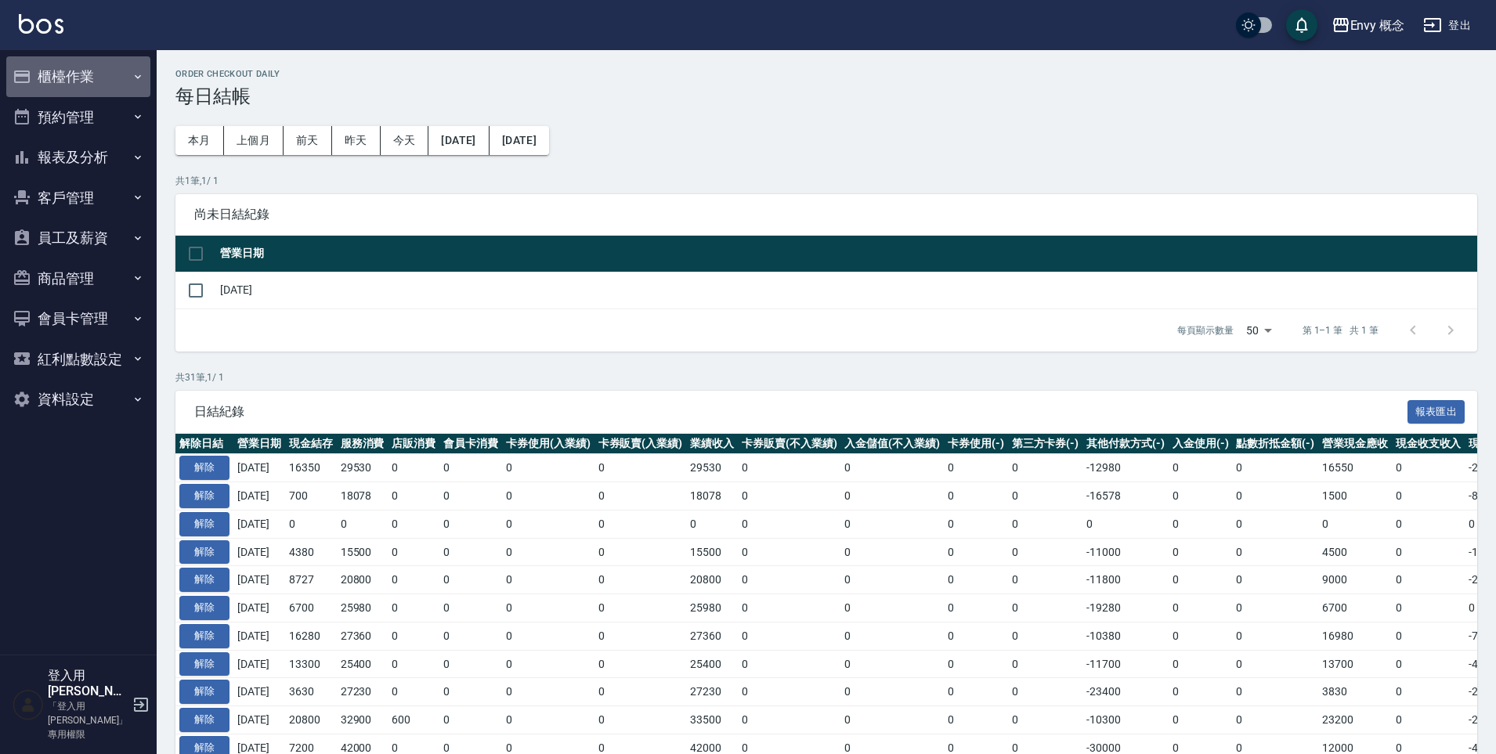
click at [70, 74] on button "櫃檯作業" at bounding box center [78, 76] width 144 height 41
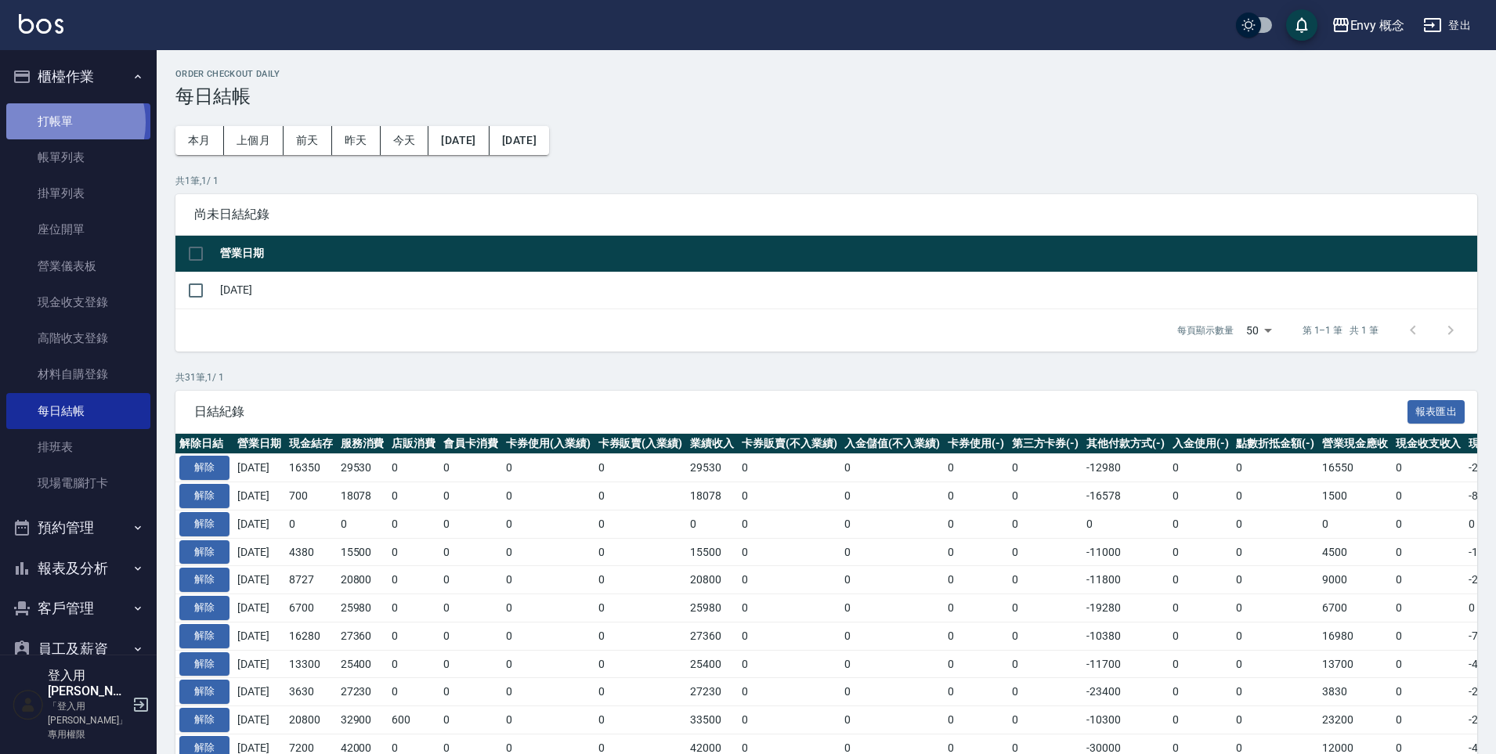
click at [62, 123] on link "打帳單" at bounding box center [78, 121] width 144 height 36
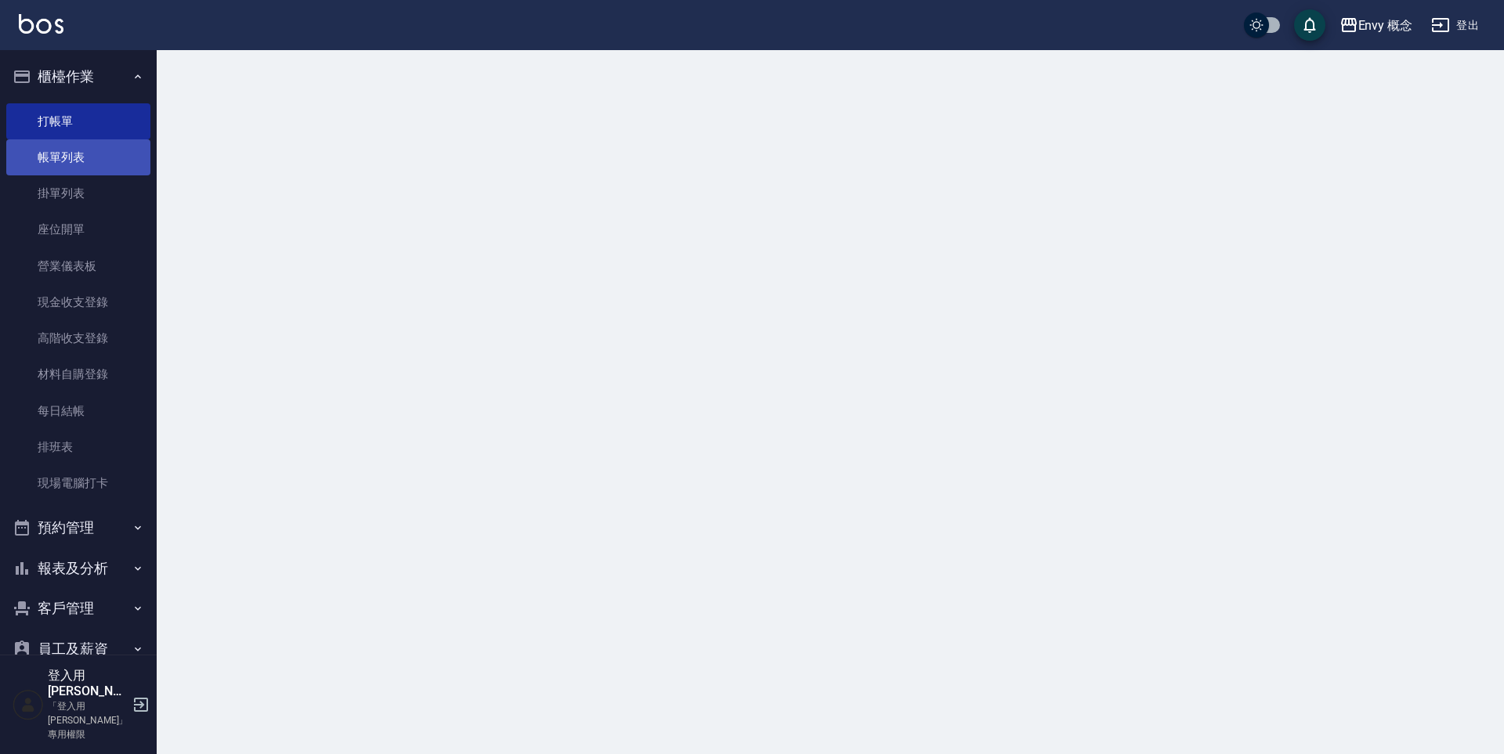
click at [63, 154] on link "帳單列表" at bounding box center [78, 157] width 144 height 36
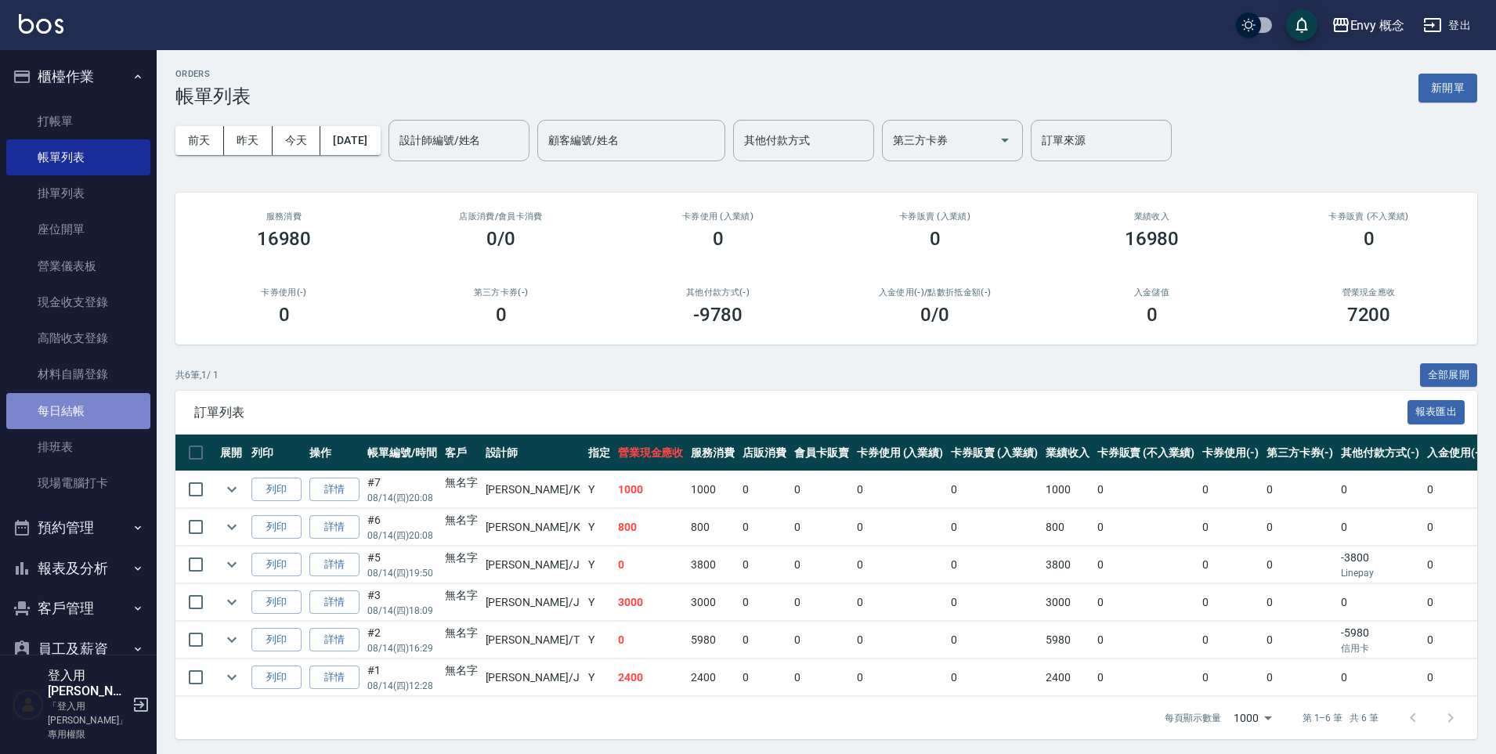
click at [98, 418] on link "每日結帳" at bounding box center [78, 411] width 144 height 36
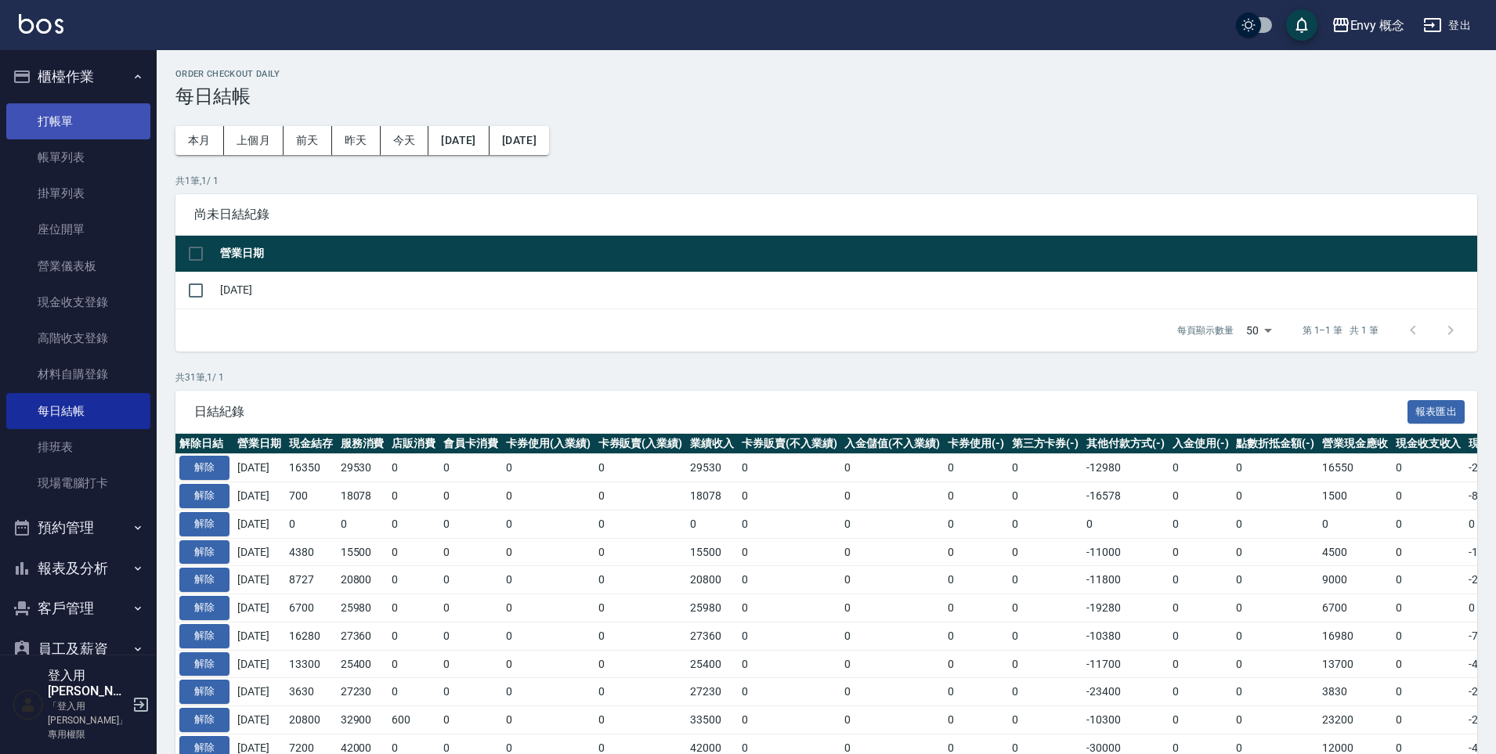
click at [98, 117] on link "打帳單" at bounding box center [78, 121] width 144 height 36
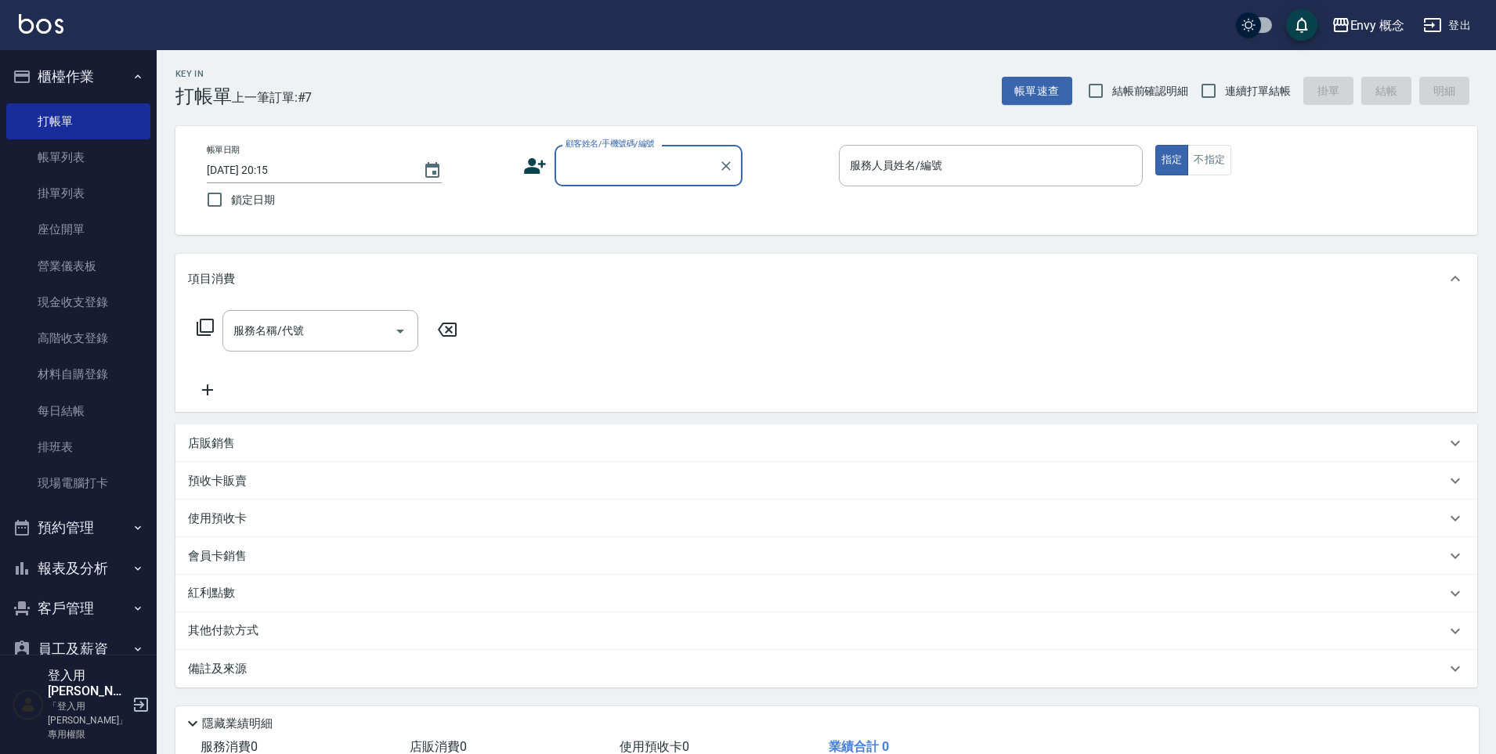
click at [655, 165] on input "顧客姓名/手機號碼/編號" at bounding box center [637, 165] width 150 height 27
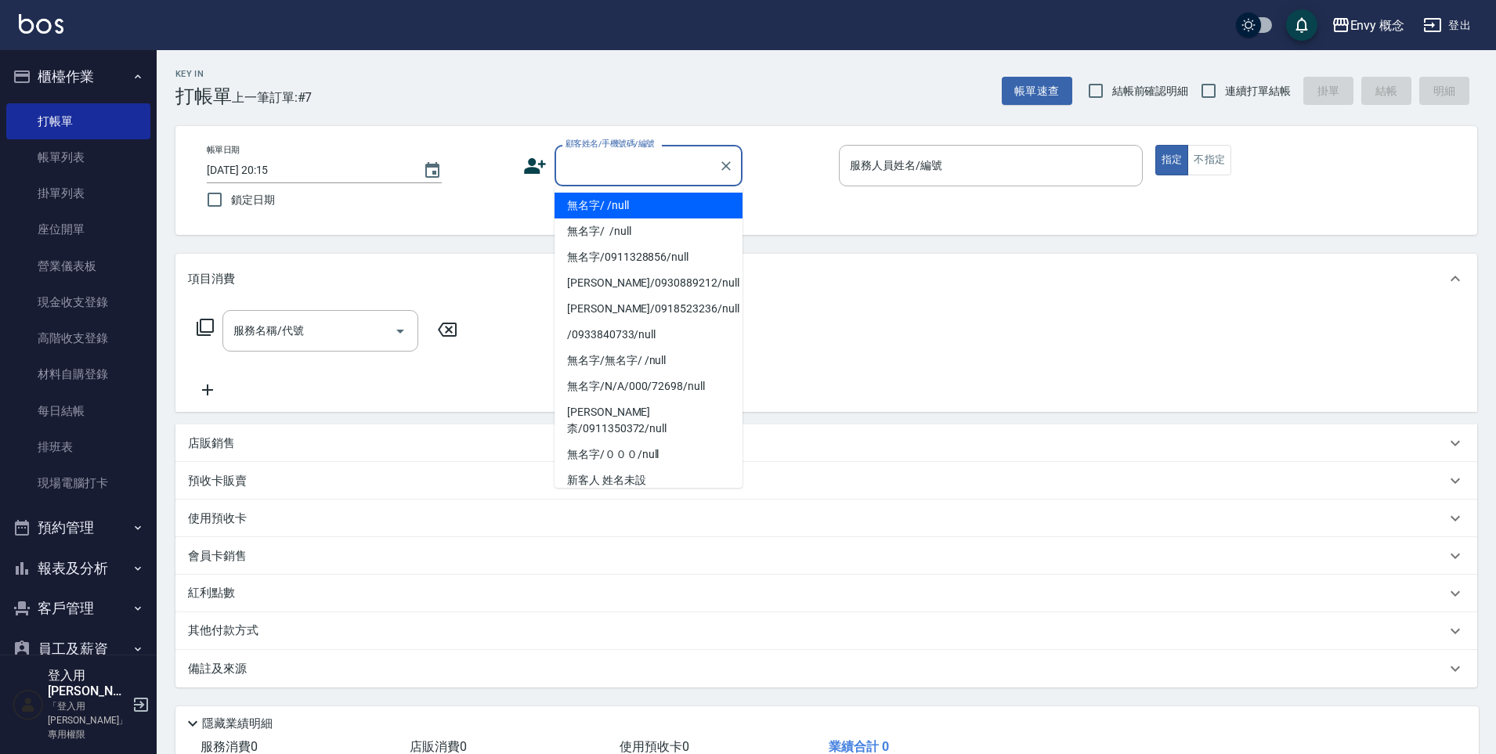
click at [646, 209] on li "無名字/ /null" at bounding box center [649, 206] width 188 height 26
type input "無名字/ /null"
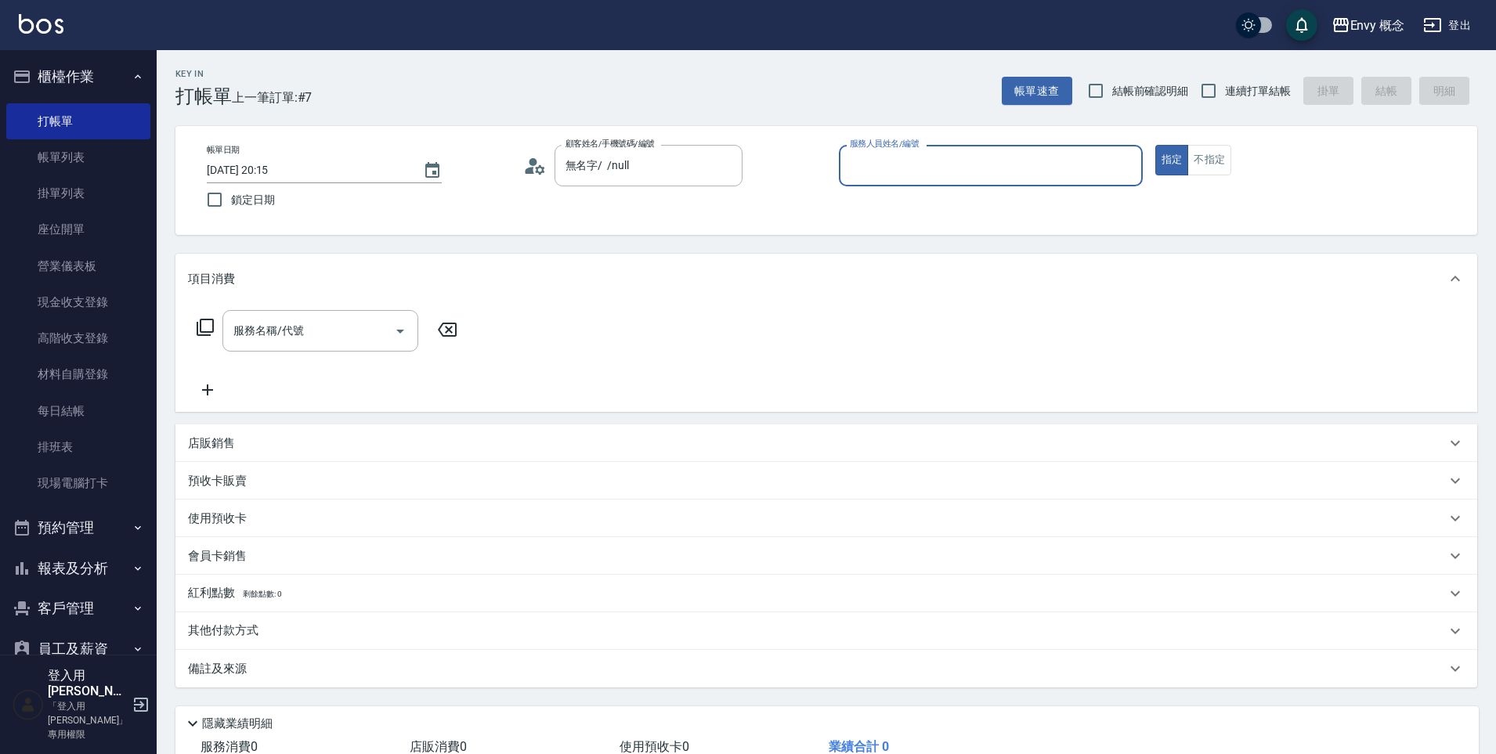
click at [920, 167] on input "服務人員姓名/編號" at bounding box center [991, 165] width 290 height 27
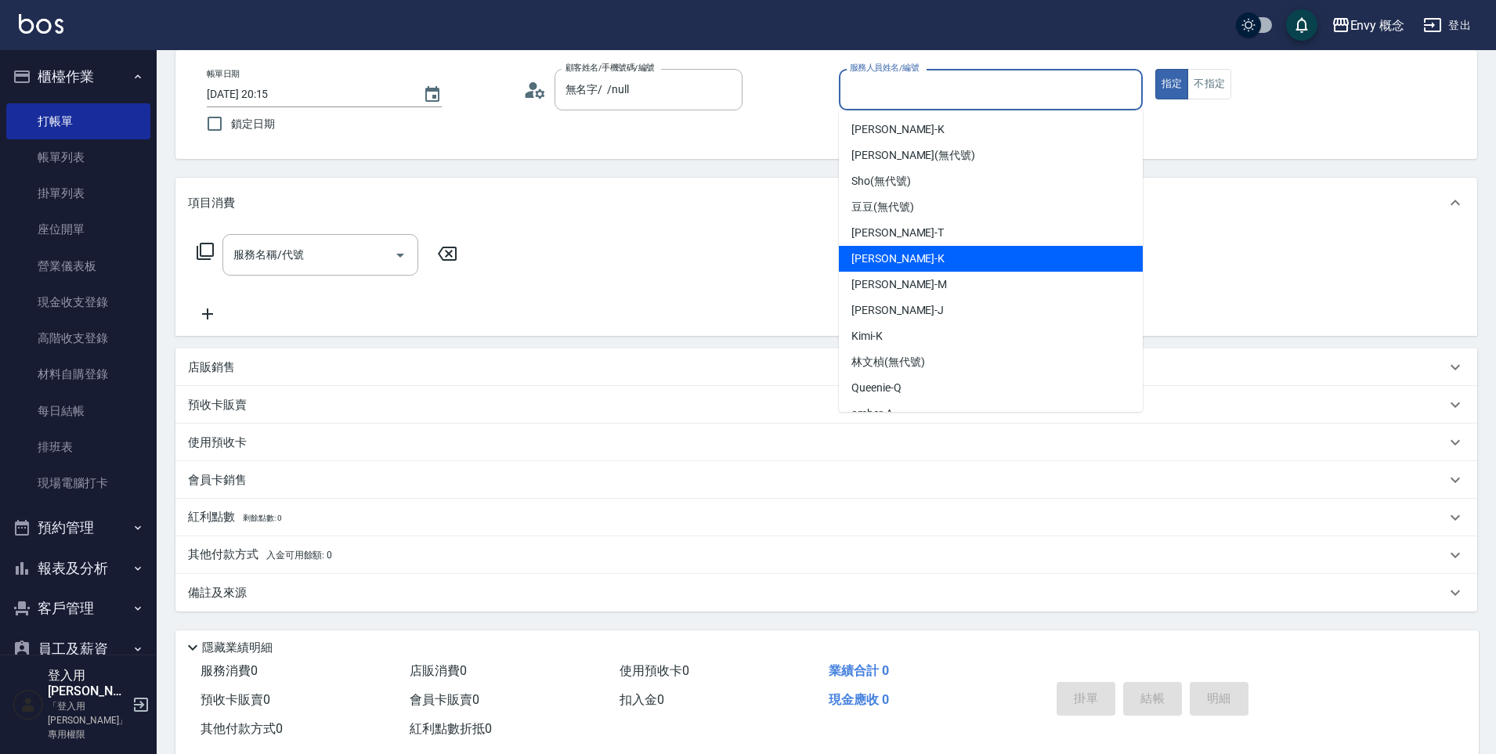
scroll to position [49, 0]
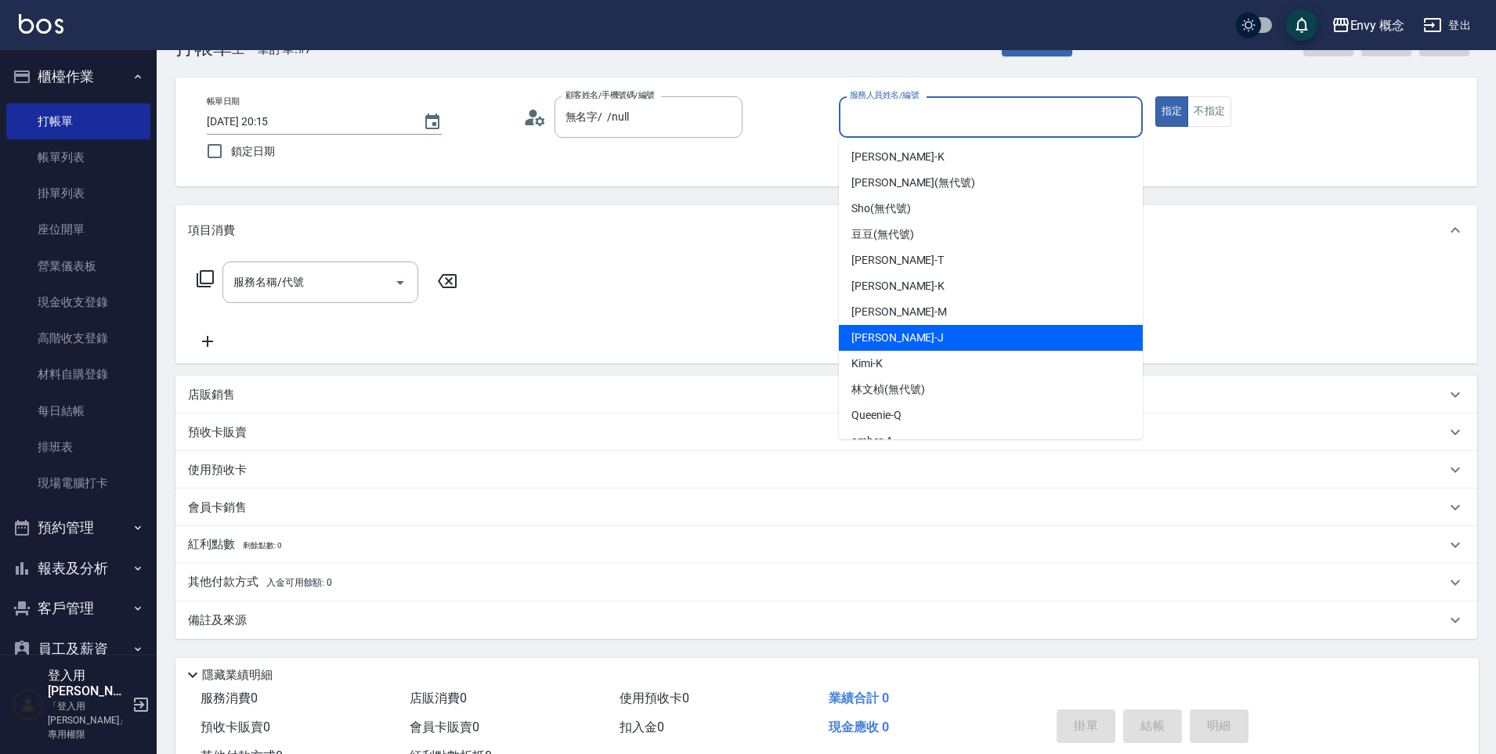
click at [881, 337] on span "[PERSON_NAME]" at bounding box center [898, 338] width 92 height 16
type input "[PERSON_NAME]"
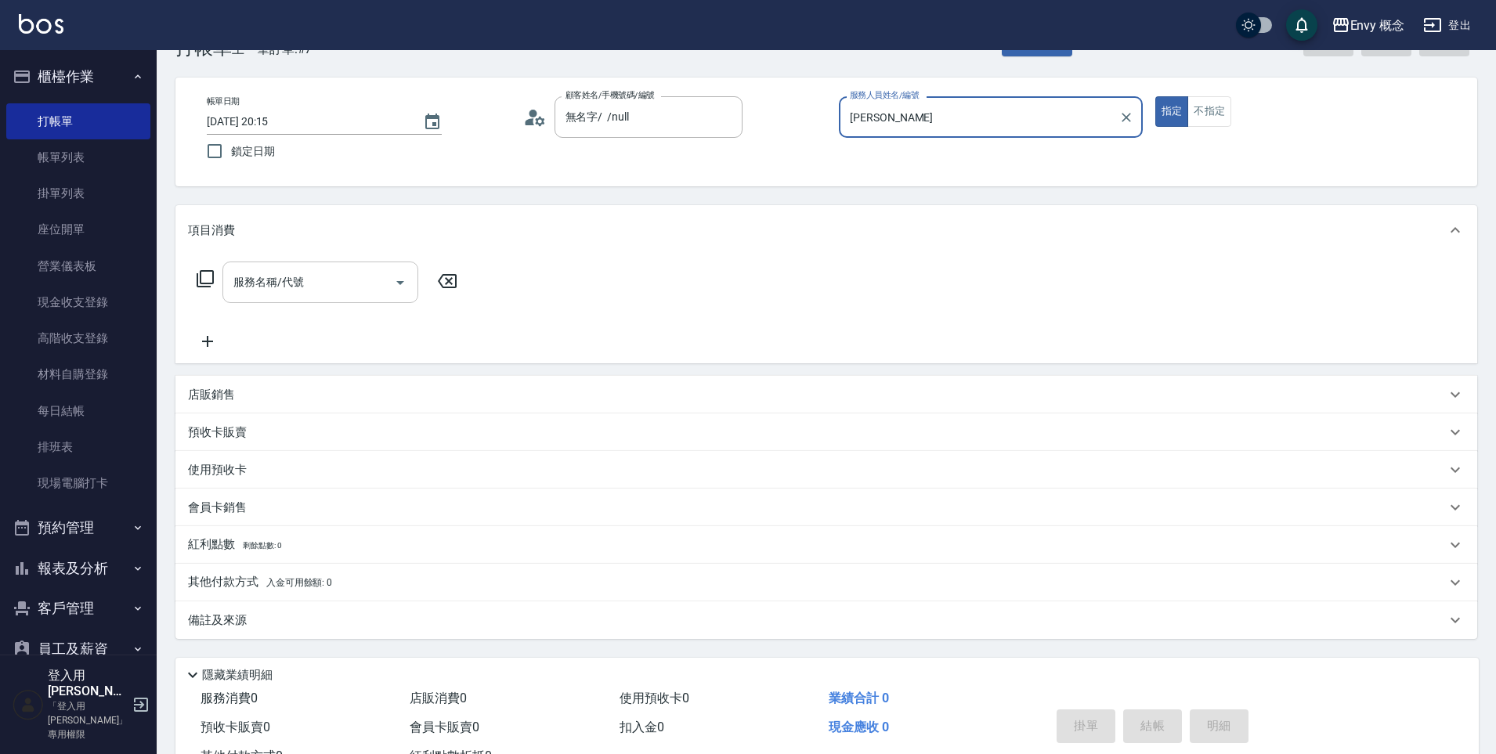
click at [323, 279] on input "服務名稱/代號" at bounding box center [309, 282] width 158 height 27
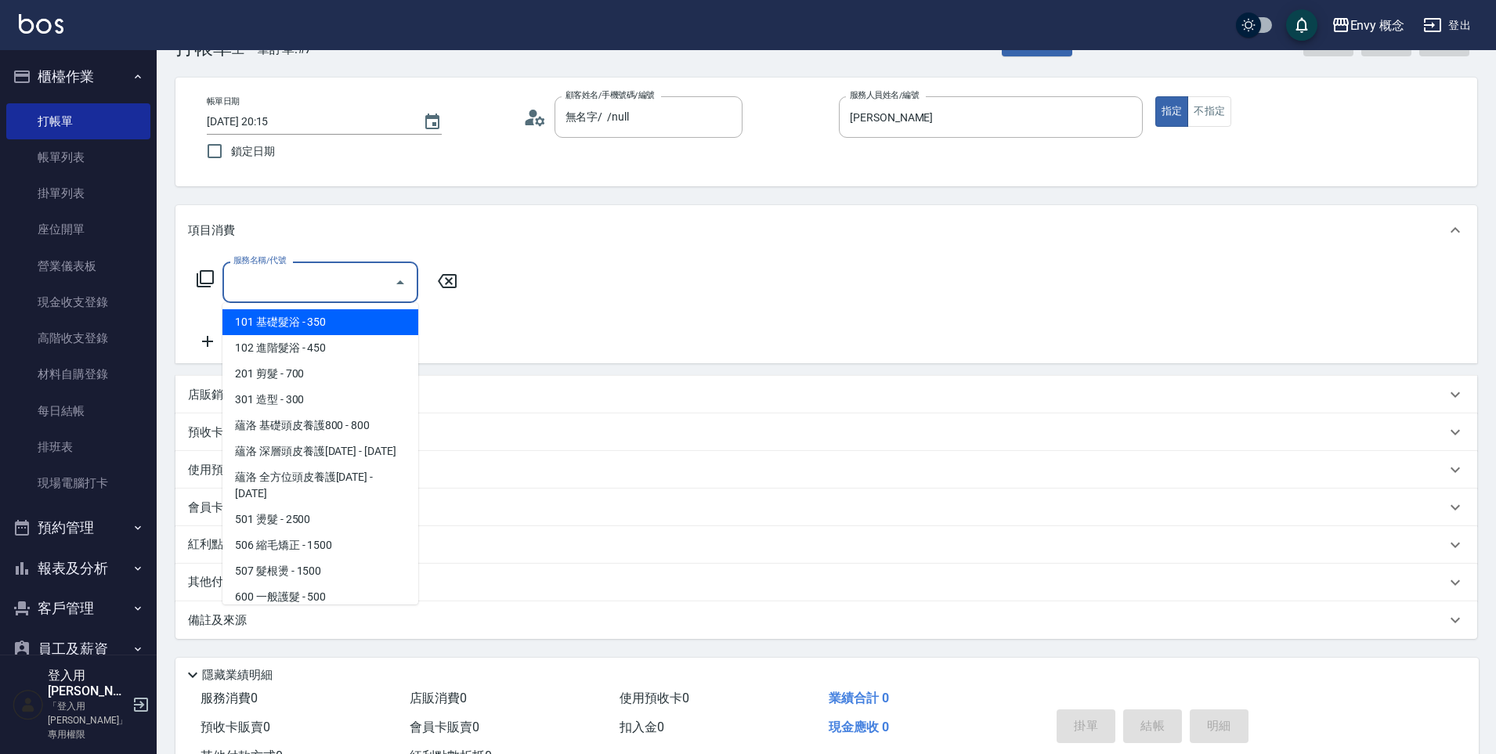
type input "101 基礎髮浴 (101)"
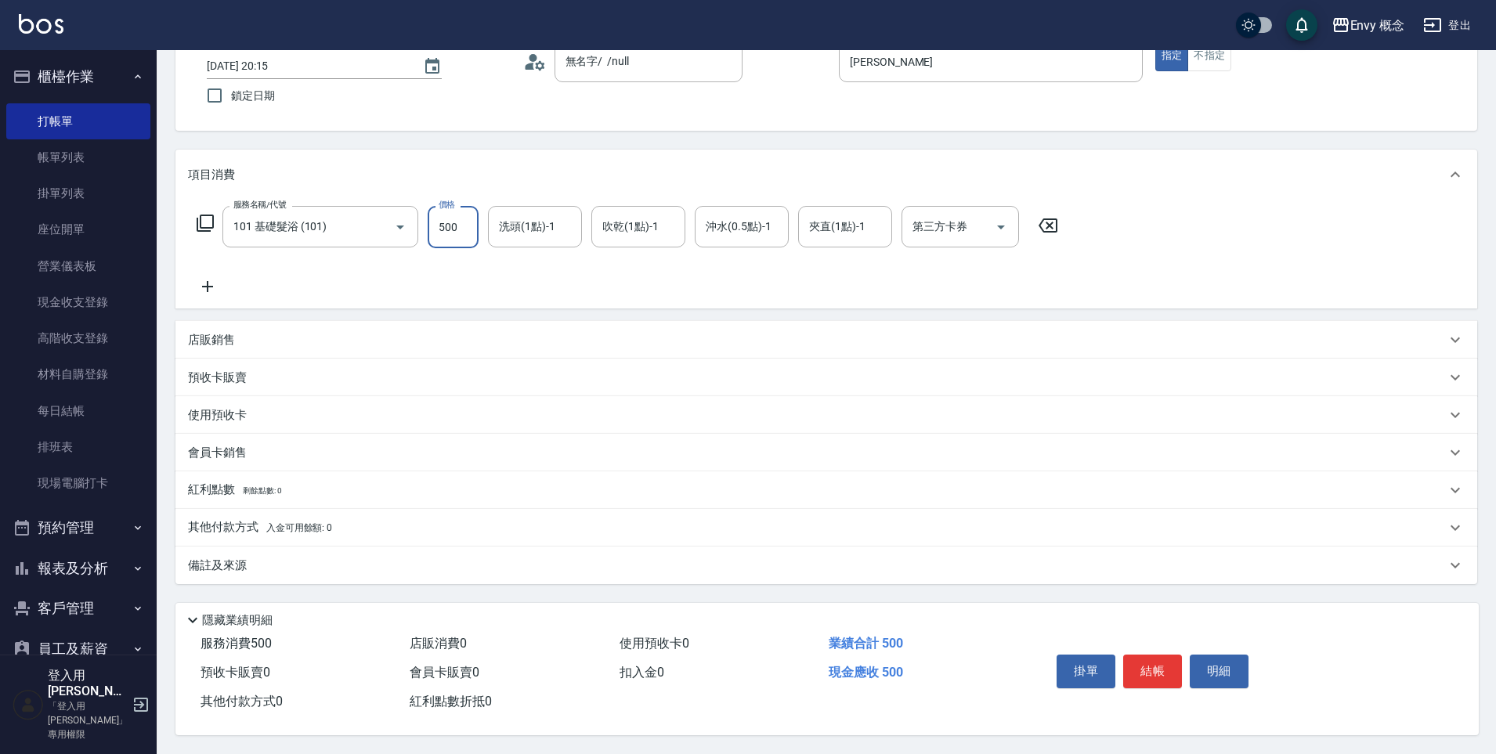
scroll to position [111, 0]
type input "500"
click at [1157, 668] on button "結帳" at bounding box center [1152, 671] width 59 height 33
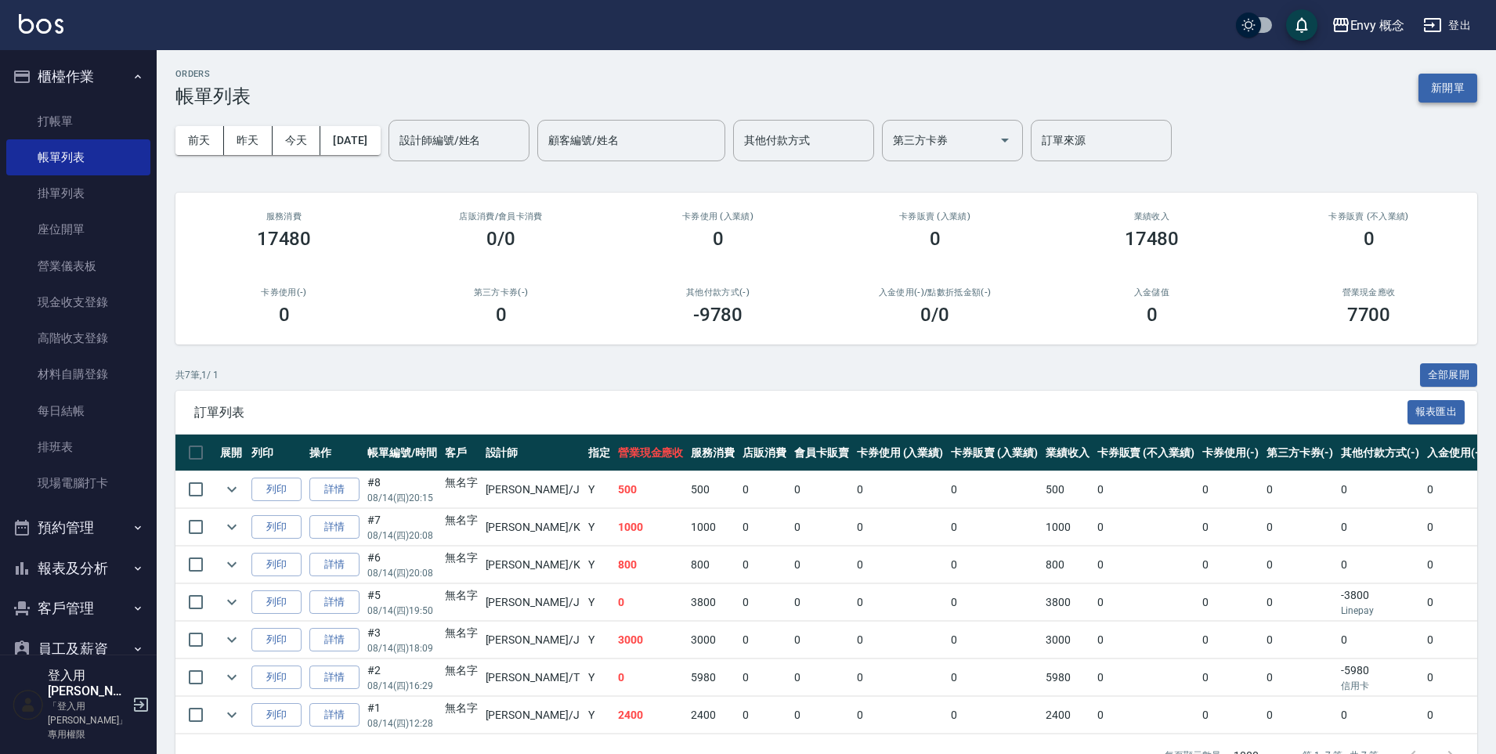
click at [1452, 91] on button "新開單" at bounding box center [1448, 88] width 59 height 29
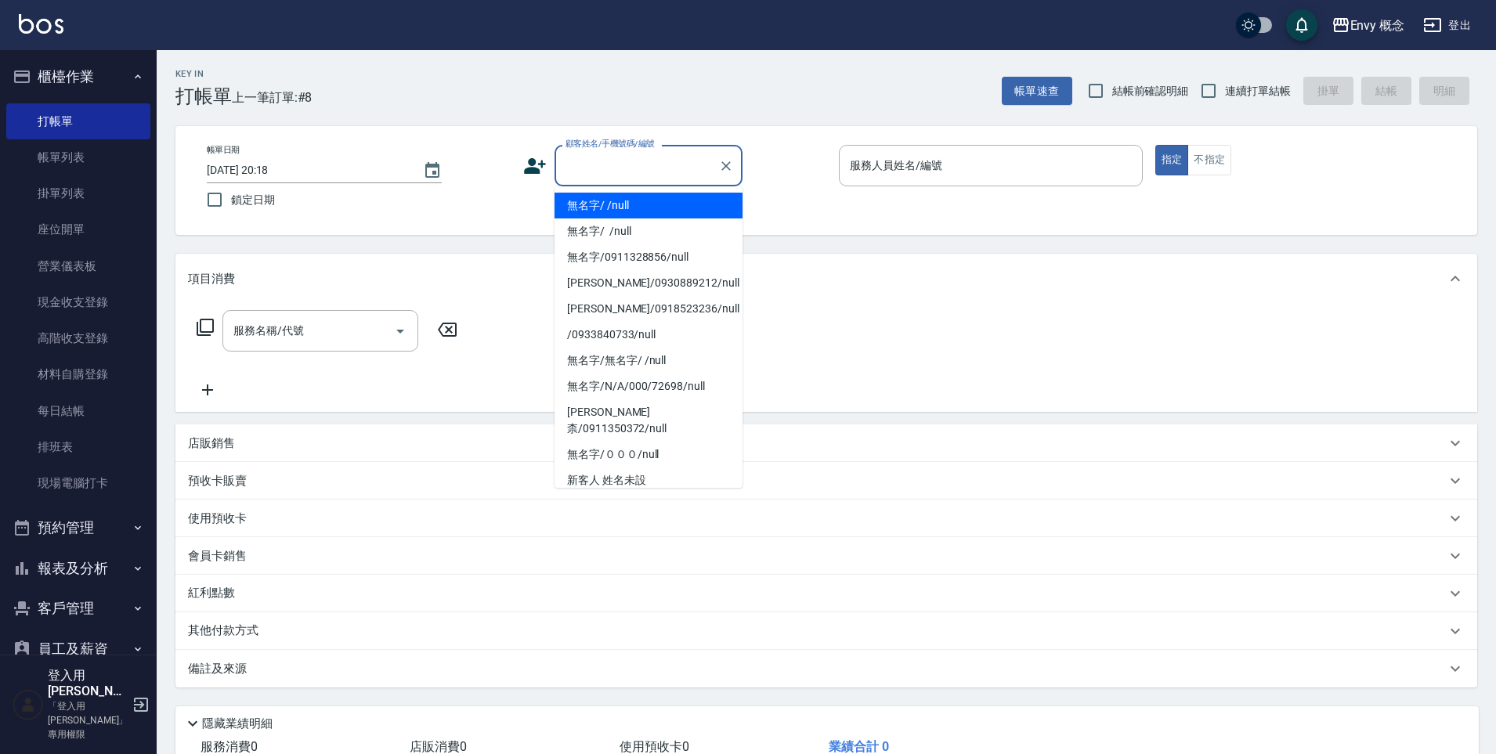
click at [605, 157] on input "顧客姓名/手機號碼/編號" at bounding box center [637, 165] width 150 height 27
click at [608, 196] on li "無名字/ /null" at bounding box center [649, 206] width 188 height 26
type input "無名字/ /null"
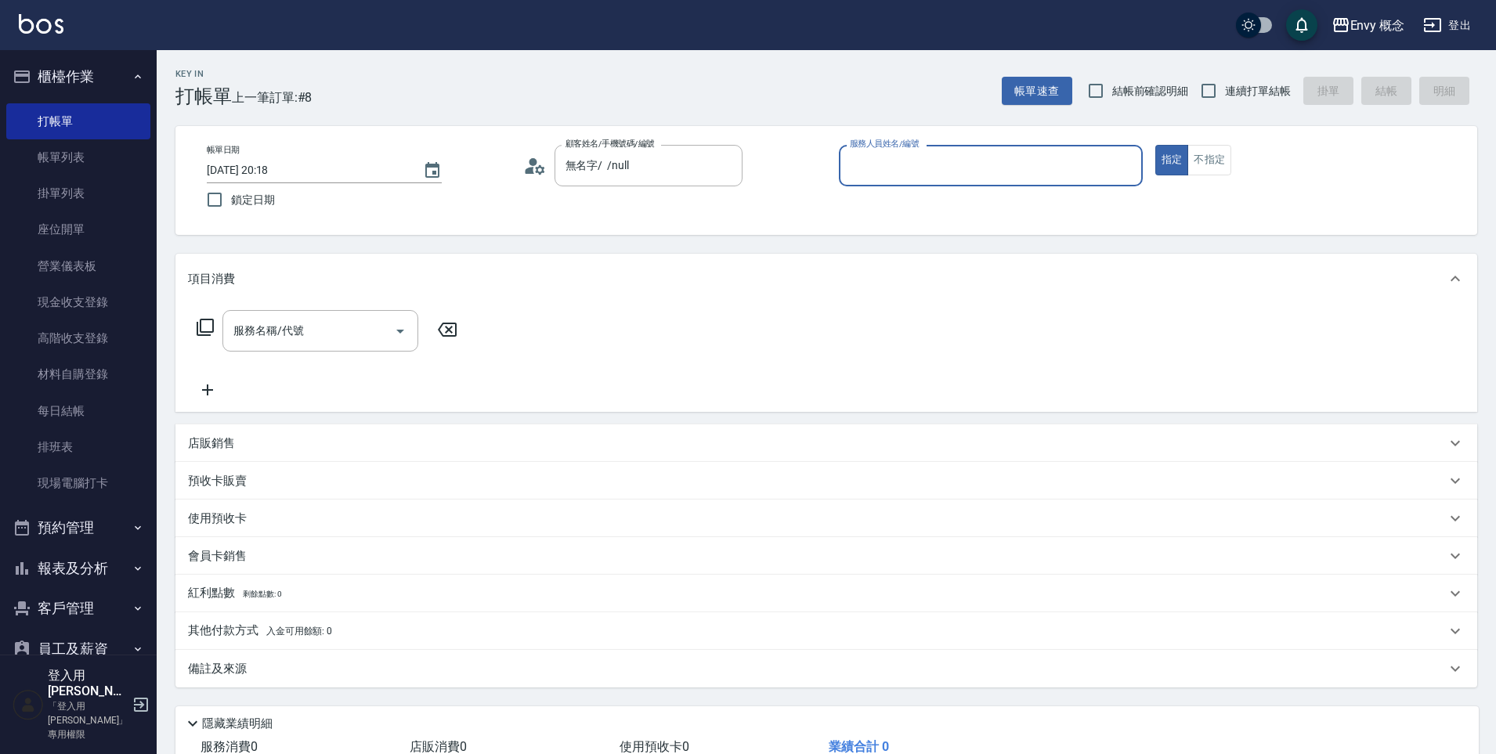
click at [921, 150] on div "服務人員姓名/編號" at bounding box center [991, 166] width 304 height 42
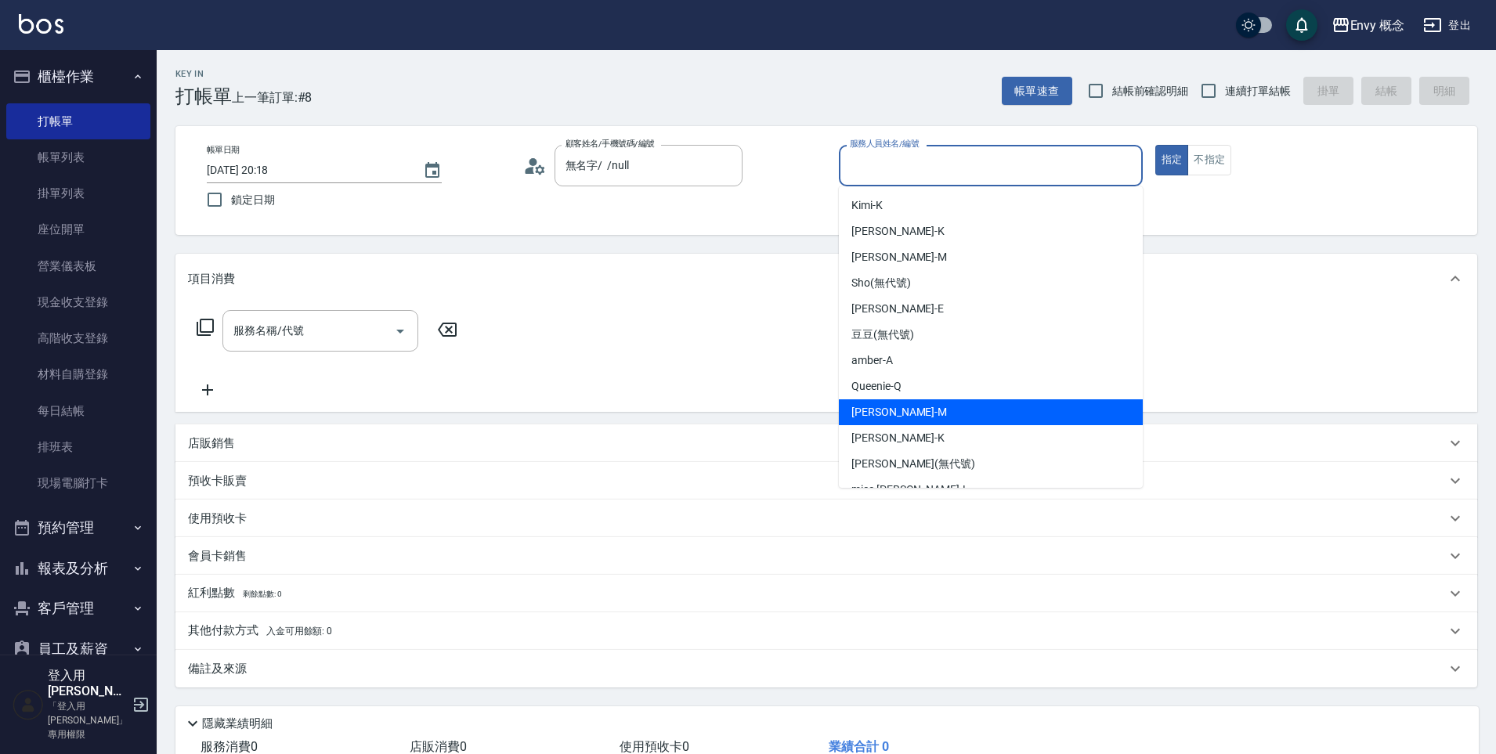
scroll to position [125, 0]
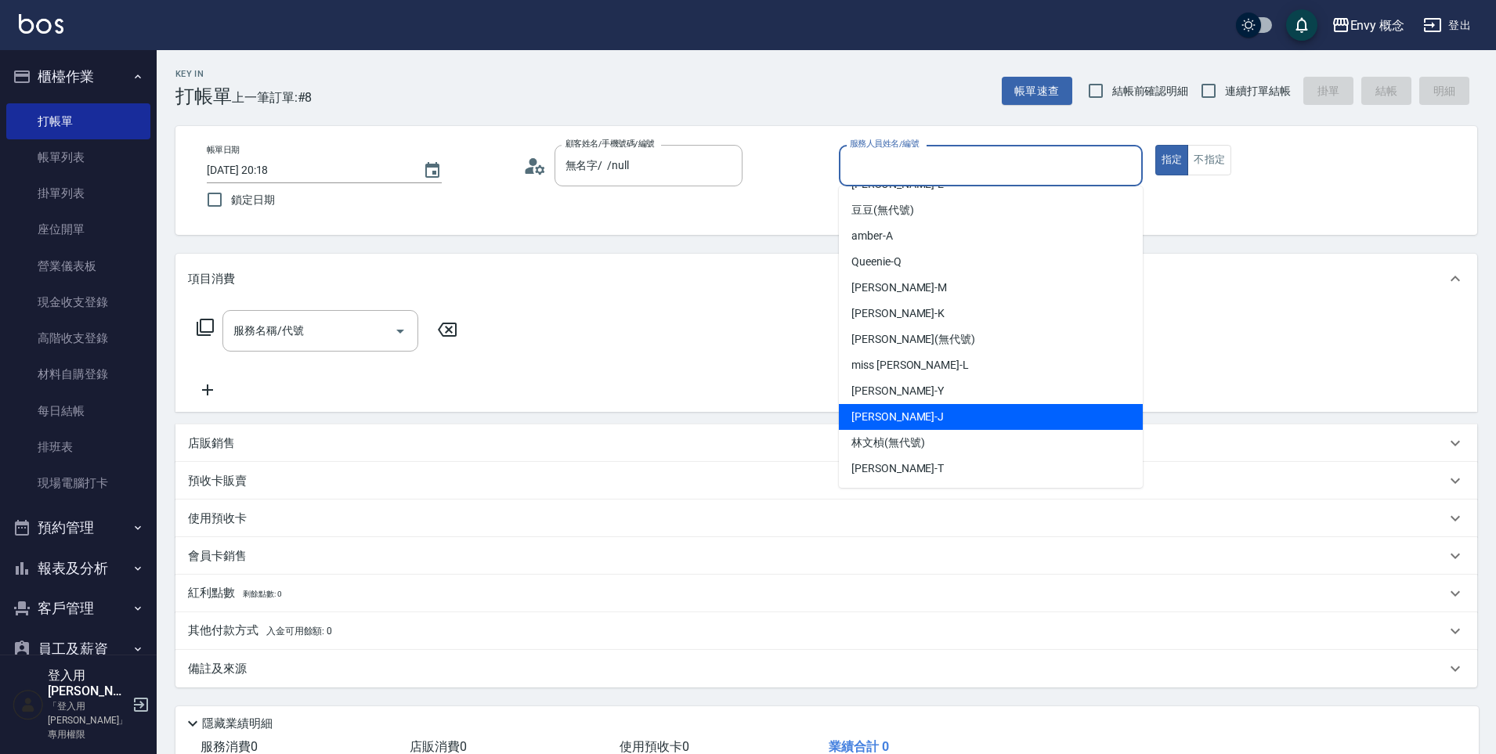
click at [902, 415] on div "[PERSON_NAME]" at bounding box center [991, 417] width 304 height 26
type input "[PERSON_NAME]"
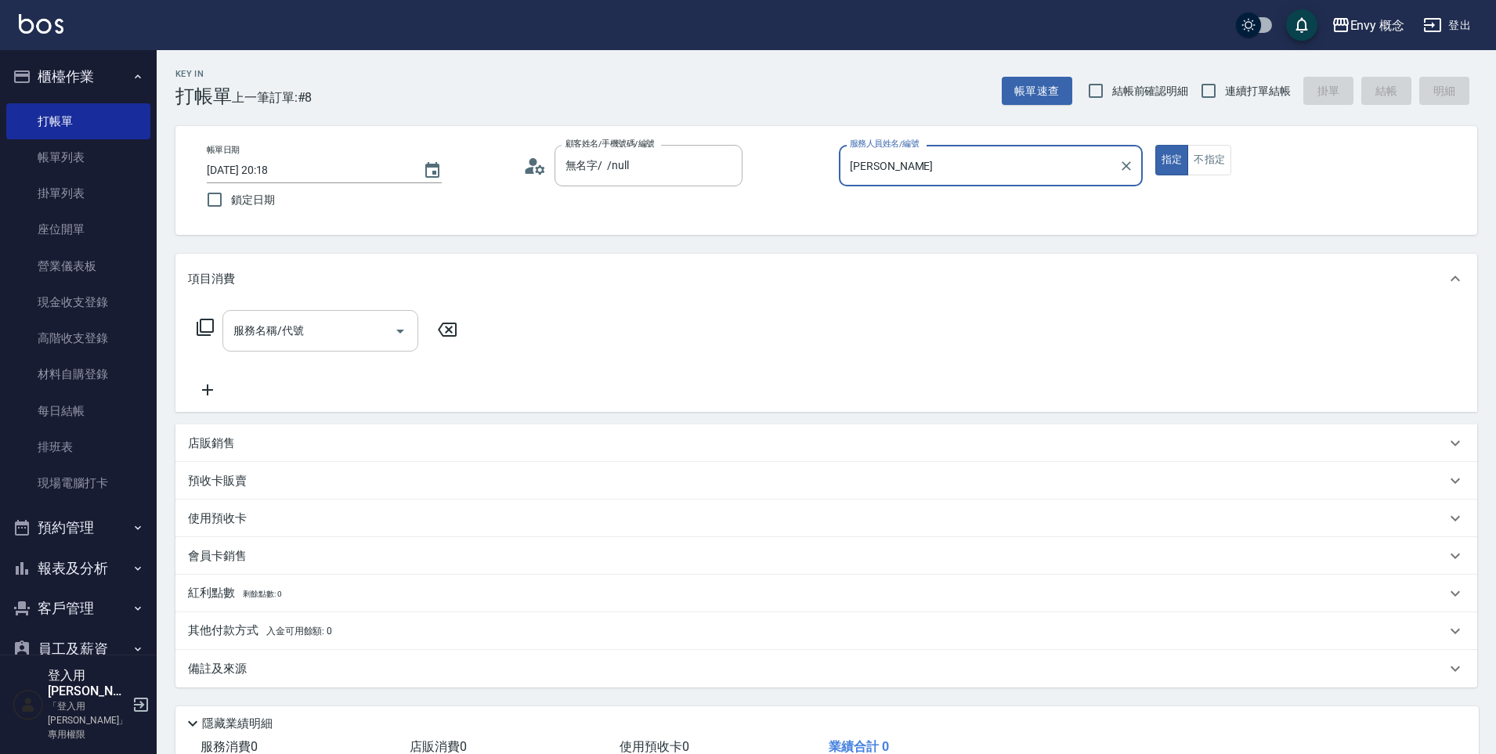
click at [259, 341] on input "服務名稱/代號" at bounding box center [309, 330] width 158 height 27
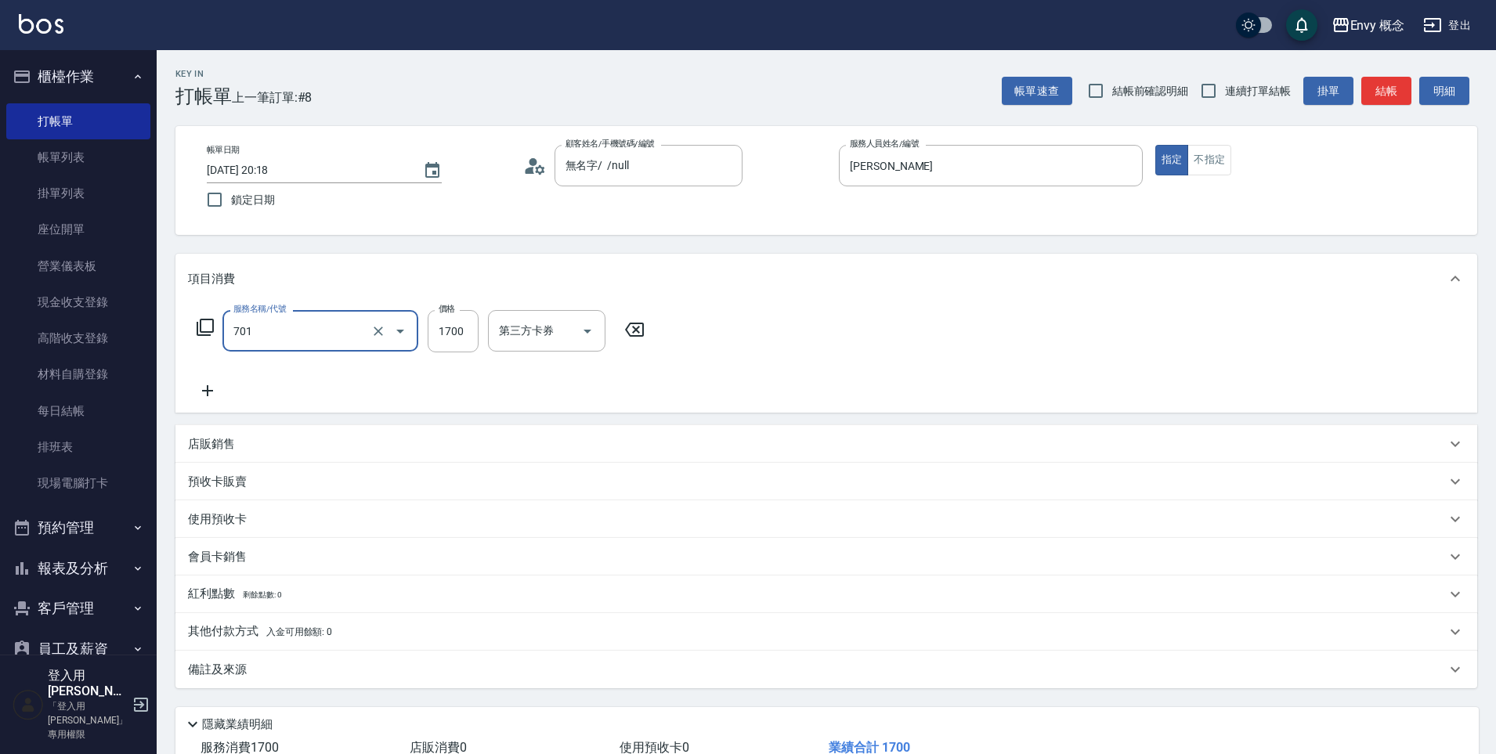
type input "701 染髮(701)"
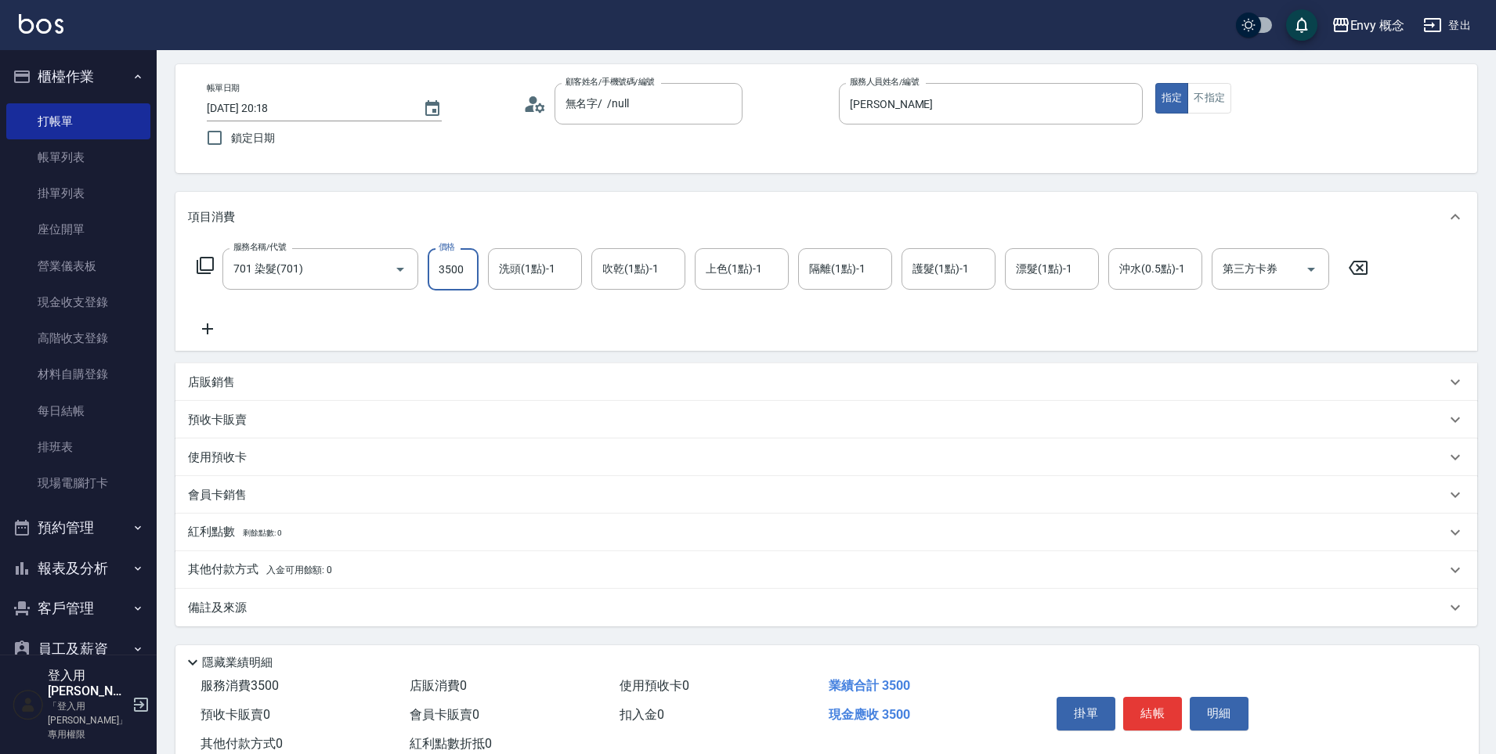
scroll to position [111, 0]
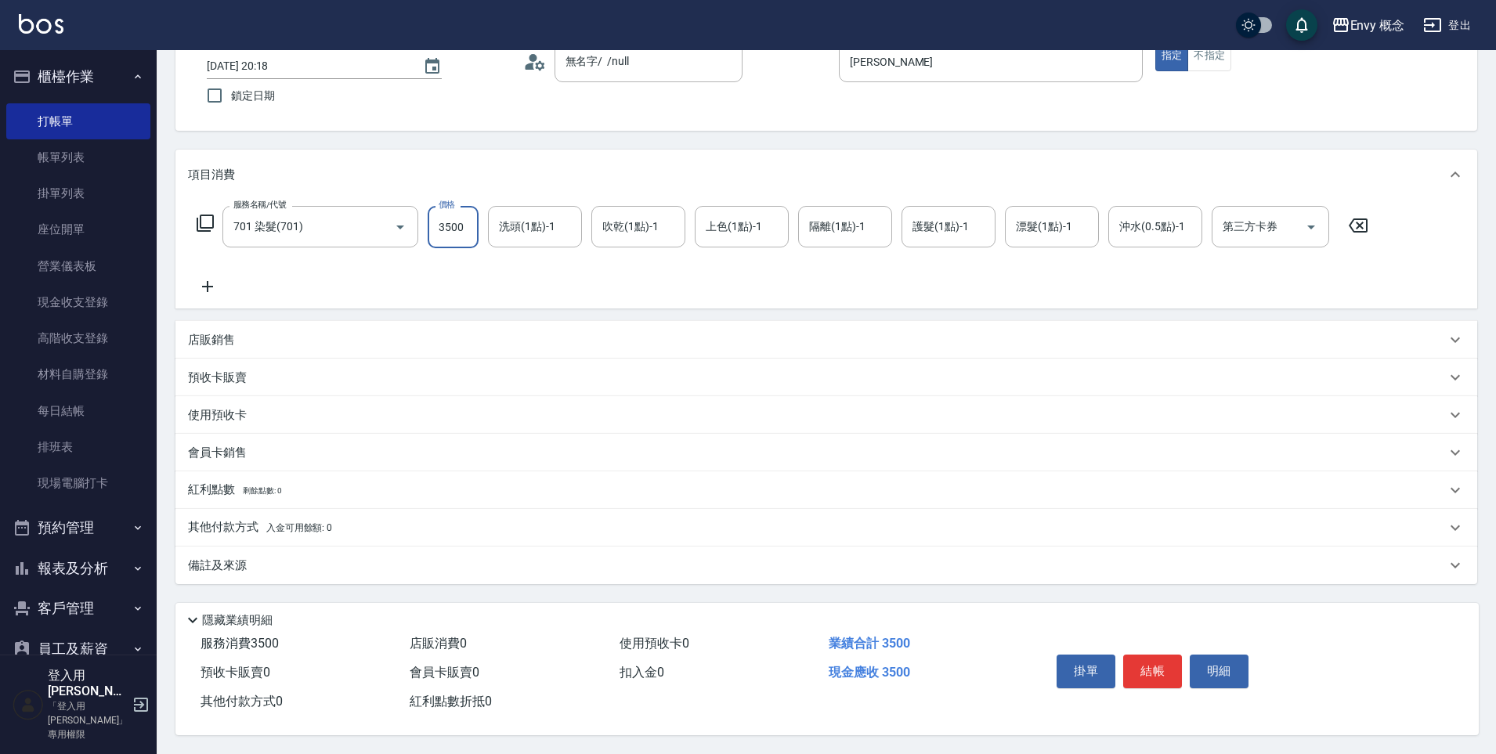
type input "3500"
click at [310, 528] on p "其他付款方式 入金可用餘額: 0" at bounding box center [260, 527] width 144 height 17
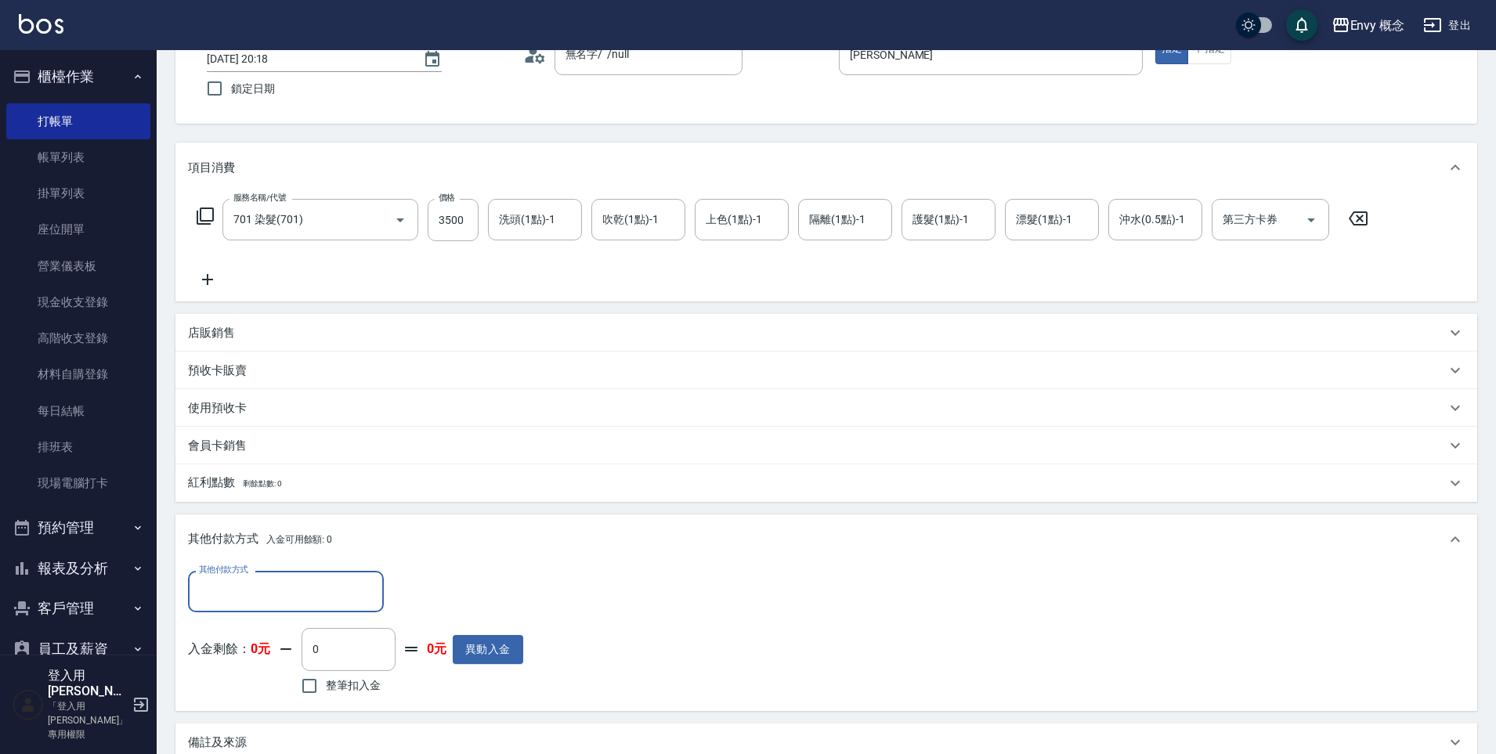
scroll to position [0, 0]
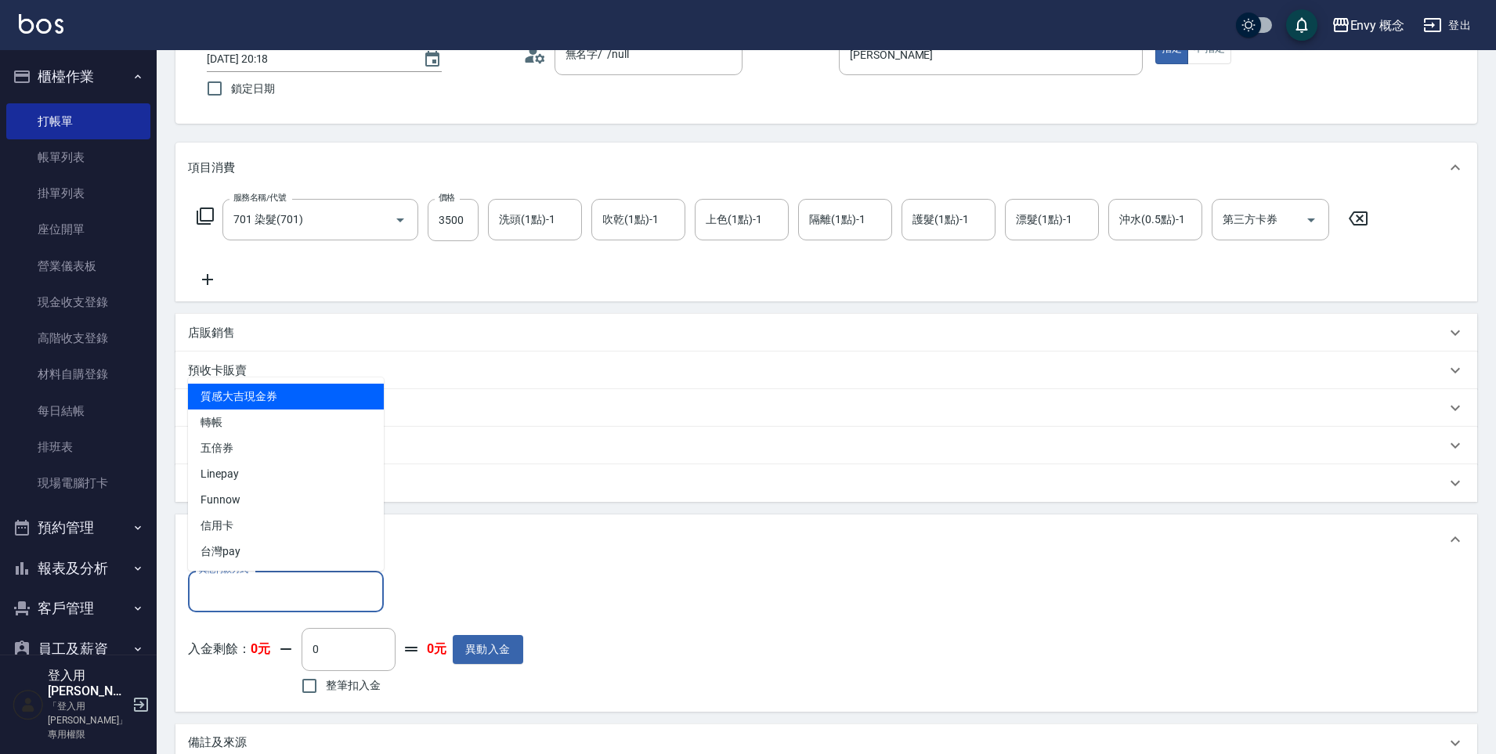
click at [285, 579] on input "其他付款方式" at bounding box center [286, 591] width 182 height 27
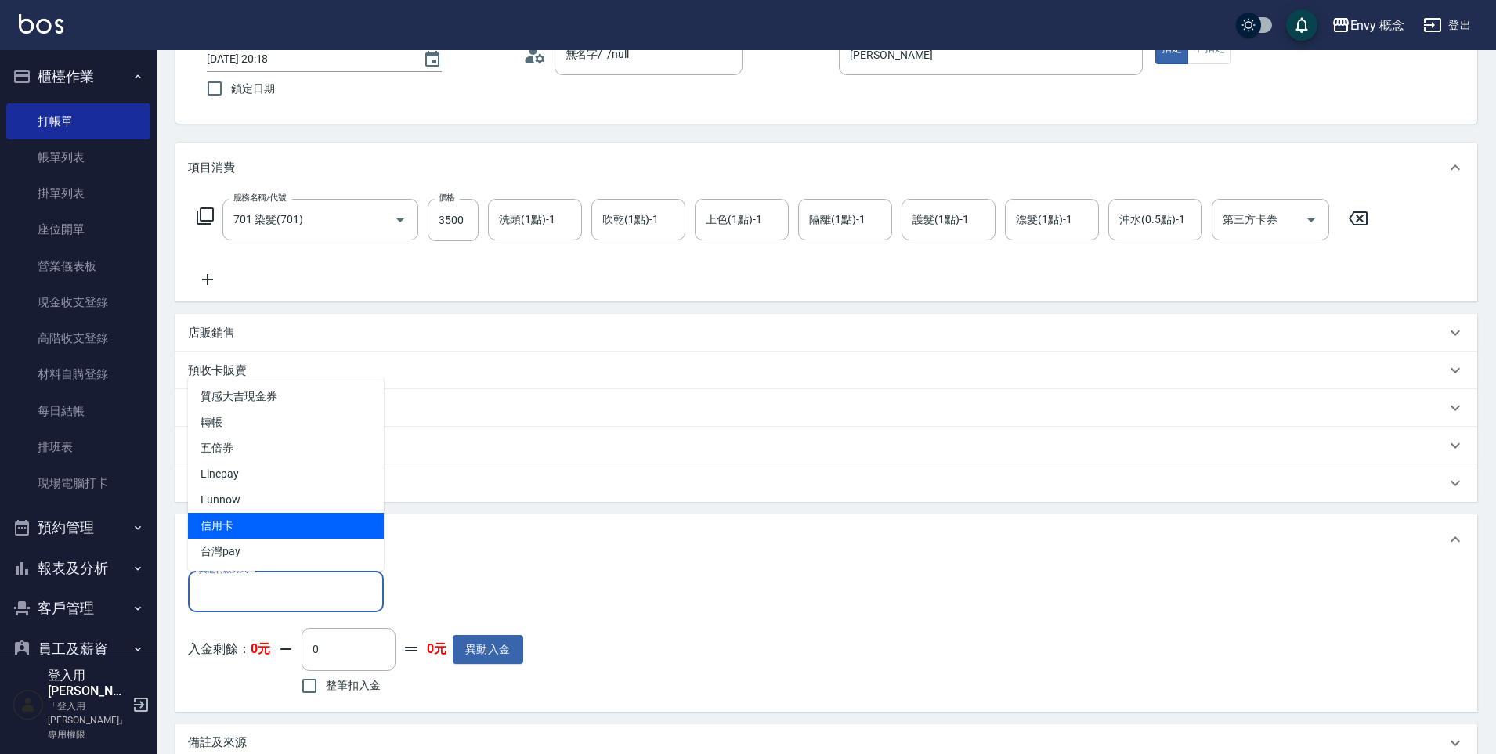
click at [258, 513] on span "信用卡" at bounding box center [286, 526] width 196 height 26
type input "信用卡"
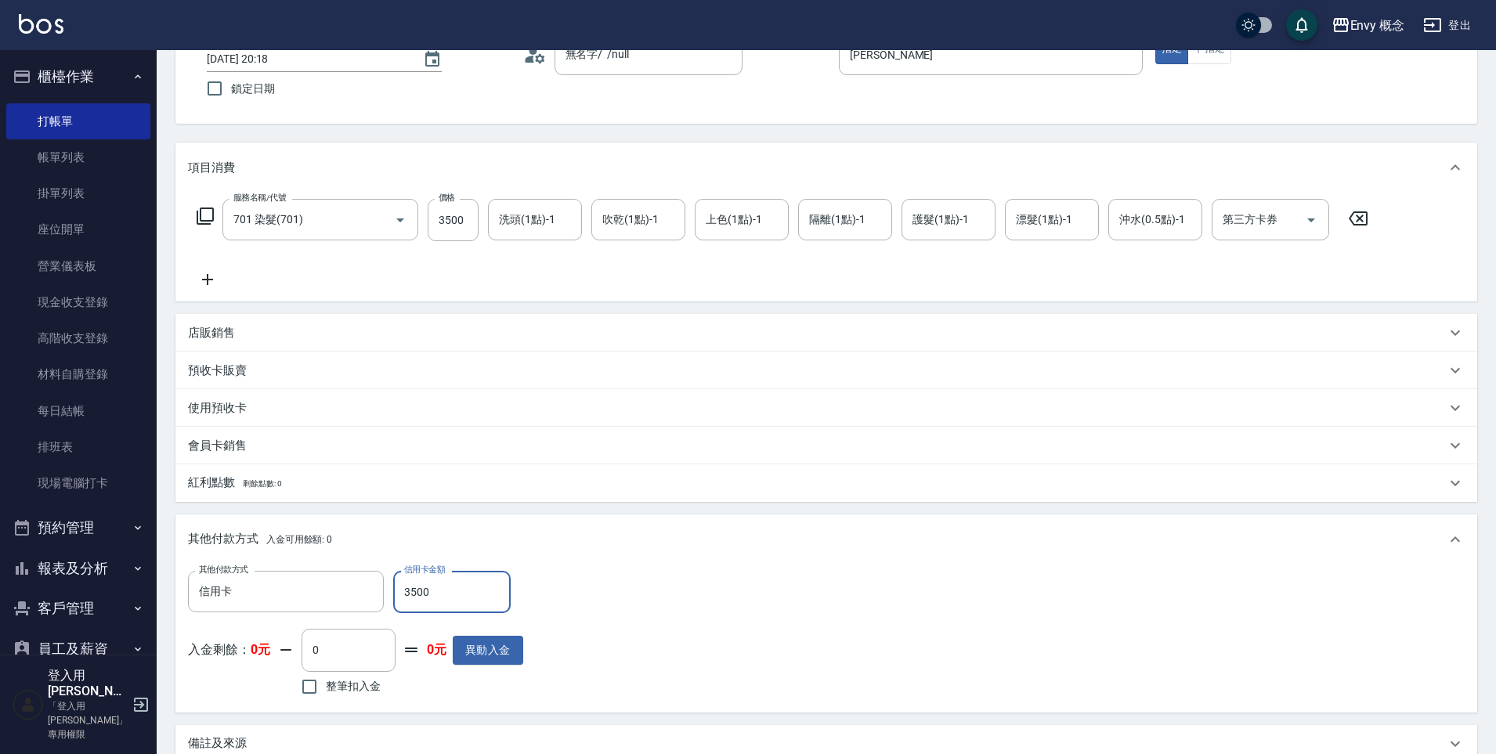
scroll to position [297, 0]
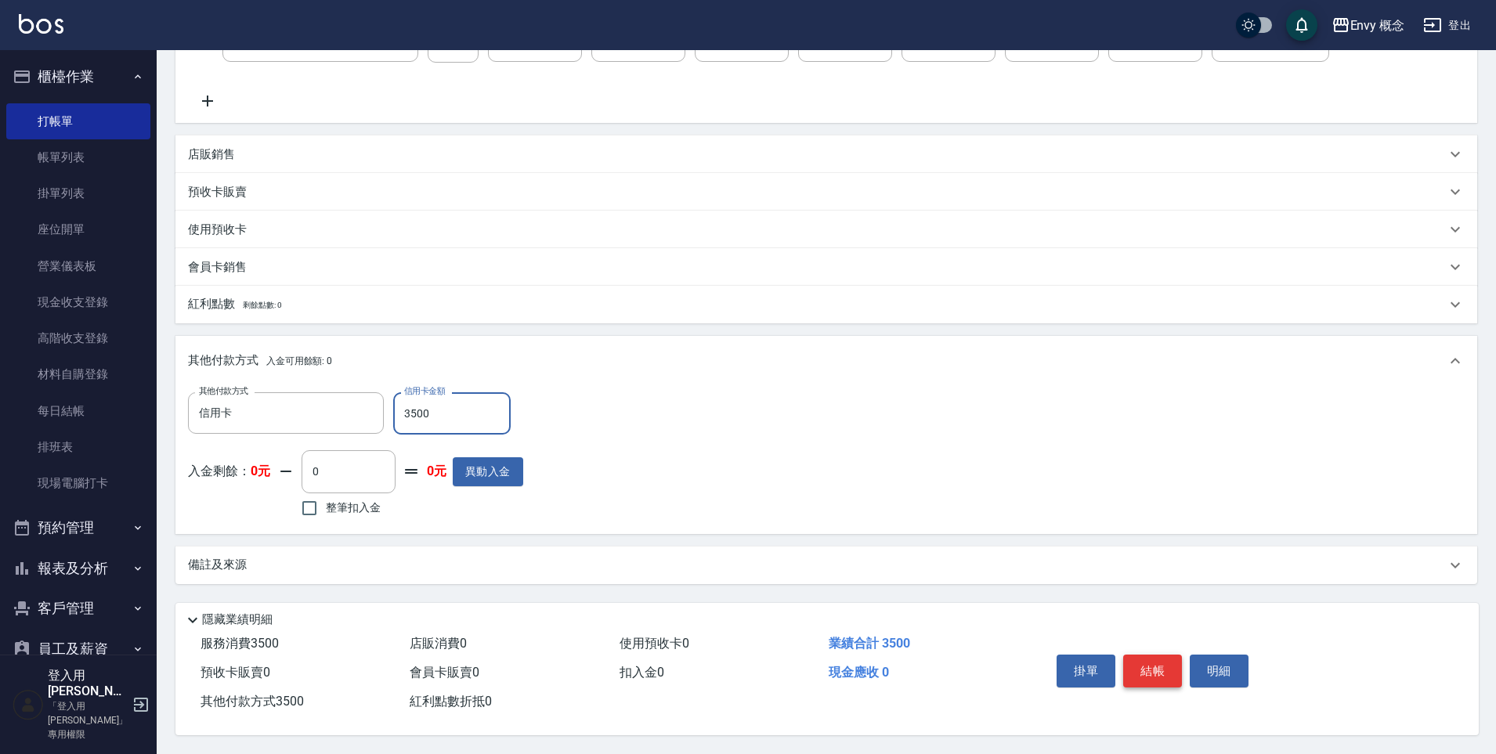
type input "3500"
click at [1145, 660] on button "結帳" at bounding box center [1152, 671] width 59 height 33
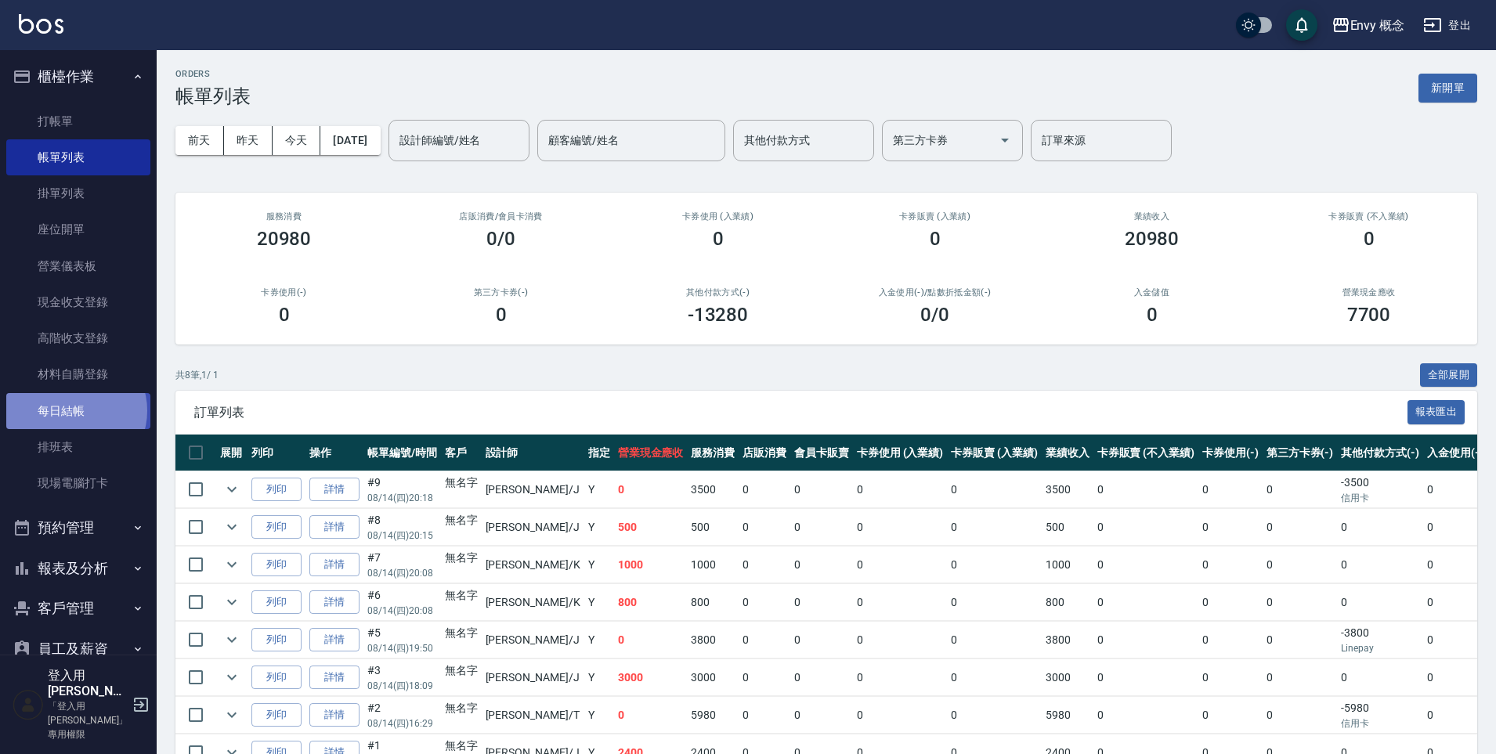
click at [75, 410] on link "每日結帳" at bounding box center [78, 411] width 144 height 36
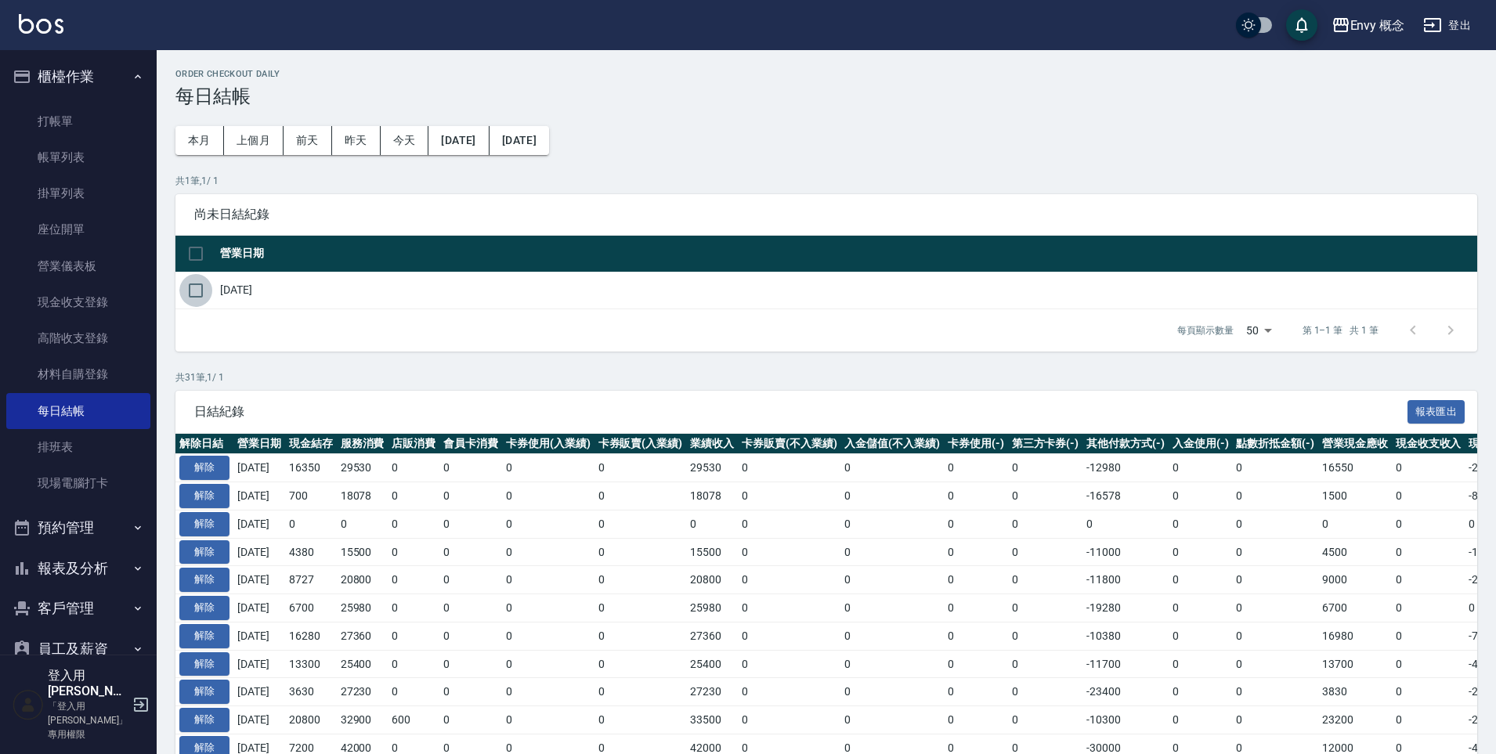
click at [201, 293] on input "checkbox" at bounding box center [195, 290] width 33 height 33
checkbox input "true"
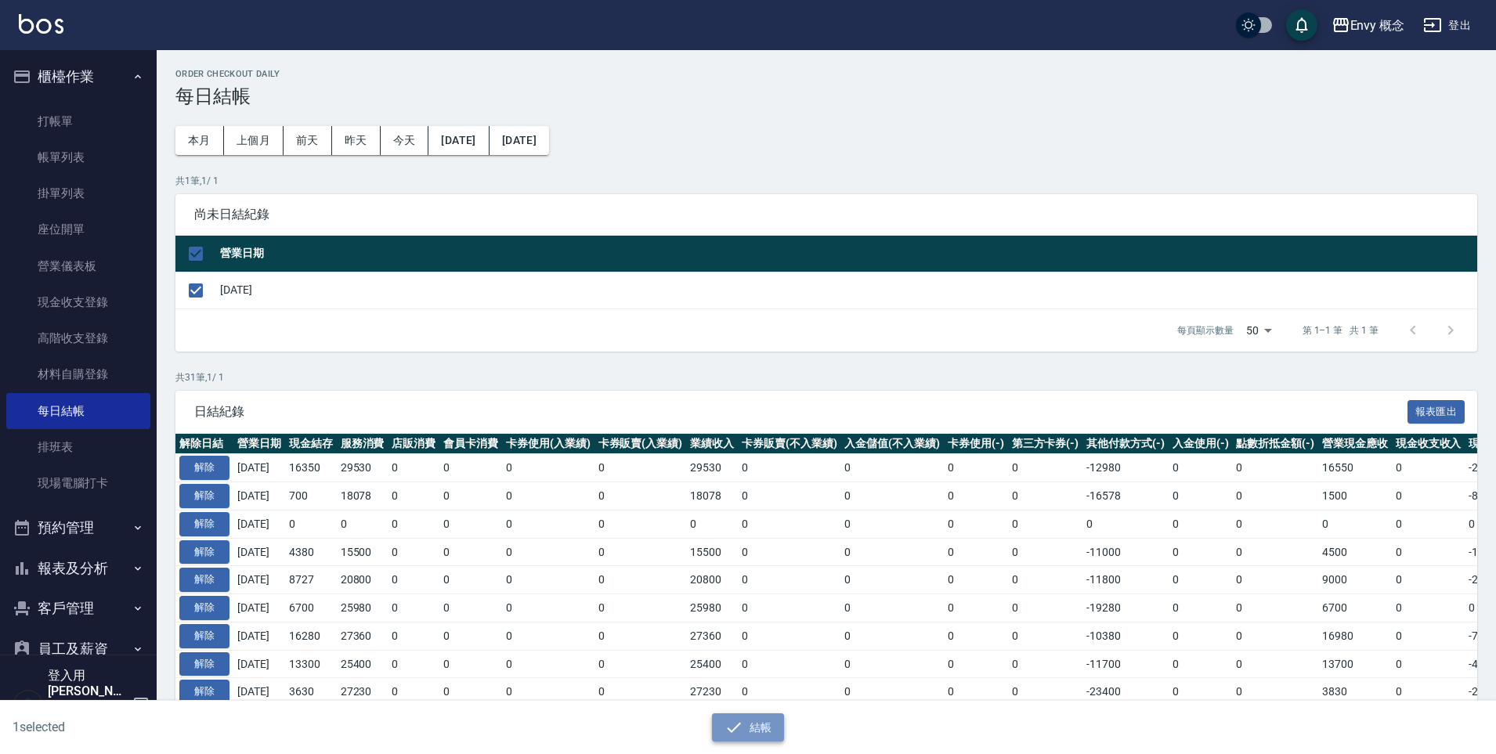
click at [761, 728] on button "結帳" at bounding box center [748, 728] width 73 height 29
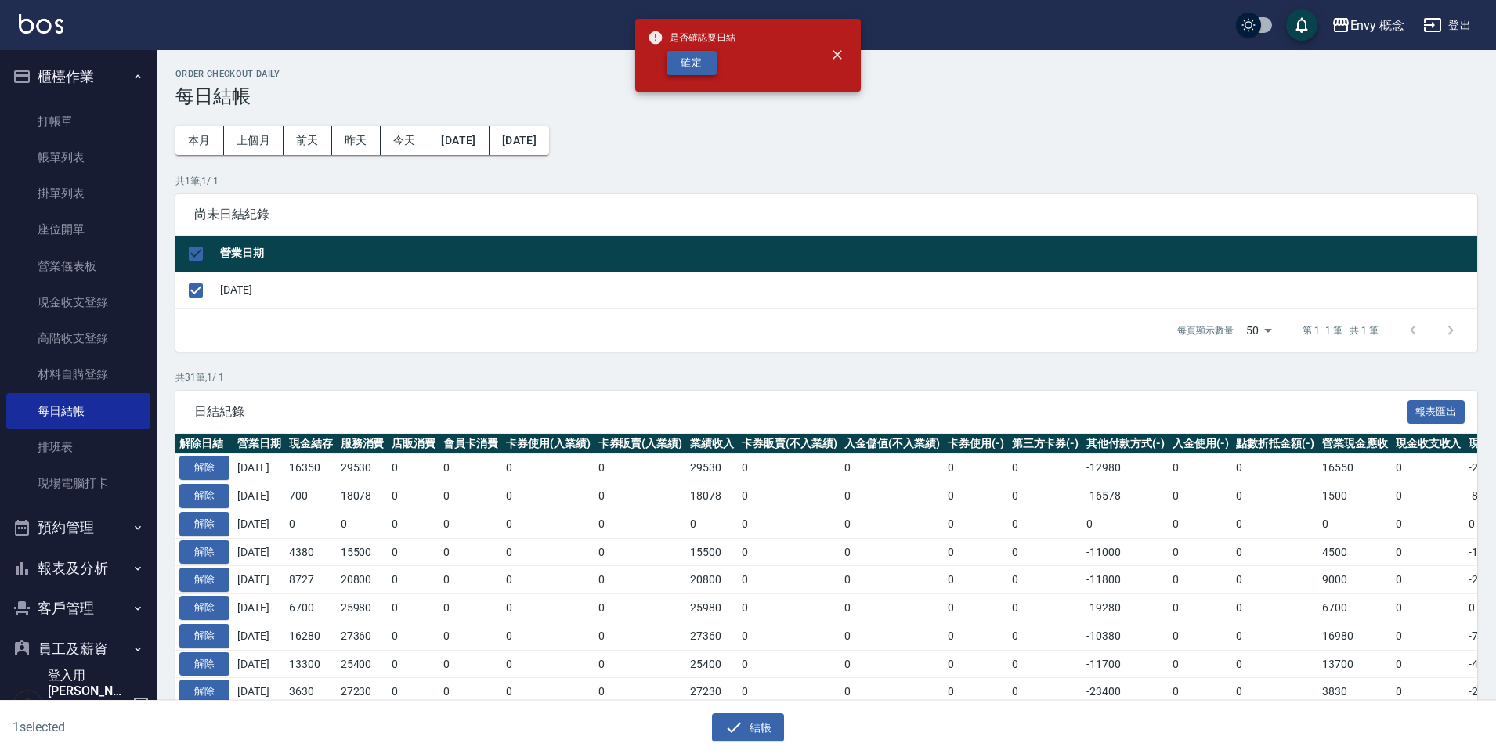
click at [697, 61] on button "確定" at bounding box center [692, 63] width 50 height 24
checkbox input "false"
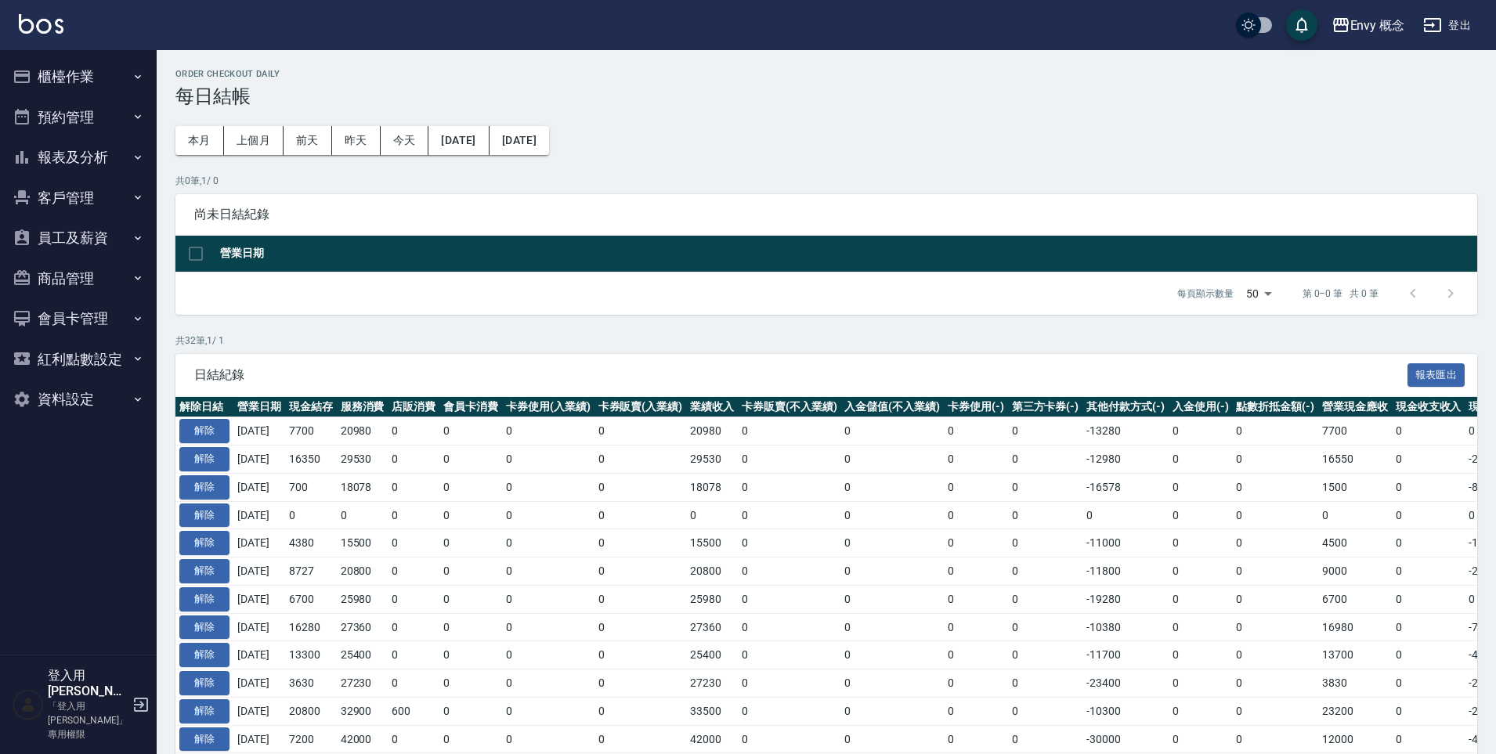
click at [86, 164] on button "報表及分析" at bounding box center [78, 157] width 144 height 41
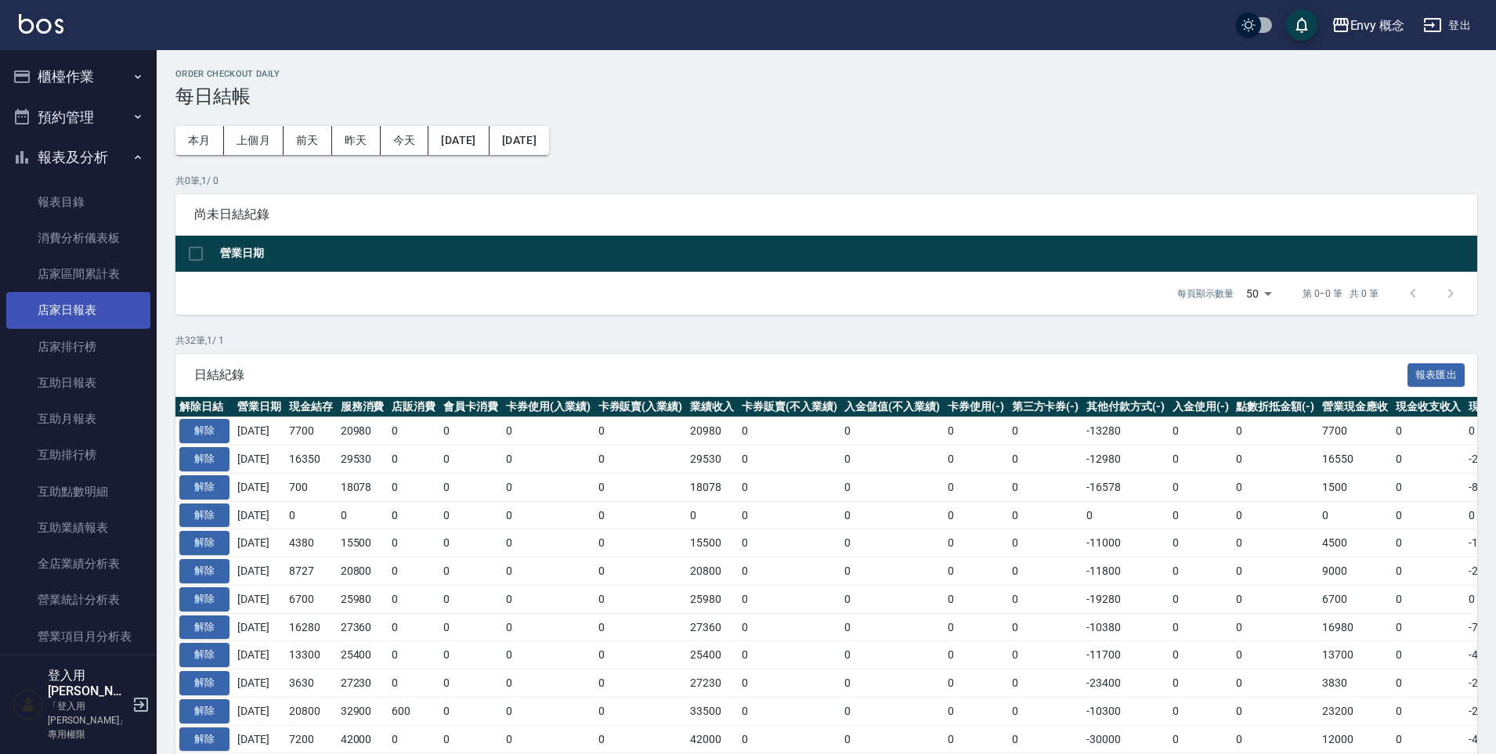
click at [76, 309] on link "店家日報表" at bounding box center [78, 310] width 144 height 36
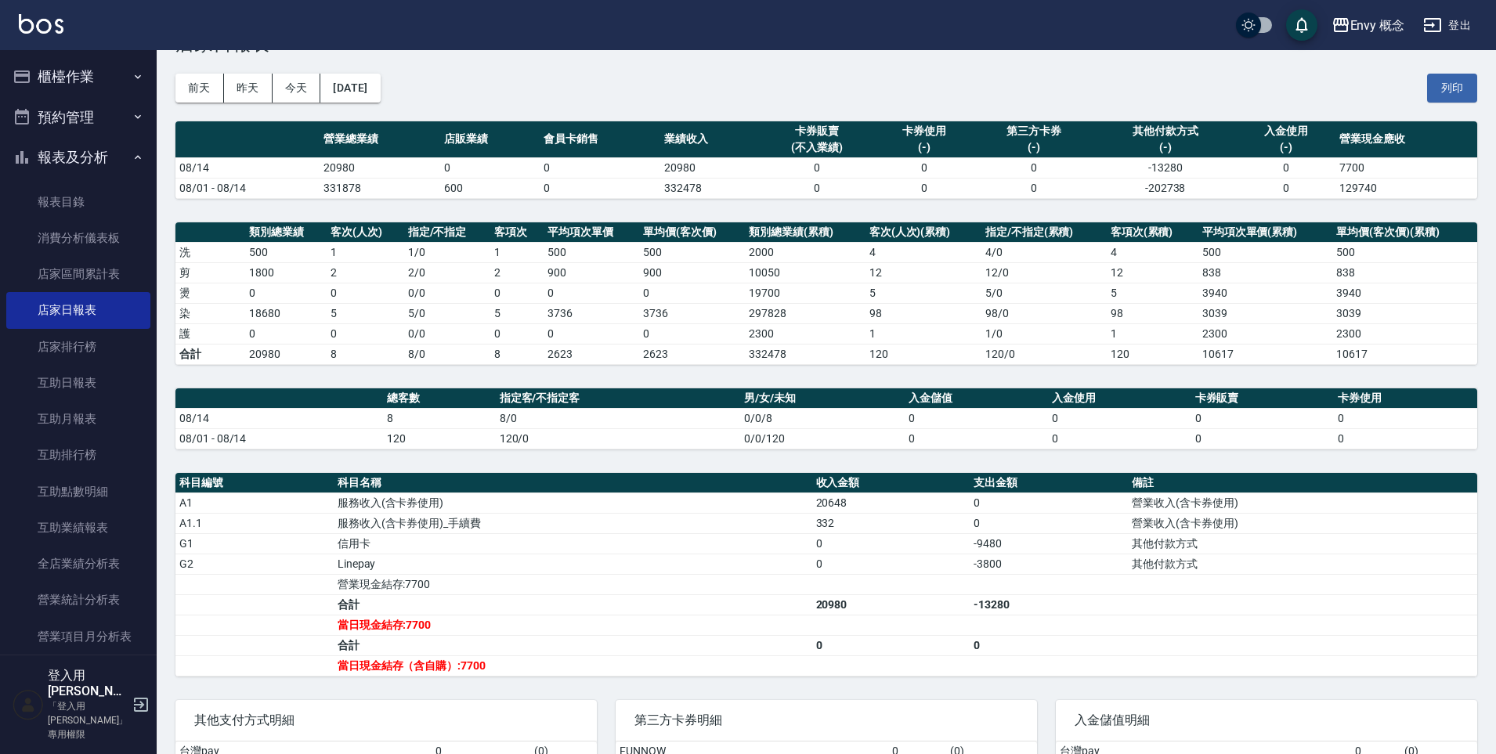
scroll to position [220, 0]
